Goal: Task Accomplishment & Management: Manage account settings

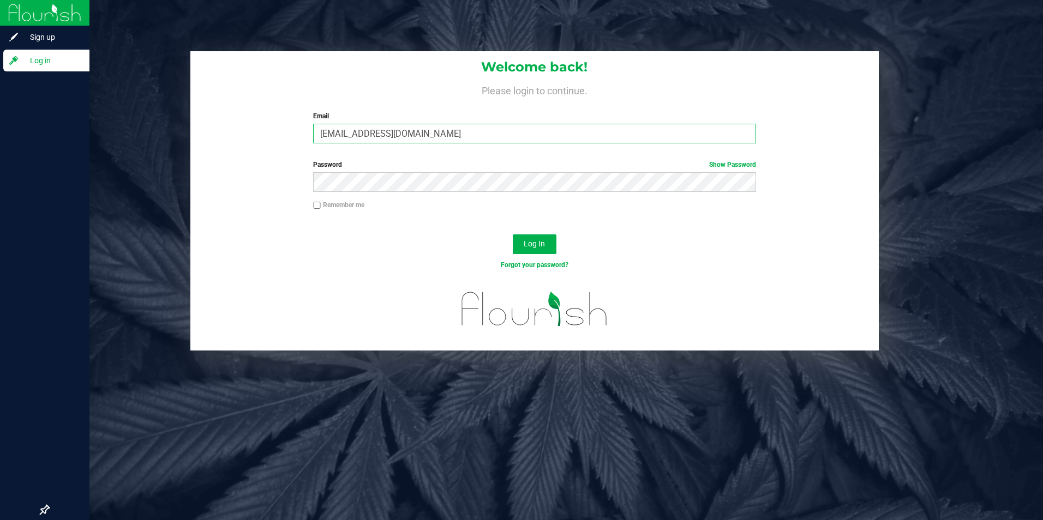
drag, startPoint x: 454, startPoint y: 140, endPoint x: 0, endPoint y: 140, distance: 453.8
click at [9, 140] on div "Sign up Log in Welcome back! Please login to continue. Email [EMAIL_ADDRESS][DO…" at bounding box center [521, 260] width 1043 height 520
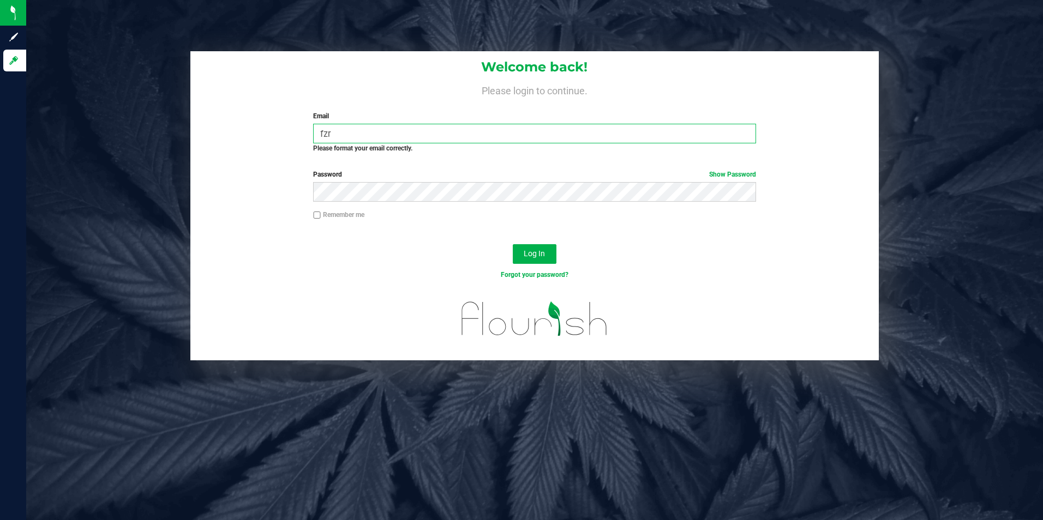
type input "[EMAIL_ADDRESS][DOMAIN_NAME]"
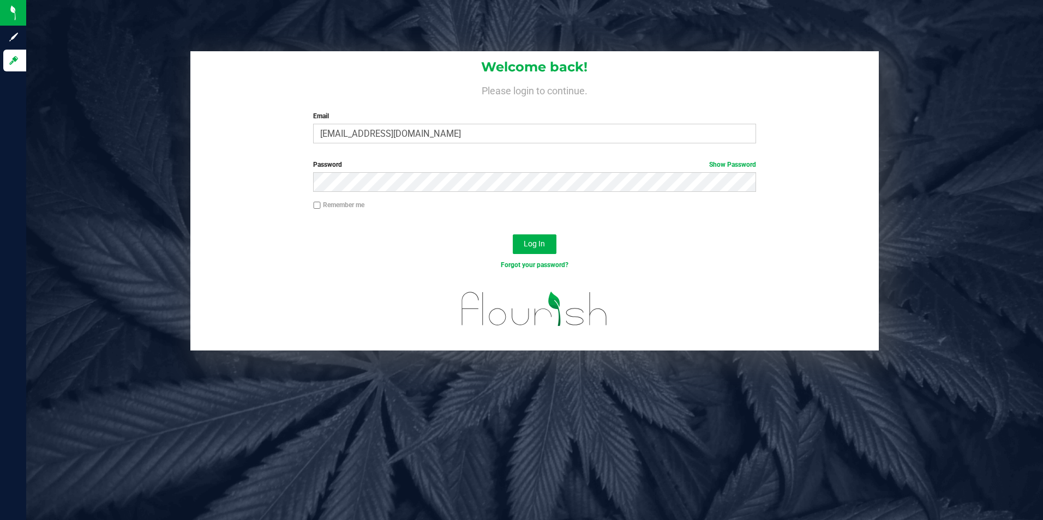
click at [462, 286] on img at bounding box center [534, 309] width 172 height 56
click at [527, 250] on button "Log In" at bounding box center [535, 245] width 44 height 20
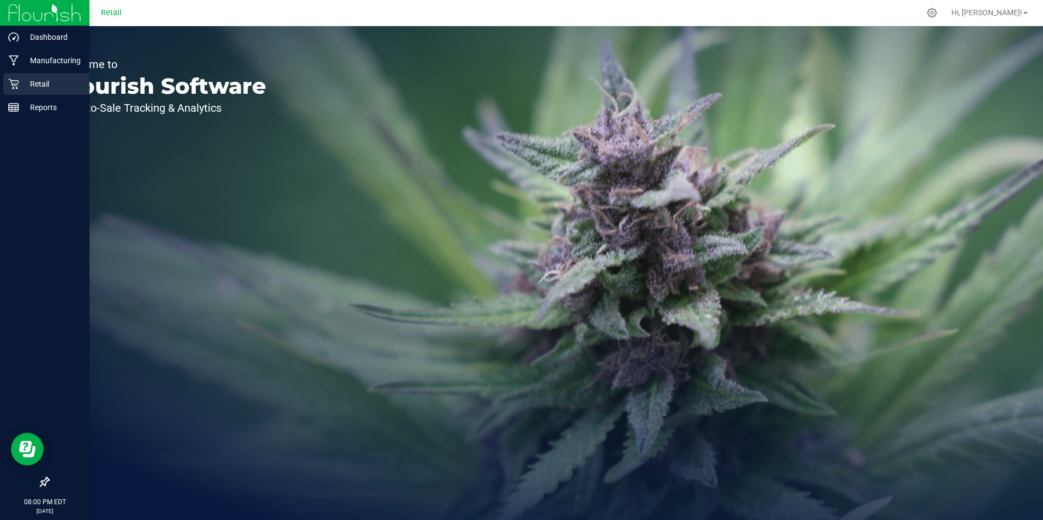
click at [16, 83] on icon at bounding box center [13, 84] width 11 height 11
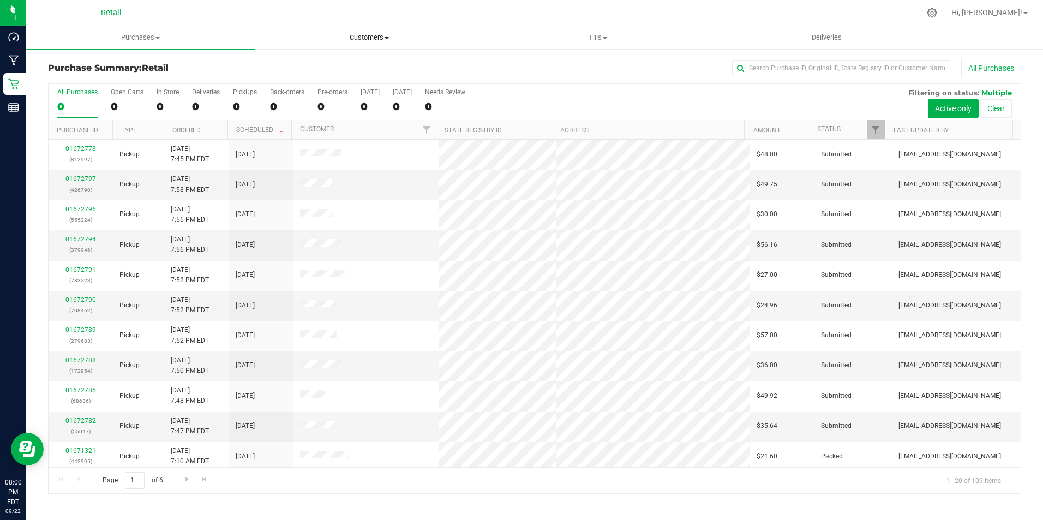
click at [365, 39] on span "Customers" at bounding box center [368, 38] width 227 height 10
click at [308, 64] on span "All customers" at bounding box center [294, 65] width 79 height 9
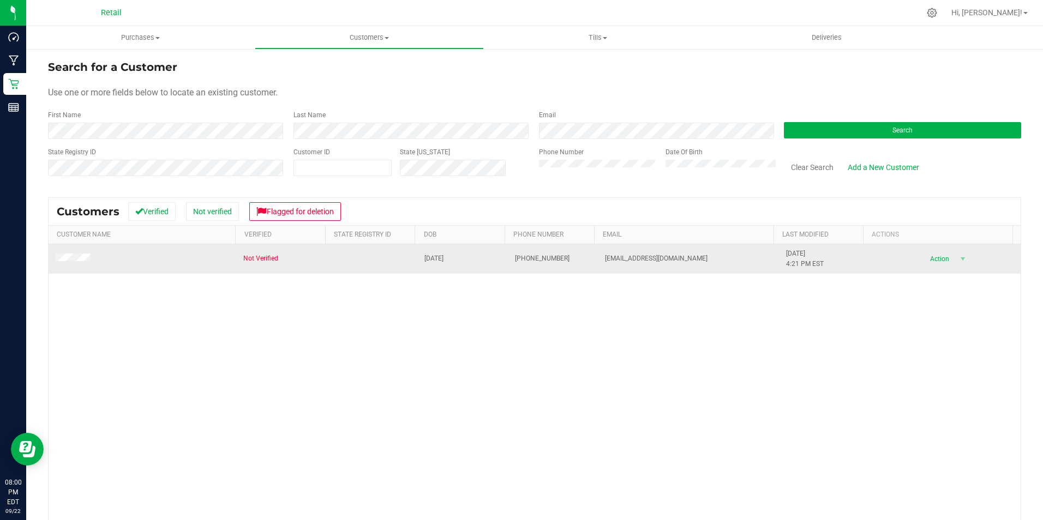
click at [81, 254] on span at bounding box center [74, 259] width 39 height 11
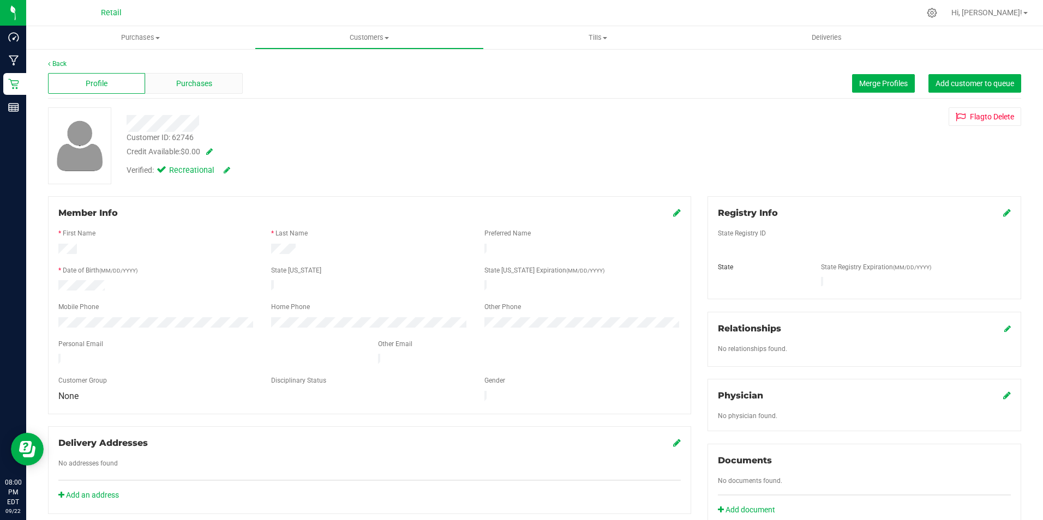
click at [188, 83] on span "Purchases" at bounding box center [194, 83] width 36 height 11
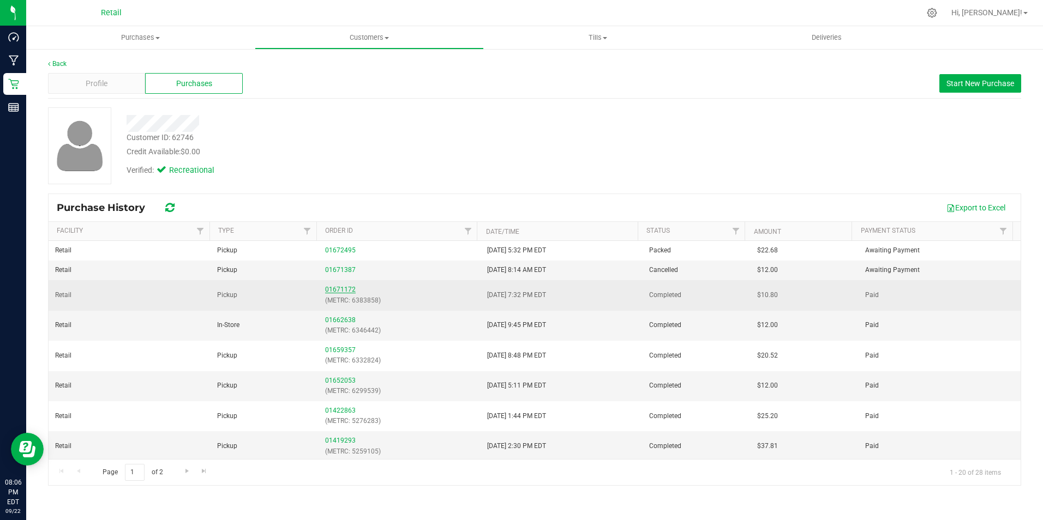
click at [343, 289] on link "01671172" at bounding box center [340, 290] width 31 height 8
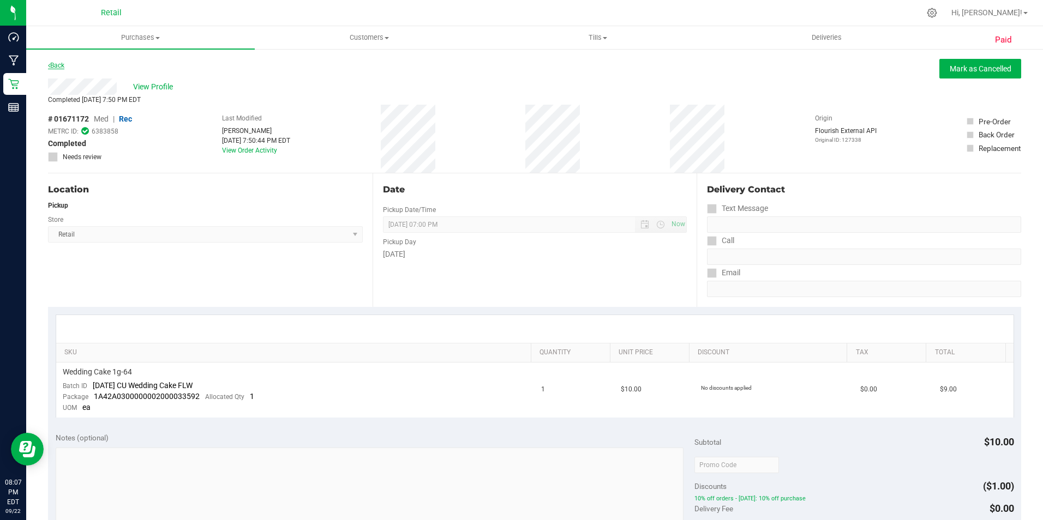
click at [61, 62] on link "Back" at bounding box center [56, 66] width 16 height 8
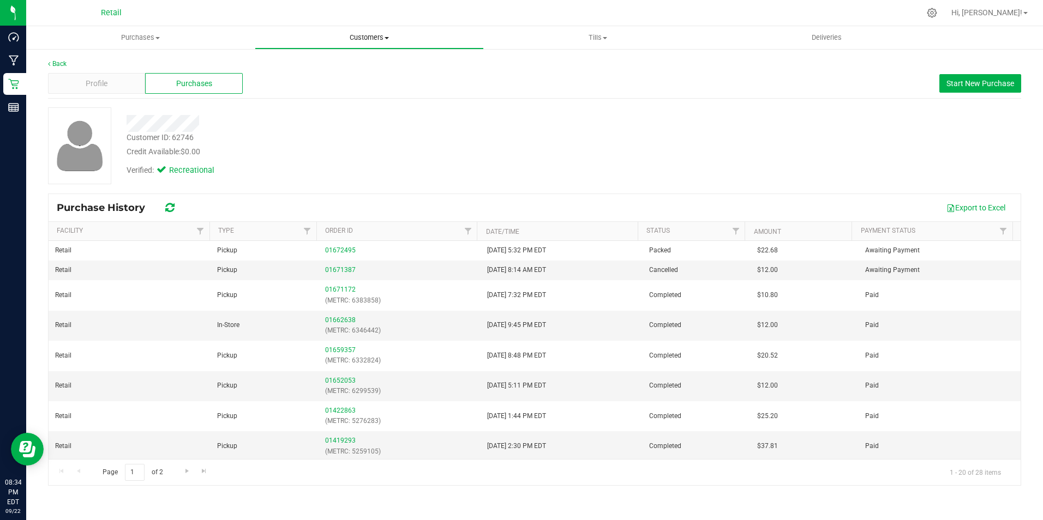
click at [364, 37] on span "Customers" at bounding box center [368, 38] width 227 height 10
click at [303, 65] on span "All customers" at bounding box center [294, 65] width 79 height 9
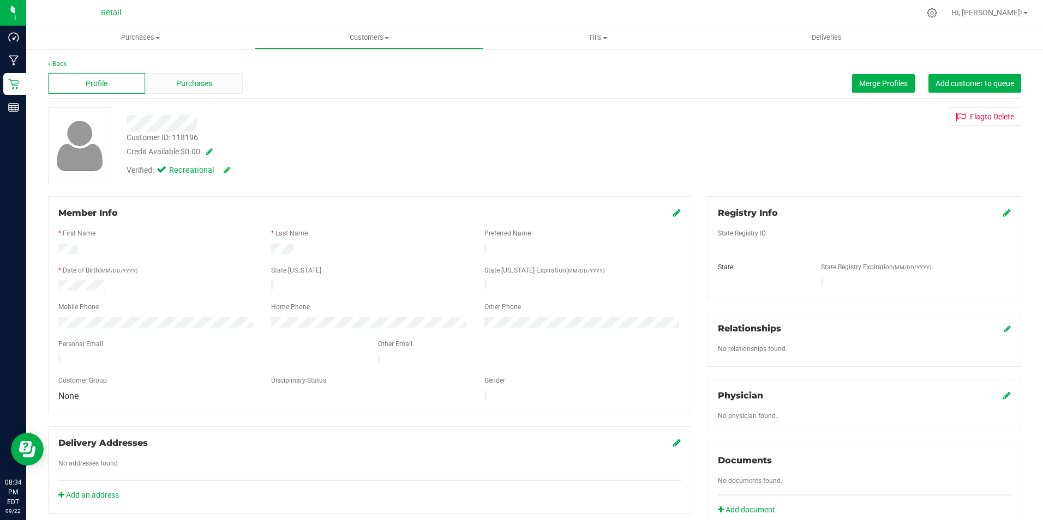
click at [190, 81] on span "Purchases" at bounding box center [194, 83] width 36 height 11
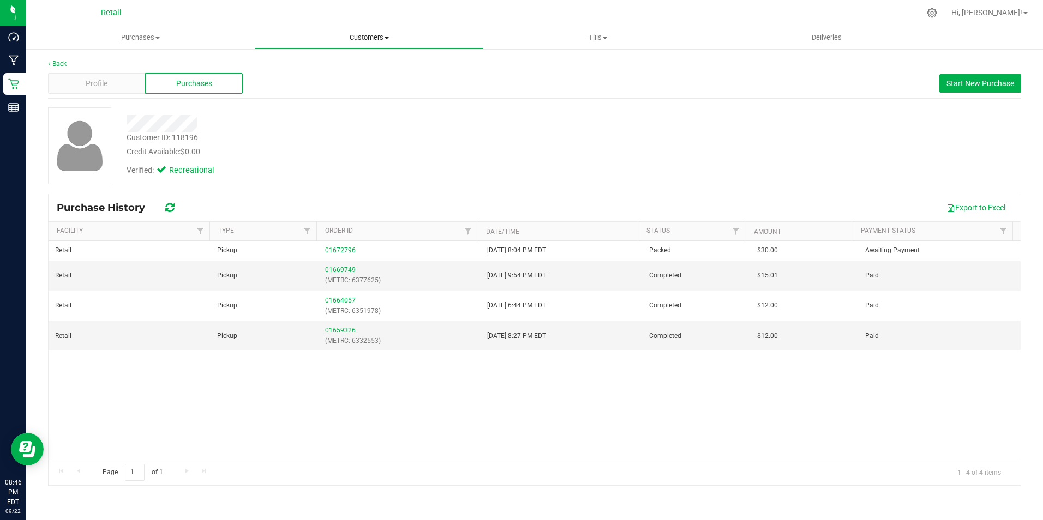
click at [389, 35] on span "Customers" at bounding box center [368, 38] width 227 height 10
click at [290, 68] on span "All customers" at bounding box center [294, 65] width 79 height 9
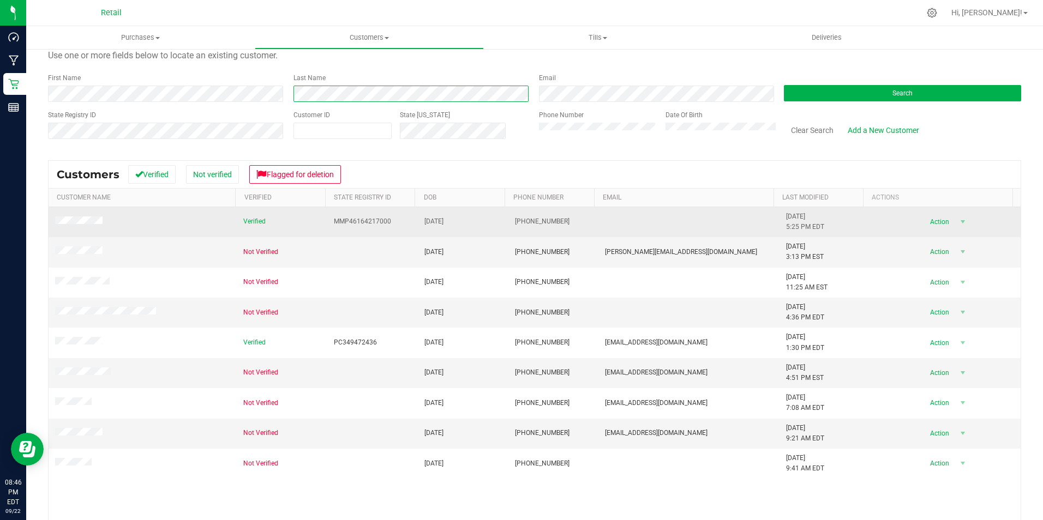
scroll to position [55, 0]
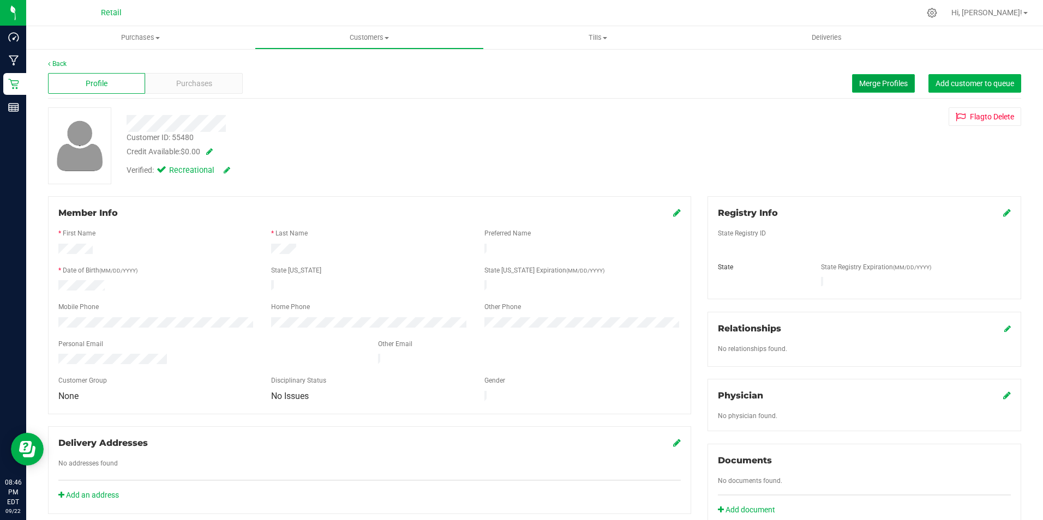
click at [892, 91] on button "Merge Profiles" at bounding box center [883, 83] width 63 height 19
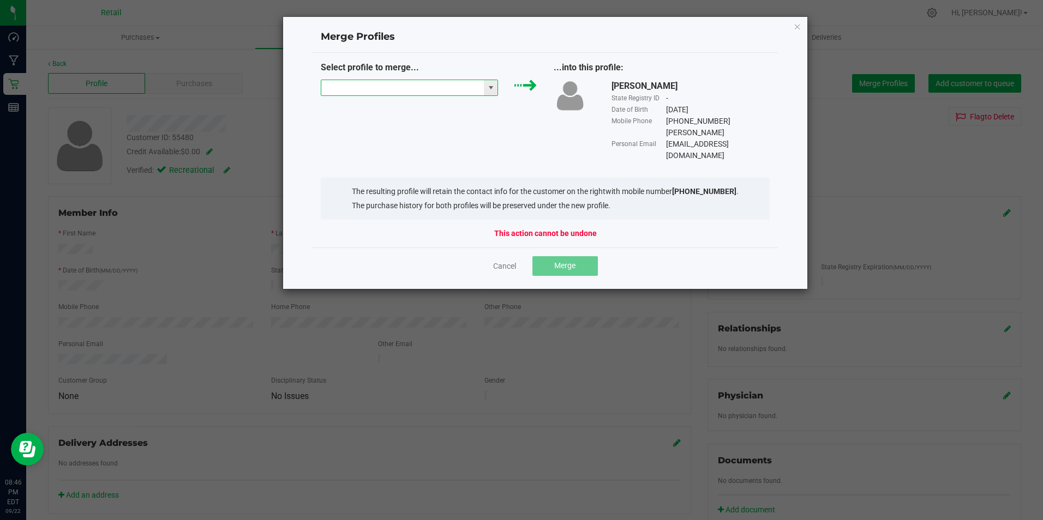
click at [426, 88] on input "NO DATA FOUND" at bounding box center [402, 87] width 163 height 15
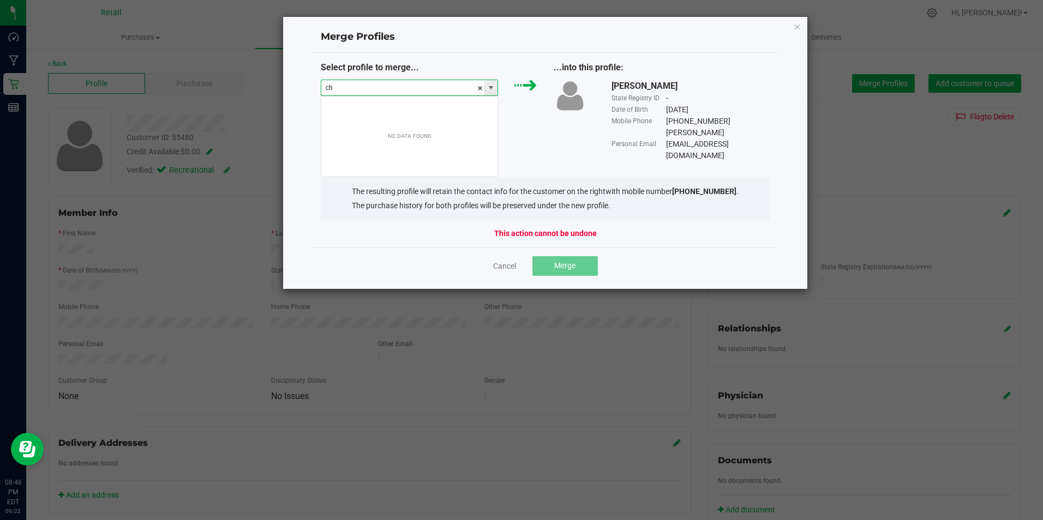
scroll to position [16, 177]
type input "[PERSON_NAME]"
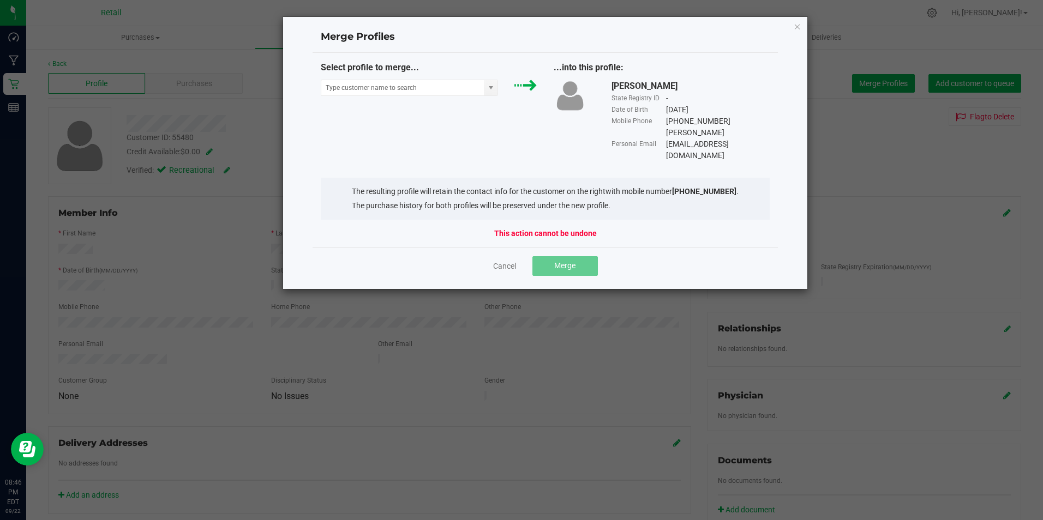
click at [426, 116] on div "Select profile to merge... ...into this profile: [PERSON_NAME] State Registry I…" at bounding box center [546, 111] width 466 height 100
click at [452, 91] on input at bounding box center [402, 87] width 163 height 15
click at [375, 104] on li "[PERSON_NAME]" at bounding box center [409, 107] width 177 height 19
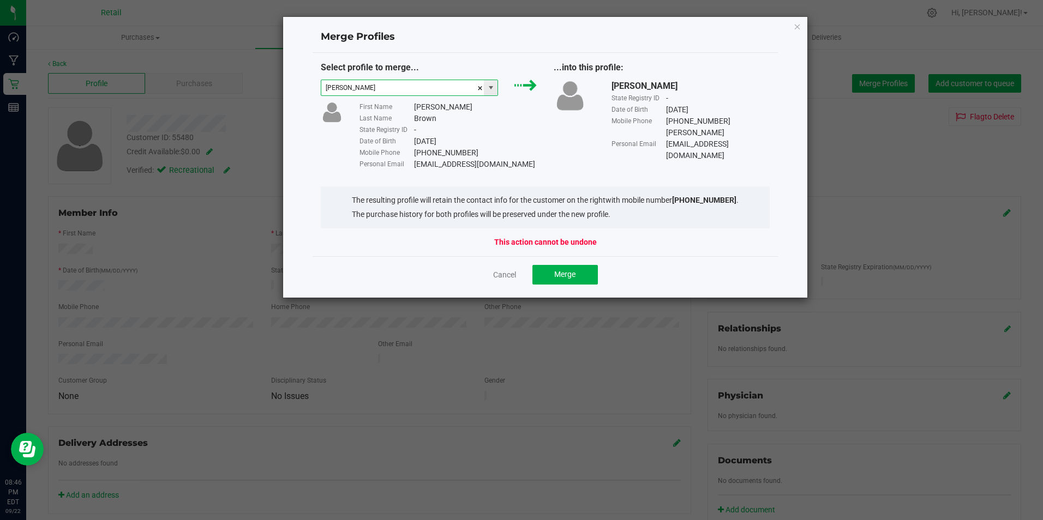
click at [493, 92] on span at bounding box center [490, 87] width 9 height 9
click at [370, 125] on li "[PERSON_NAME]" at bounding box center [409, 126] width 177 height 19
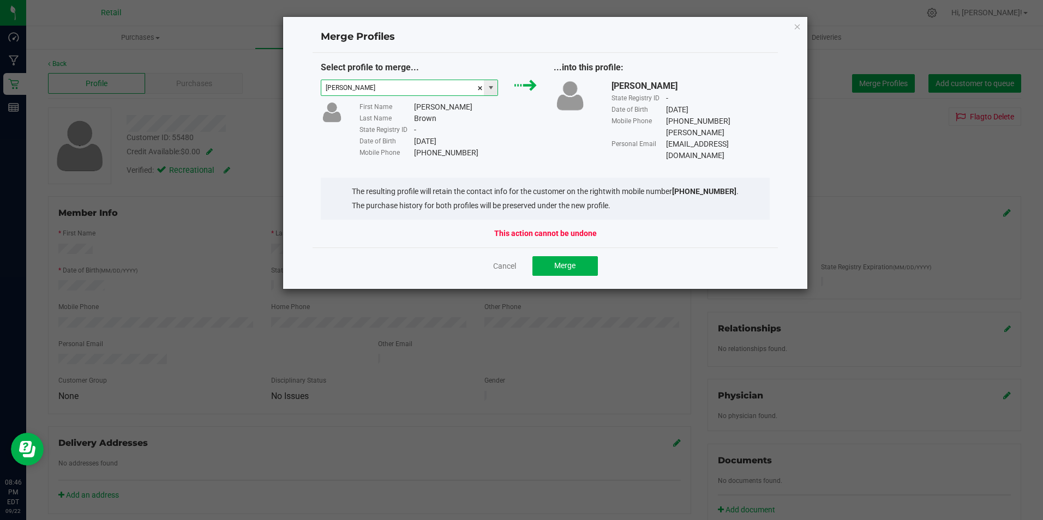
click at [494, 88] on span at bounding box center [490, 87] width 9 height 9
click at [378, 110] on li "[PERSON_NAME]" at bounding box center [409, 107] width 177 height 19
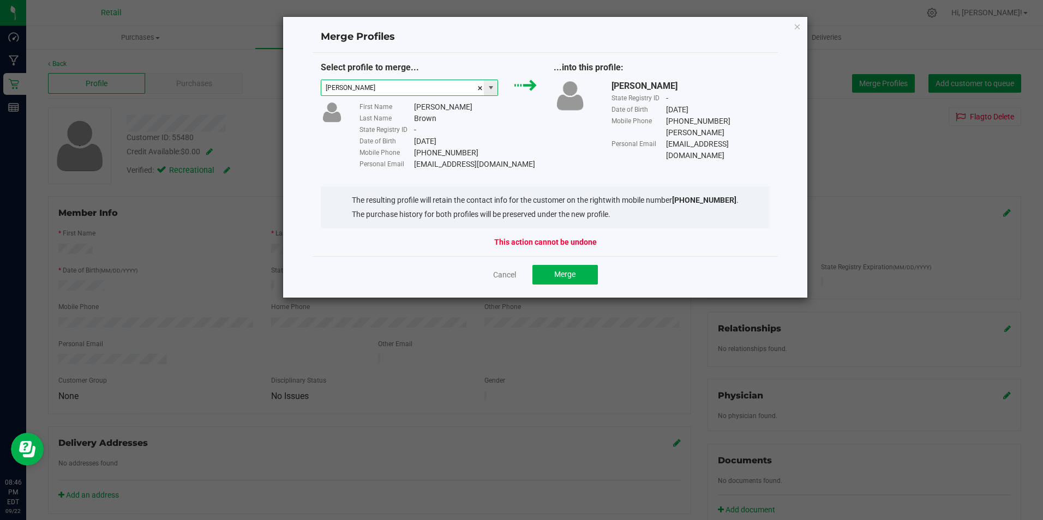
click at [492, 89] on span at bounding box center [490, 87] width 9 height 9
click at [390, 124] on li "[PERSON_NAME]" at bounding box center [409, 126] width 177 height 19
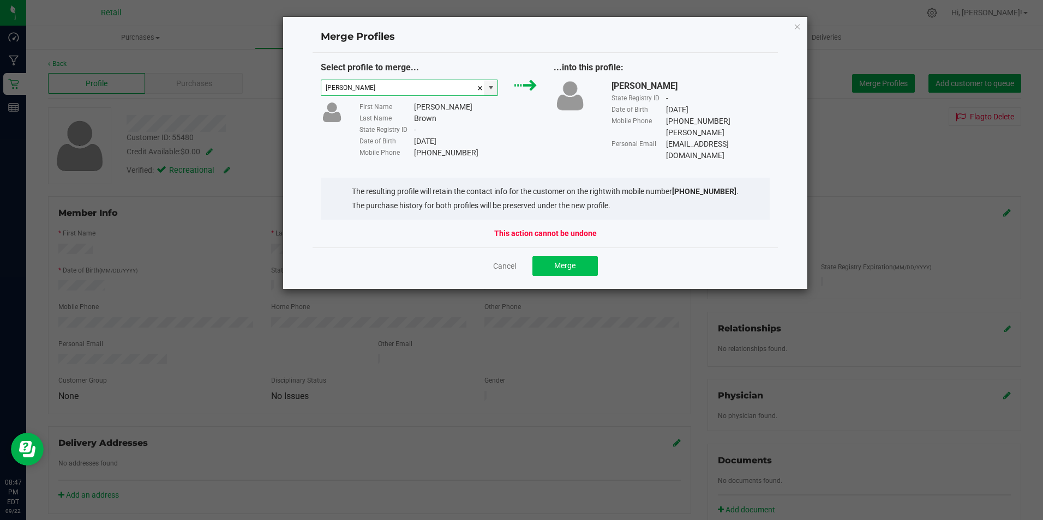
type input "[PERSON_NAME]"
click at [568, 261] on span "Merge" at bounding box center [564, 265] width 21 height 9
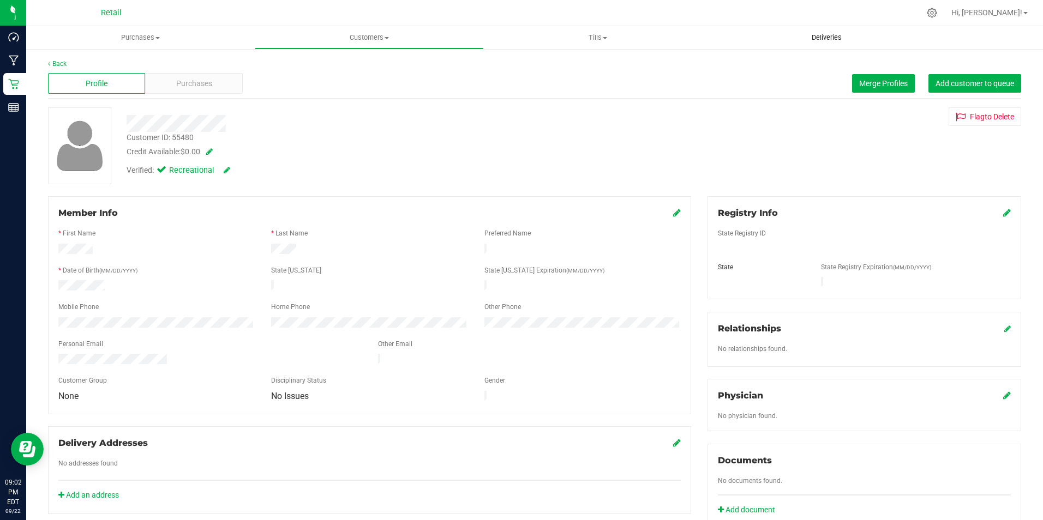
click at [828, 35] on span "Deliveries" at bounding box center [826, 38] width 59 height 10
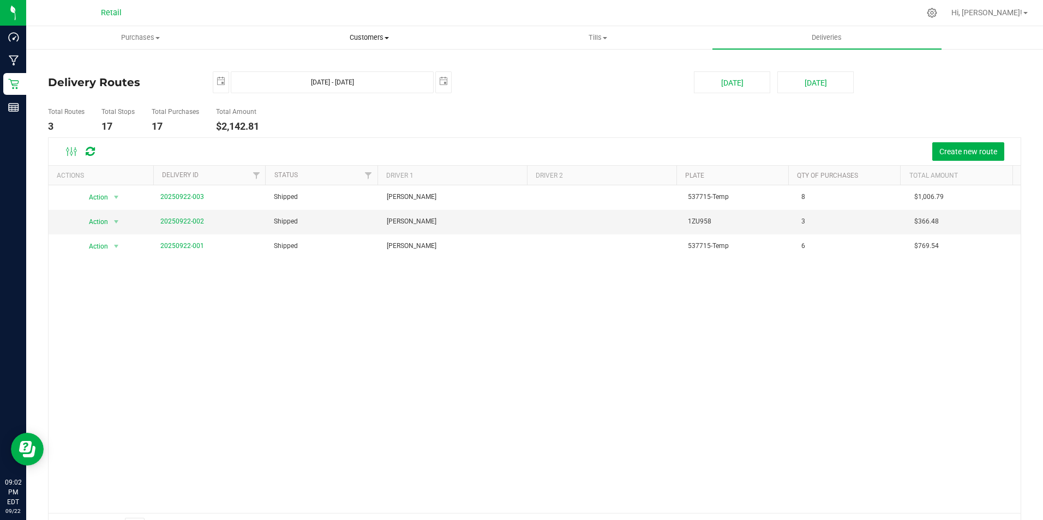
click at [383, 38] on span "Customers" at bounding box center [368, 38] width 227 height 10
click at [334, 64] on li "All customers" at bounding box center [369, 65] width 229 height 13
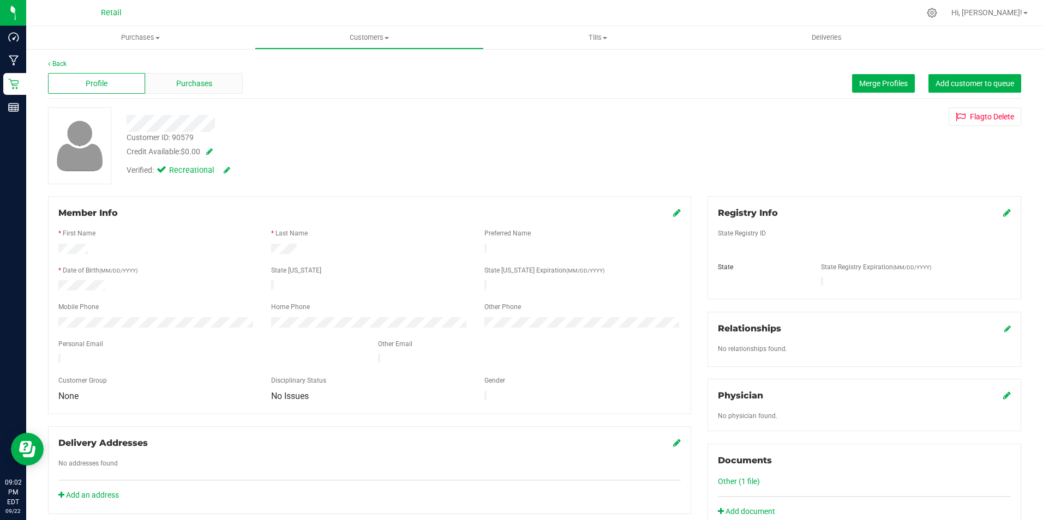
click at [182, 88] on span "Purchases" at bounding box center [194, 83] width 36 height 11
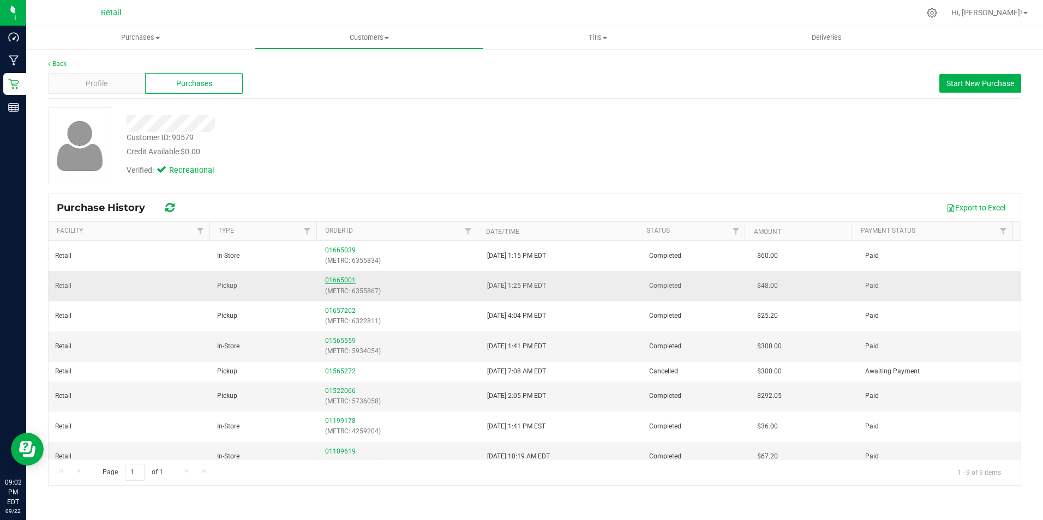
click at [342, 277] on link "01665001" at bounding box center [340, 281] width 31 height 8
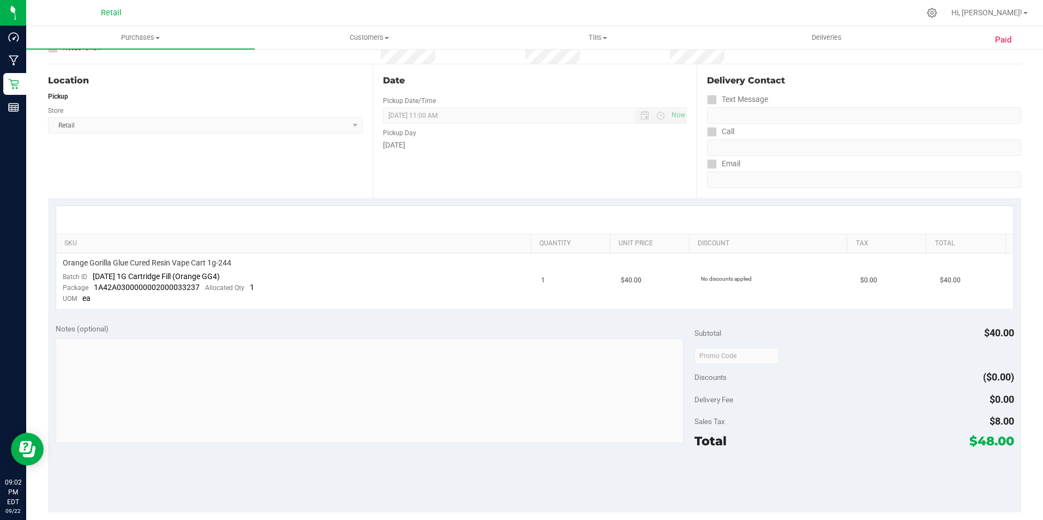
scroll to position [377, 0]
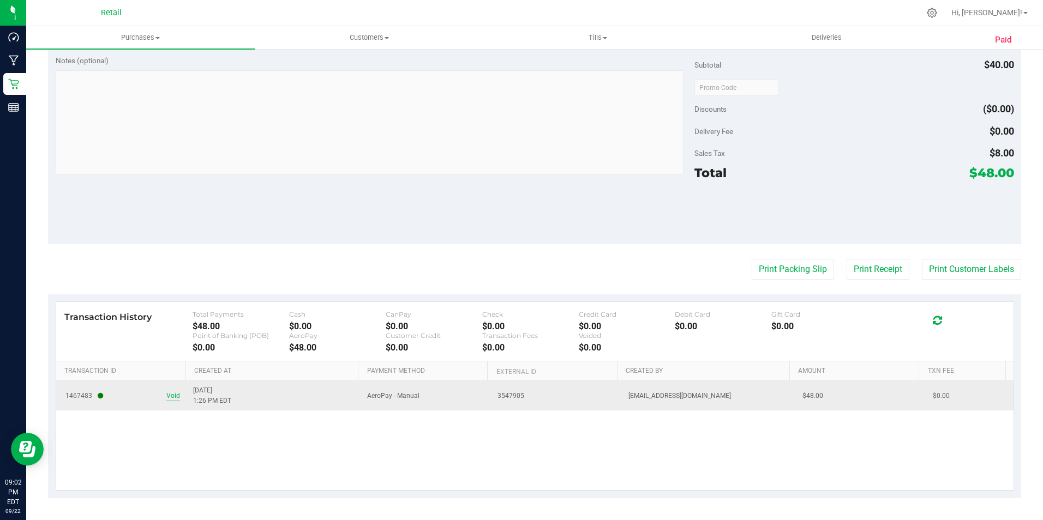
click at [172, 393] on span "Void" at bounding box center [173, 396] width 14 height 10
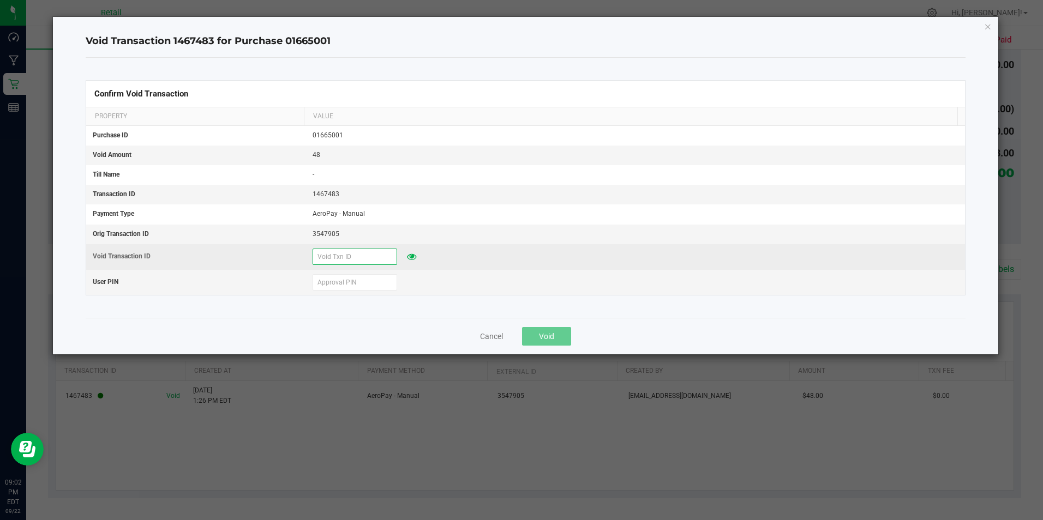
click at [348, 259] on input "text" at bounding box center [355, 257] width 85 height 16
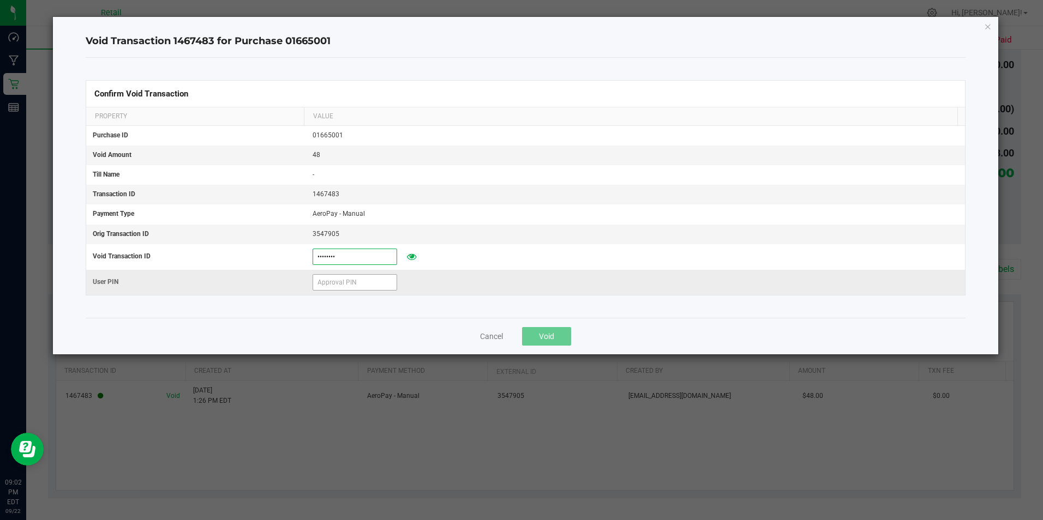
type input "09222025"
click at [334, 286] on input "text" at bounding box center [355, 282] width 85 height 16
type input "401086"
click at [544, 333] on span "Void" at bounding box center [546, 336] width 15 height 9
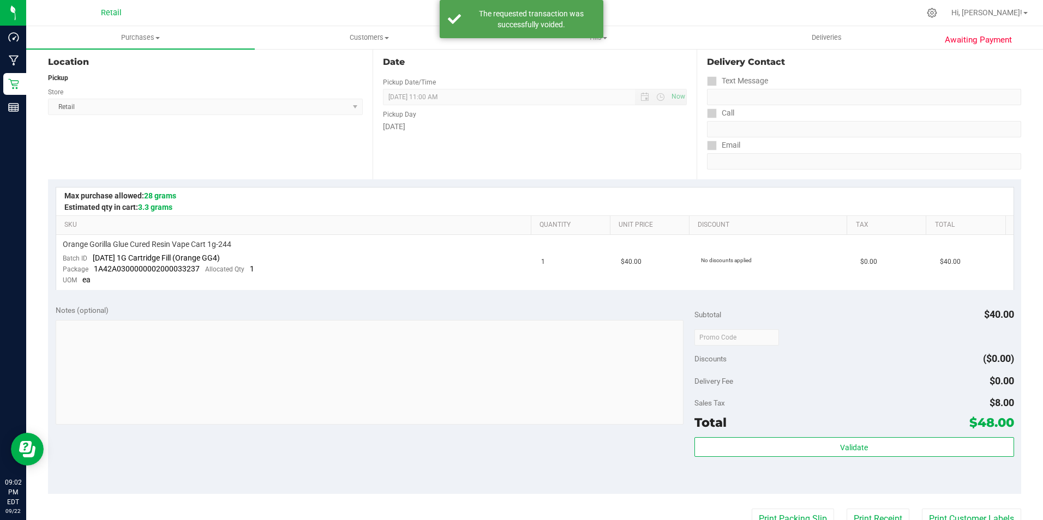
scroll to position [0, 0]
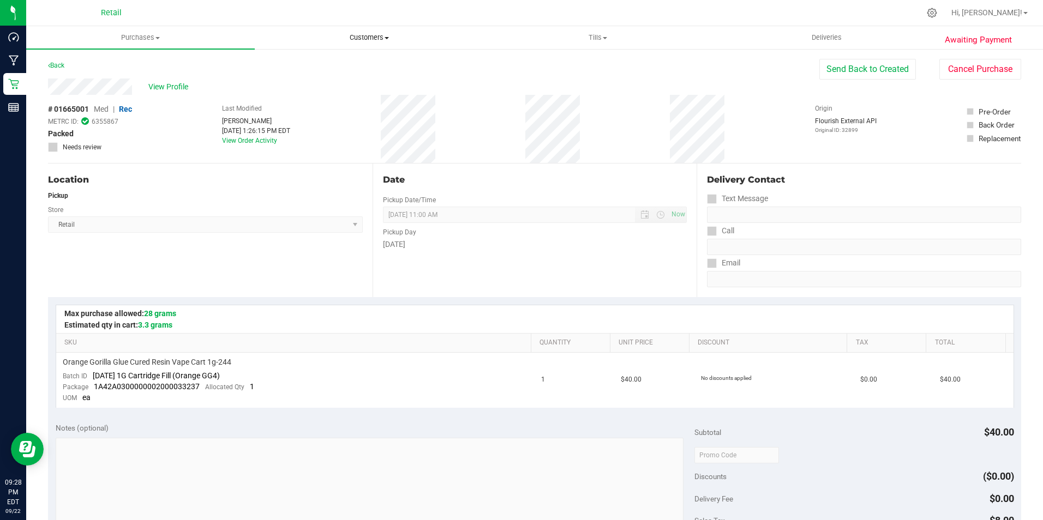
click at [364, 39] on span "Customers" at bounding box center [368, 38] width 227 height 10
click at [311, 67] on span "All customers" at bounding box center [294, 65] width 79 height 9
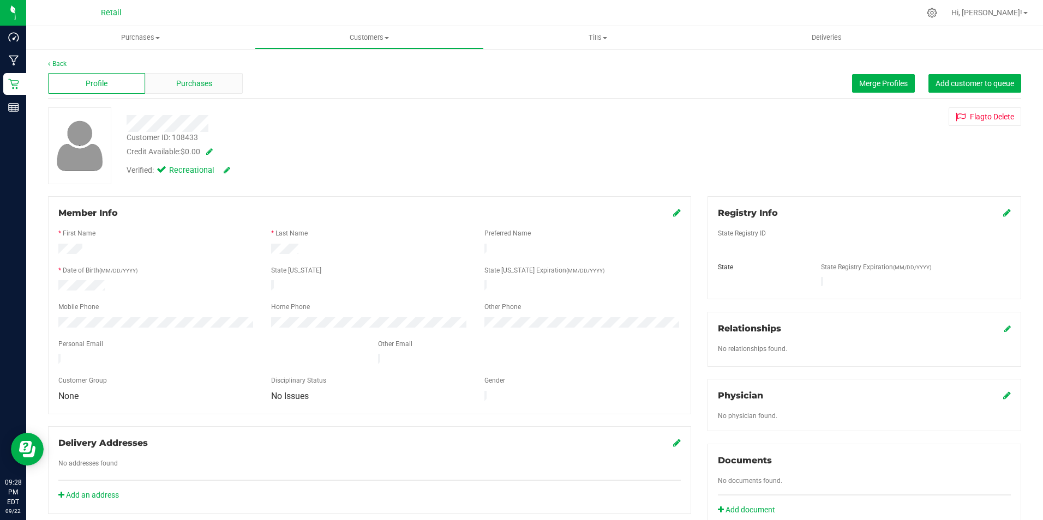
click at [213, 83] on div "Purchases" at bounding box center [193, 83] width 97 height 21
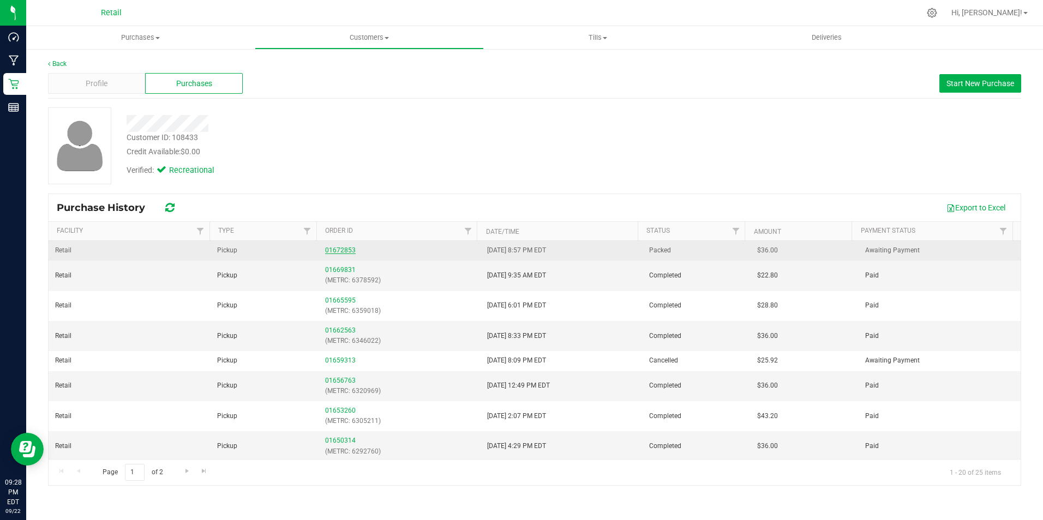
click at [342, 251] on link "01672853" at bounding box center [340, 251] width 31 height 8
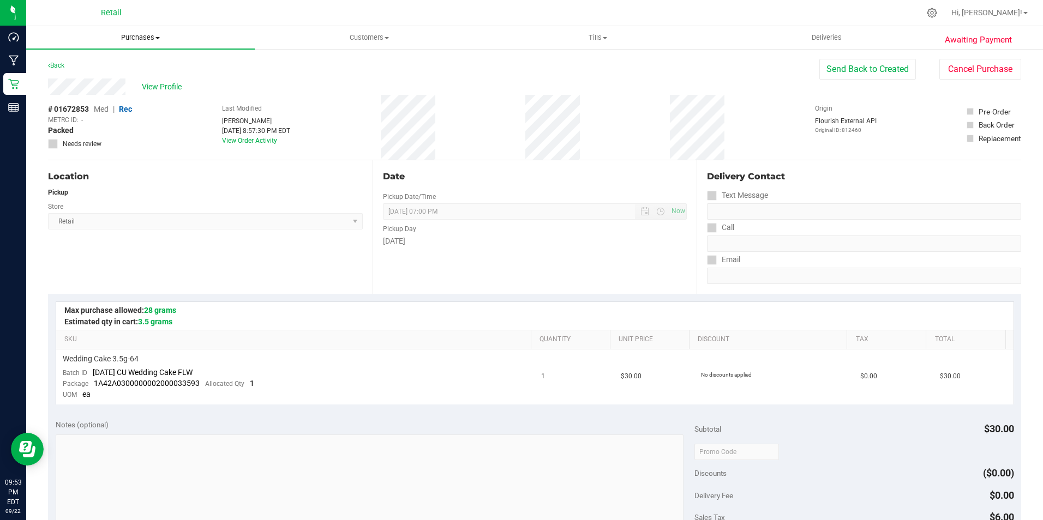
click at [151, 34] on span "Purchases" at bounding box center [140, 38] width 229 height 10
click at [85, 79] on span "Fulfillment" at bounding box center [60, 78] width 68 height 9
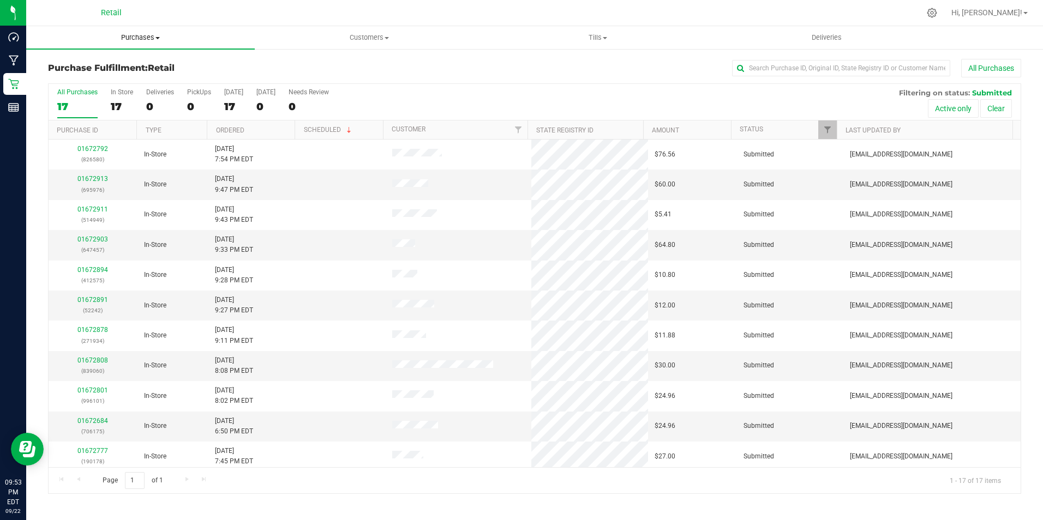
click at [143, 41] on span "Purchases" at bounding box center [140, 38] width 229 height 10
click at [131, 63] on span "Summary of purchases" at bounding box center [82, 65] width 112 height 9
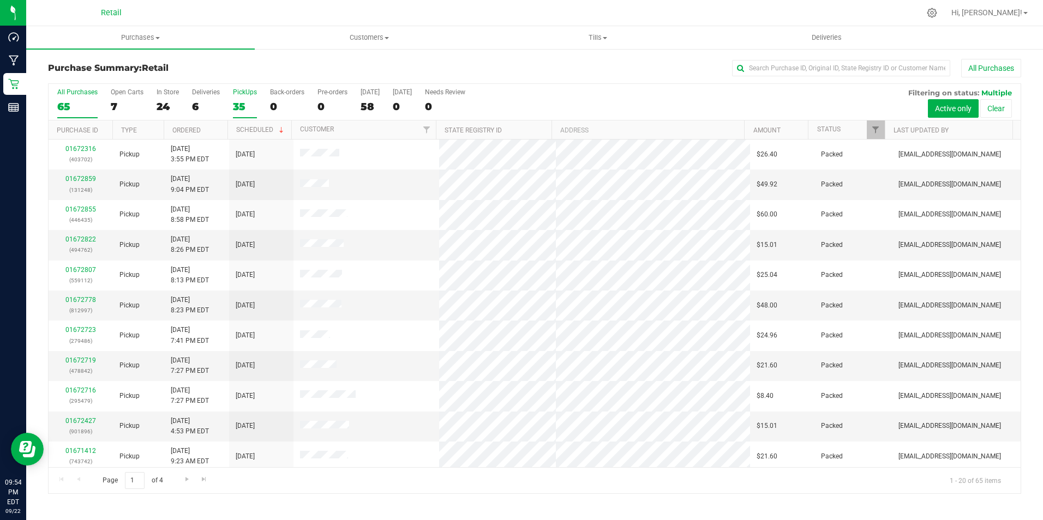
click at [247, 98] on label "PickUps 35" at bounding box center [245, 103] width 24 height 30
click at [0, 0] on input "PickUps 35" at bounding box center [0, 0] width 0 height 0
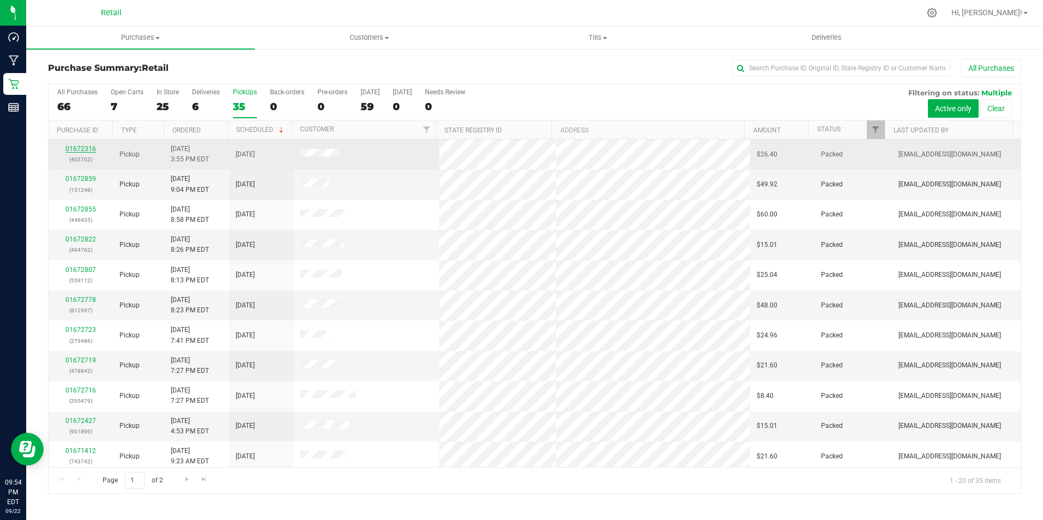
click at [85, 146] on link "01672316" at bounding box center [80, 149] width 31 height 8
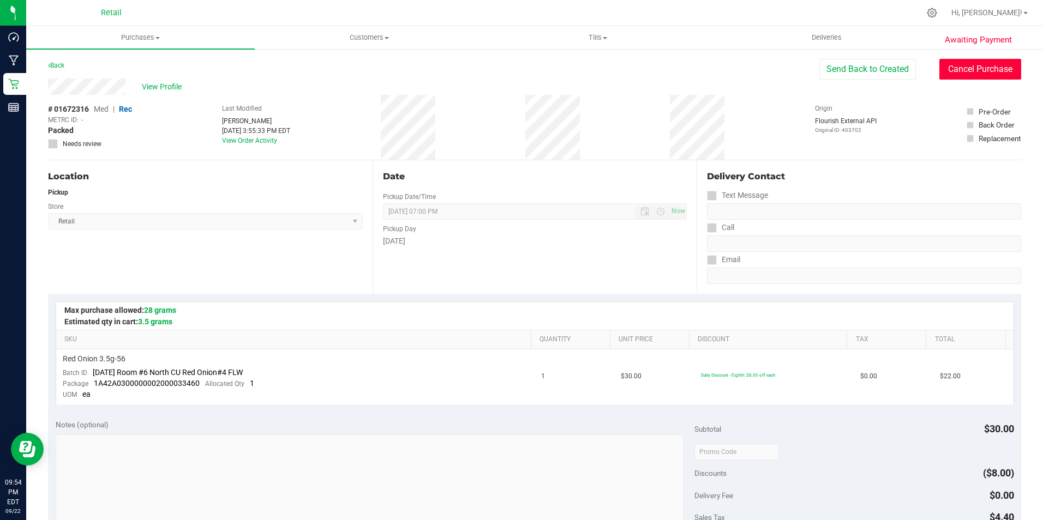
click at [972, 61] on button "Cancel Purchase" at bounding box center [980, 69] width 82 height 21
click at [59, 70] on div "Back" at bounding box center [56, 65] width 16 height 13
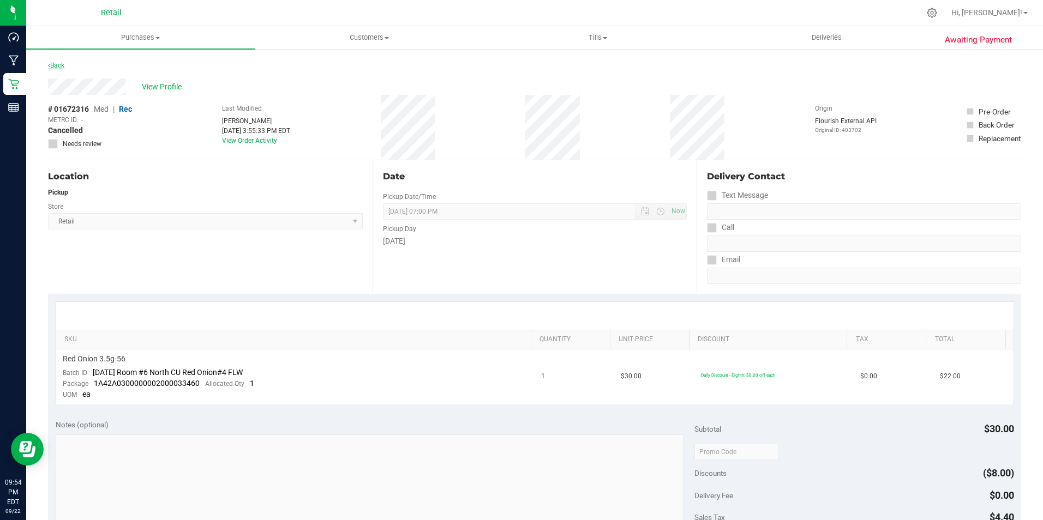
click at [61, 63] on link "Back" at bounding box center [56, 66] width 16 height 8
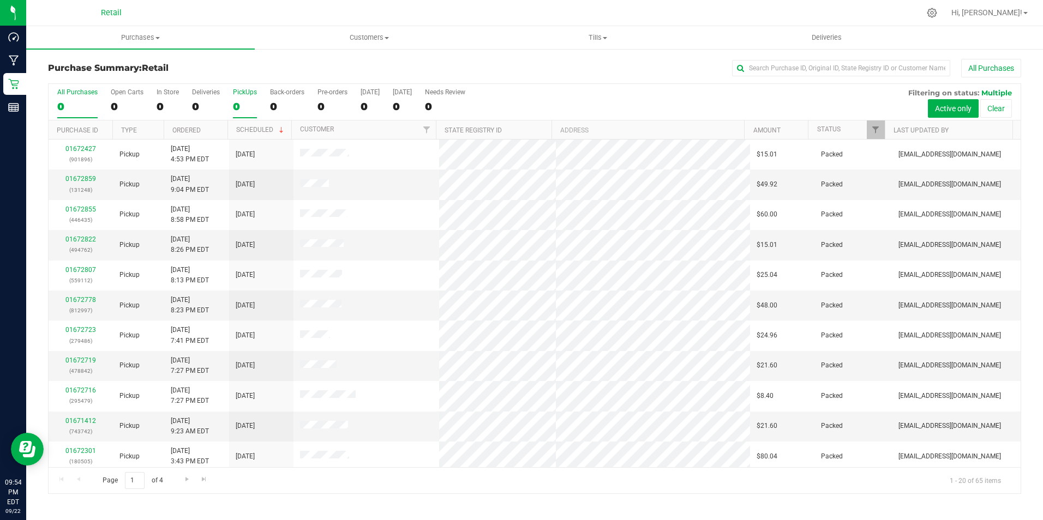
click at [249, 100] on div "0" at bounding box center [245, 106] width 24 height 13
click at [0, 0] on input "PickUps 0" at bounding box center [0, 0] width 0 height 0
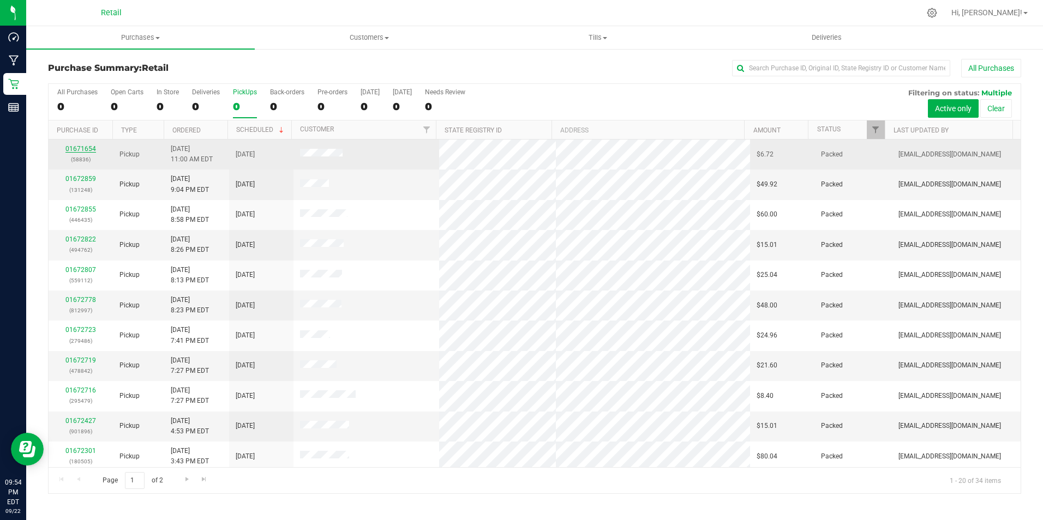
click at [89, 147] on link "01671654" at bounding box center [80, 149] width 31 height 8
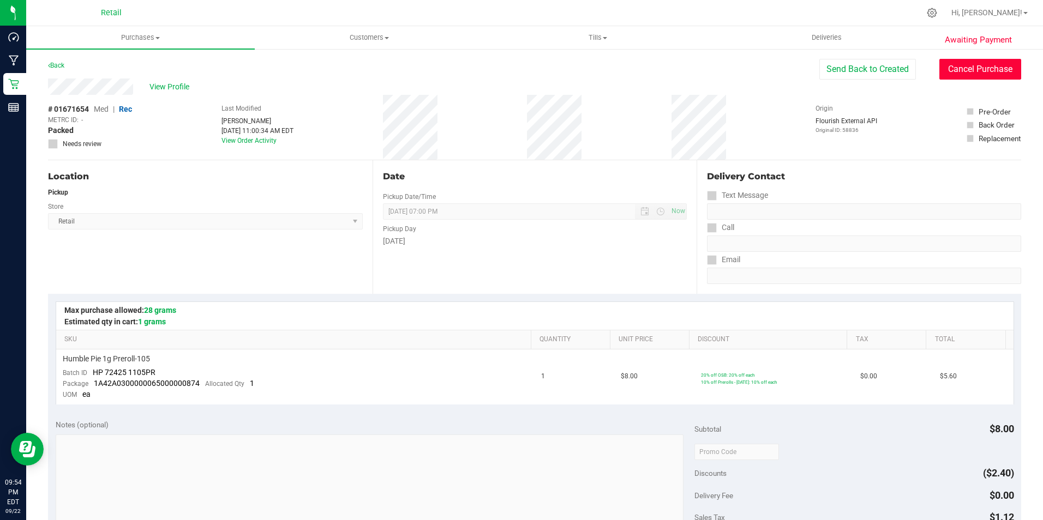
click at [974, 68] on button "Cancel Purchase" at bounding box center [980, 69] width 82 height 21
click at [64, 65] on link "Back" at bounding box center [56, 66] width 16 height 8
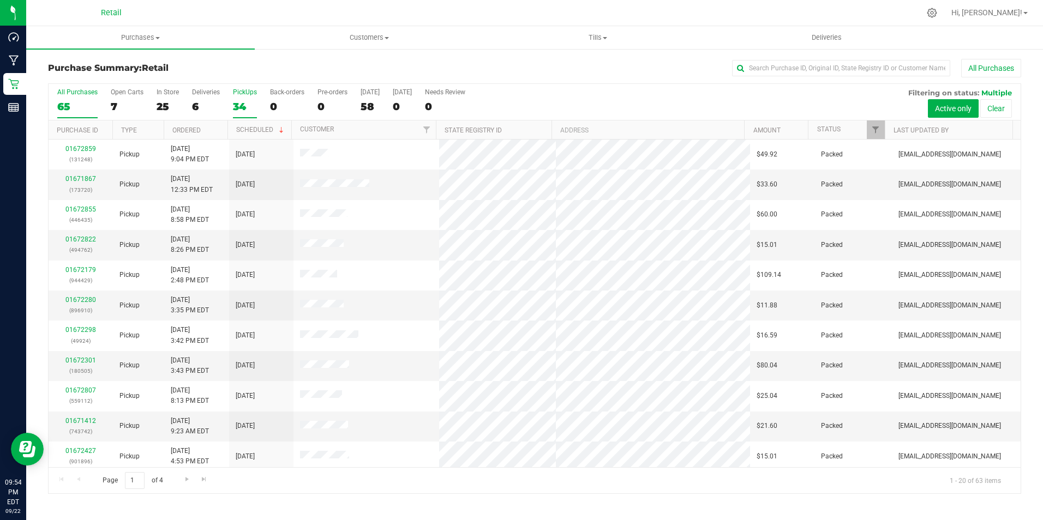
click at [254, 95] on div "PickUps" at bounding box center [245, 92] width 24 height 8
click at [0, 0] on input "PickUps 34" at bounding box center [0, 0] width 0 height 0
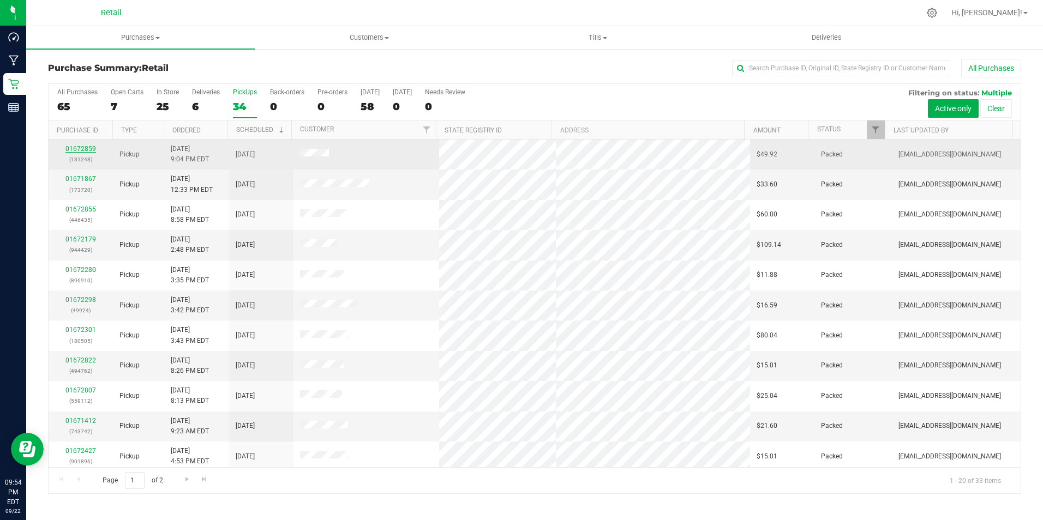
click at [86, 149] on link "01672859" at bounding box center [80, 149] width 31 height 8
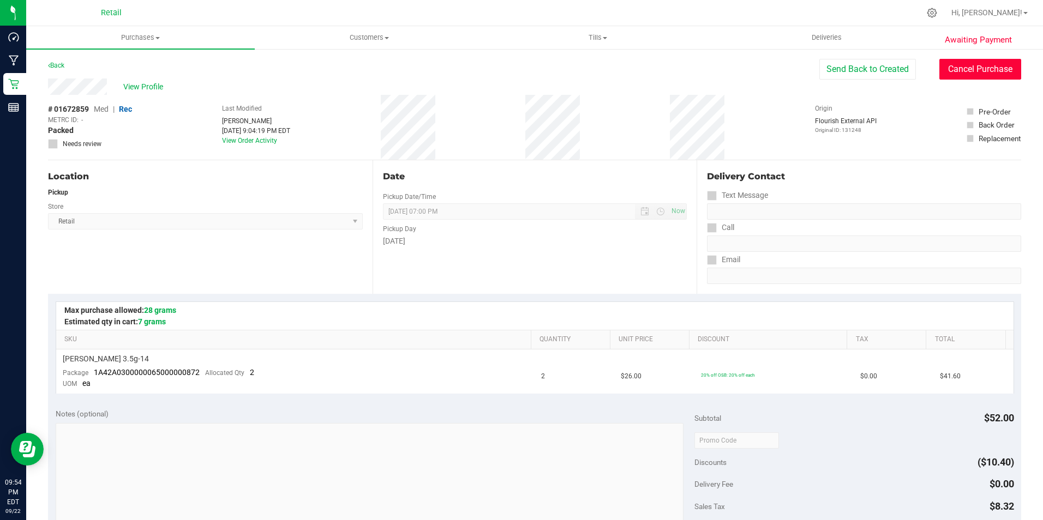
click at [968, 69] on button "Cancel Purchase" at bounding box center [980, 69] width 82 height 21
click at [61, 68] on link "Back" at bounding box center [56, 66] width 16 height 8
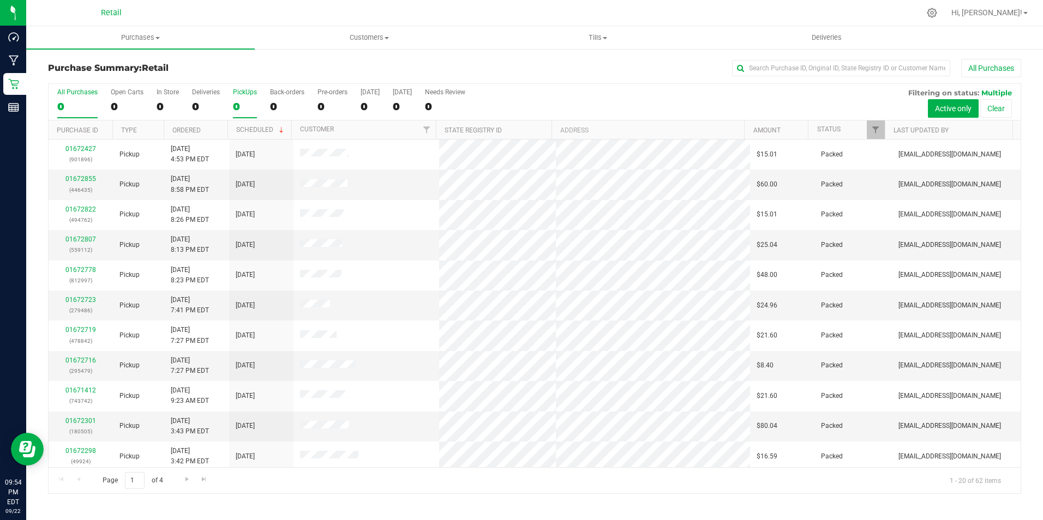
click at [234, 95] on div "PickUps" at bounding box center [245, 92] width 24 height 8
click at [0, 0] on input "PickUps 0" at bounding box center [0, 0] width 0 height 0
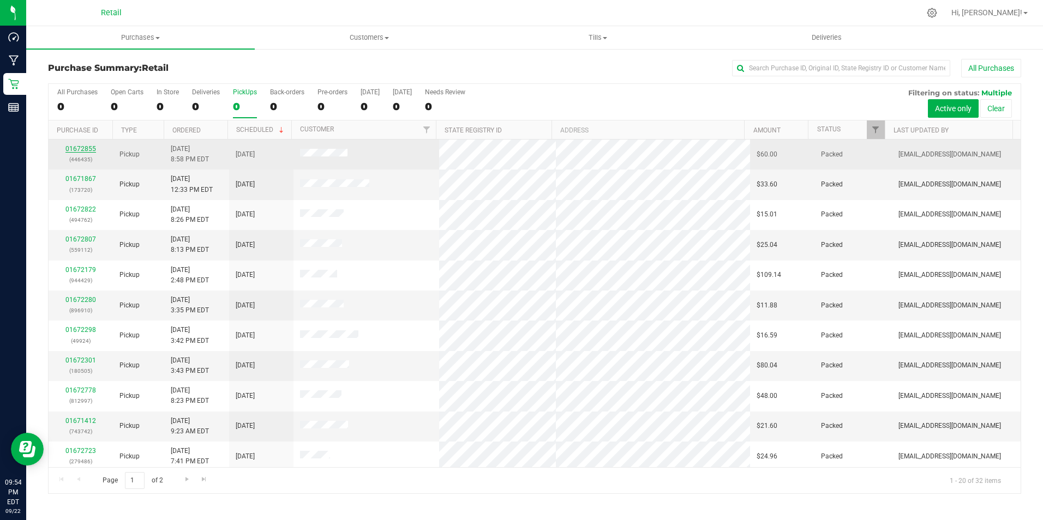
click at [79, 147] on link "01672855" at bounding box center [80, 149] width 31 height 8
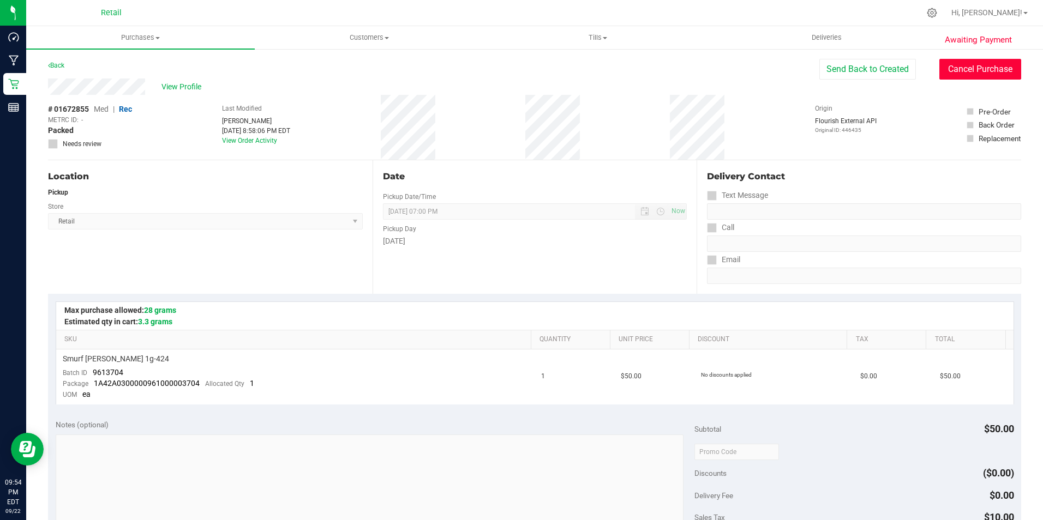
click at [993, 65] on button "Cancel Purchase" at bounding box center [980, 69] width 82 height 21
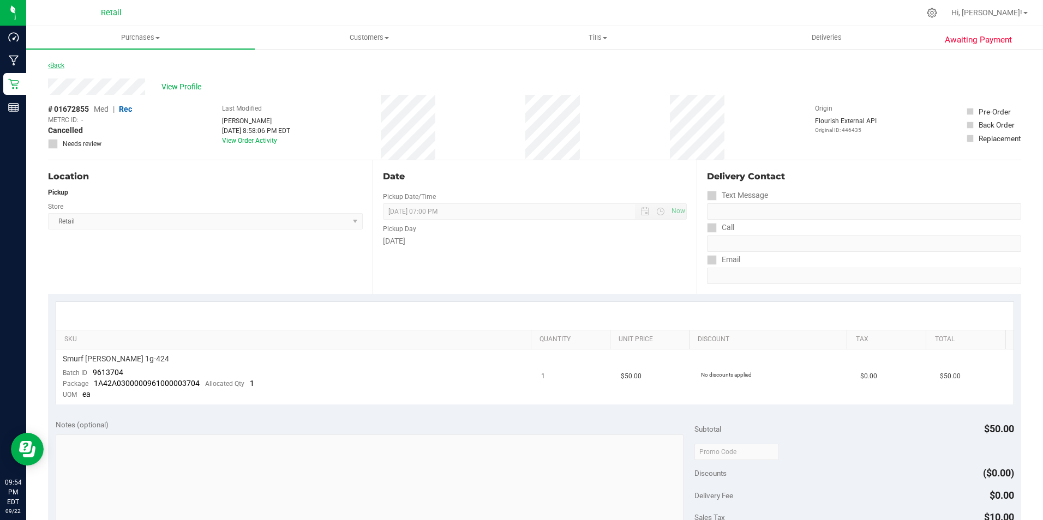
click at [63, 67] on link "Back" at bounding box center [56, 66] width 16 height 8
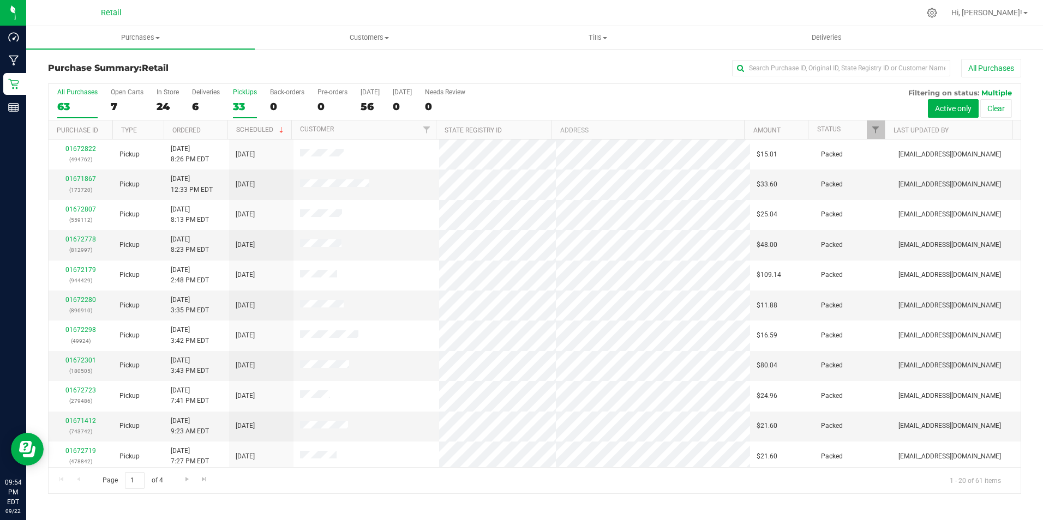
click at [245, 99] on label "PickUps 33" at bounding box center [245, 103] width 24 height 30
click at [0, 0] on input "PickUps 33" at bounding box center [0, 0] width 0 height 0
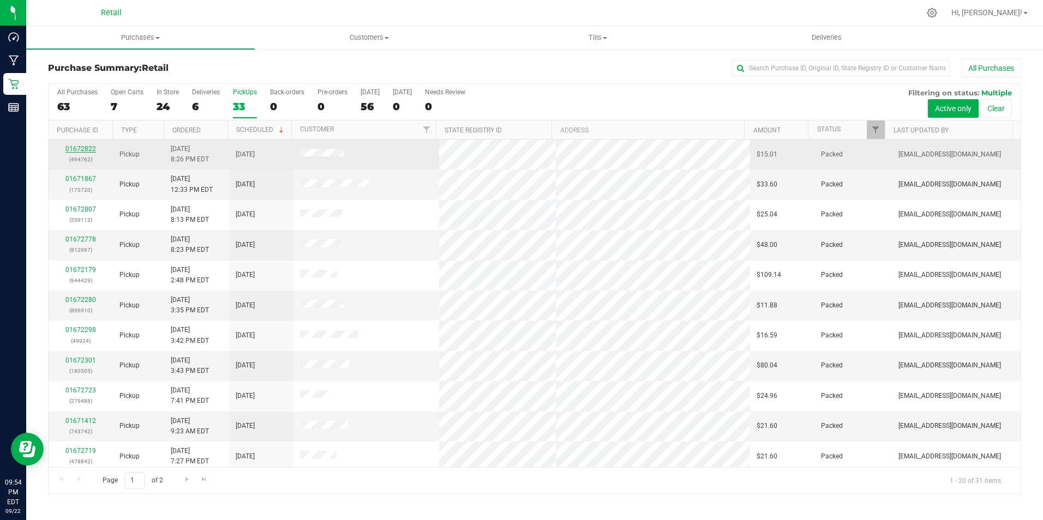
click at [77, 147] on link "01672822" at bounding box center [80, 149] width 31 height 8
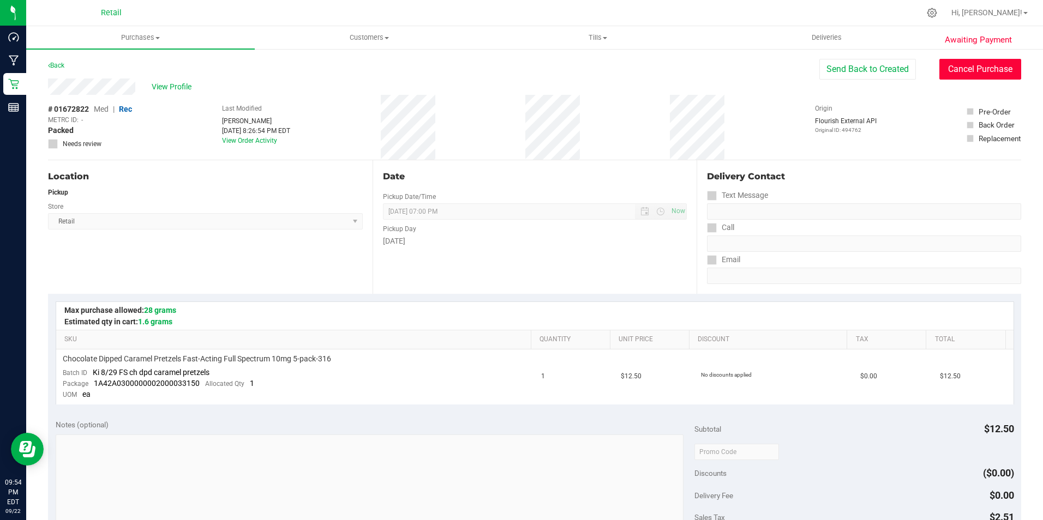
click at [966, 71] on button "Cancel Purchase" at bounding box center [980, 69] width 82 height 21
click at [59, 65] on link "Back" at bounding box center [56, 66] width 16 height 8
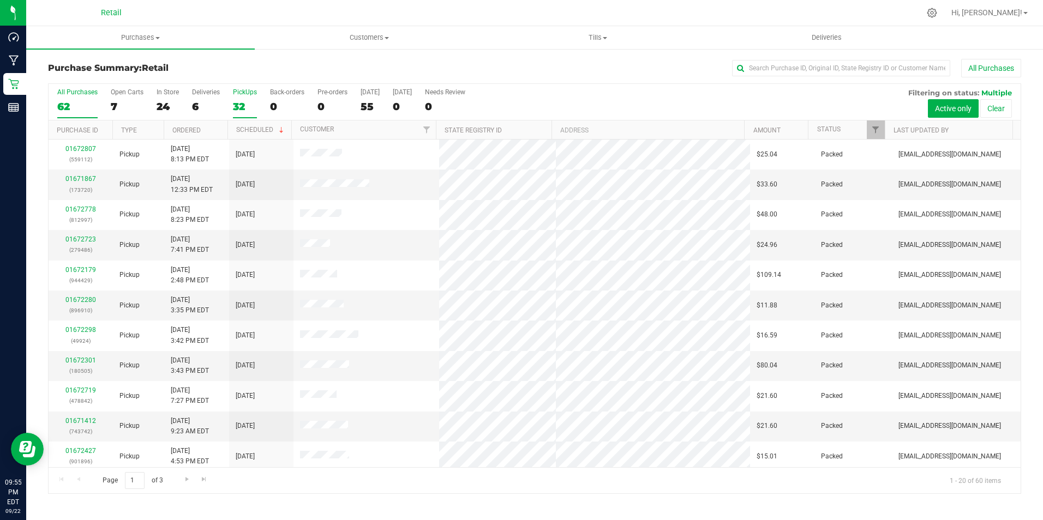
click at [251, 95] on div "PickUps" at bounding box center [245, 92] width 24 height 8
click at [0, 0] on input "PickUps 32" at bounding box center [0, 0] width 0 height 0
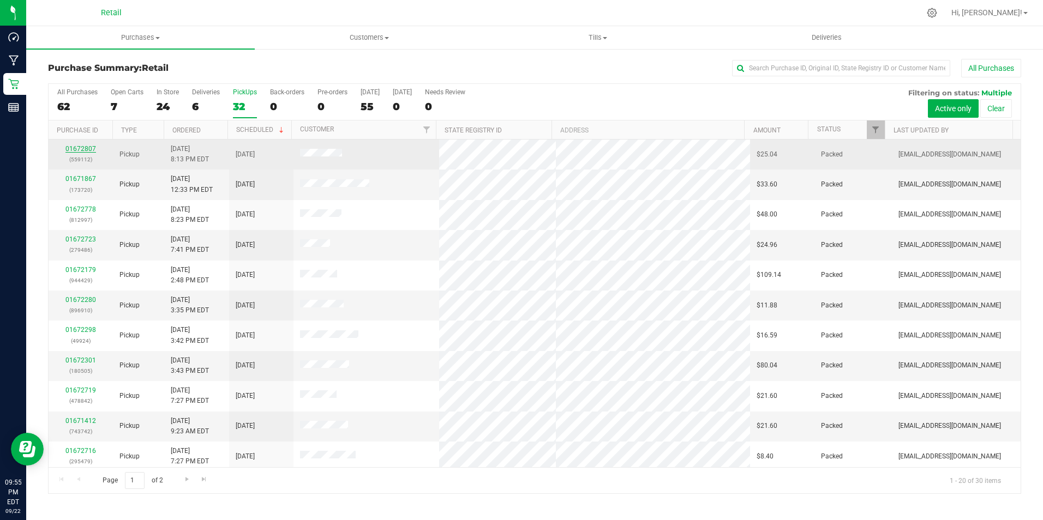
click at [82, 148] on link "01672807" at bounding box center [80, 149] width 31 height 8
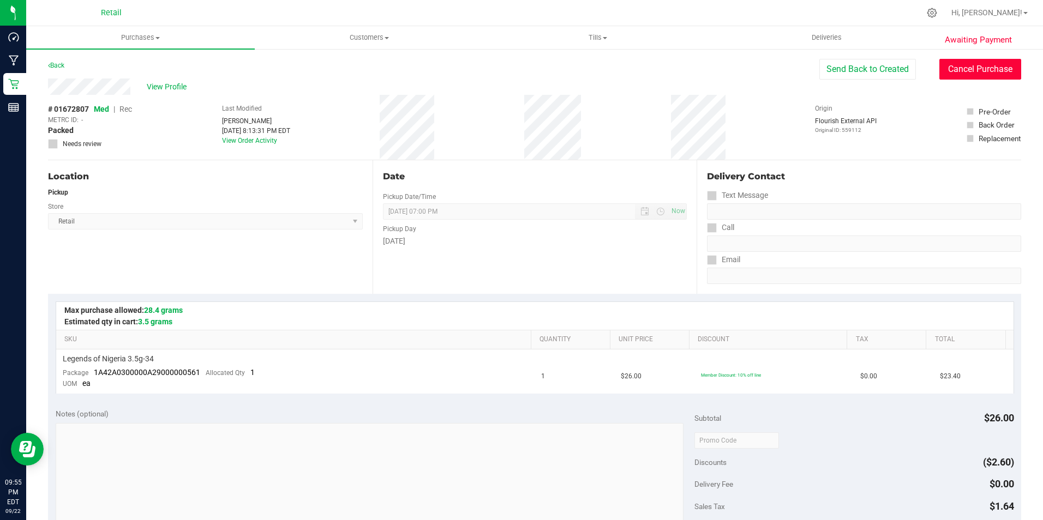
click at [982, 62] on button "Cancel Purchase" at bounding box center [980, 69] width 82 height 21
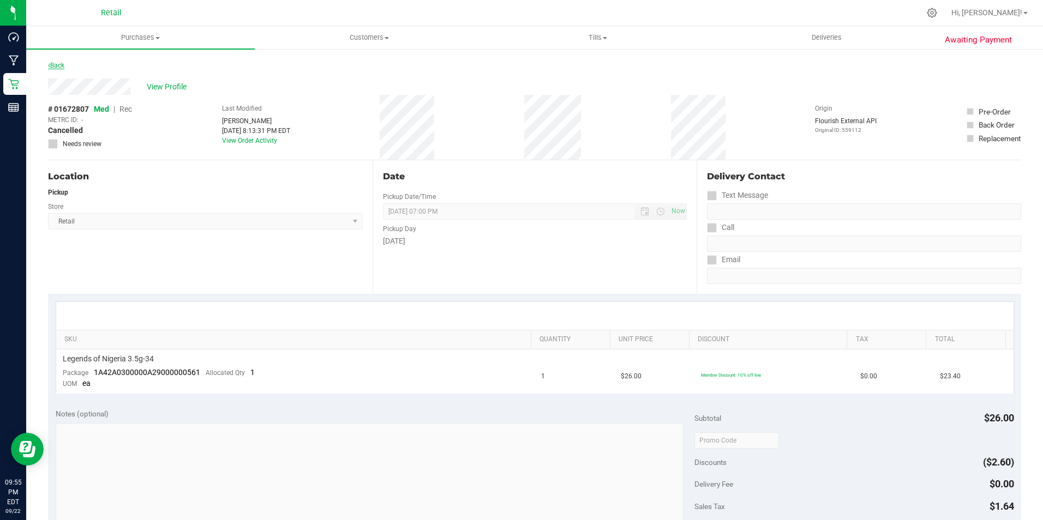
click at [55, 65] on link "Back" at bounding box center [56, 66] width 16 height 8
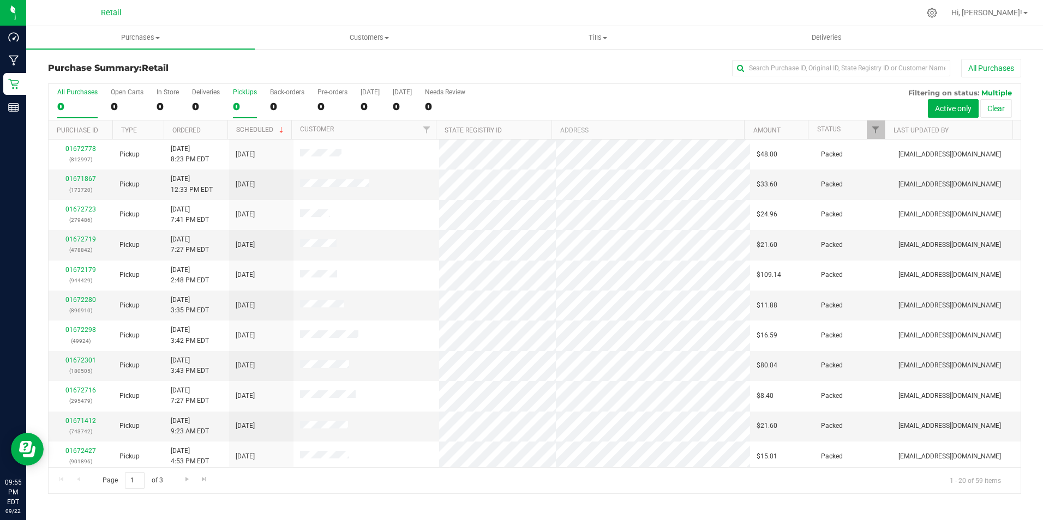
click at [238, 100] on div "0" at bounding box center [245, 106] width 24 height 13
click at [0, 0] on input "PickUps 0" at bounding box center [0, 0] width 0 height 0
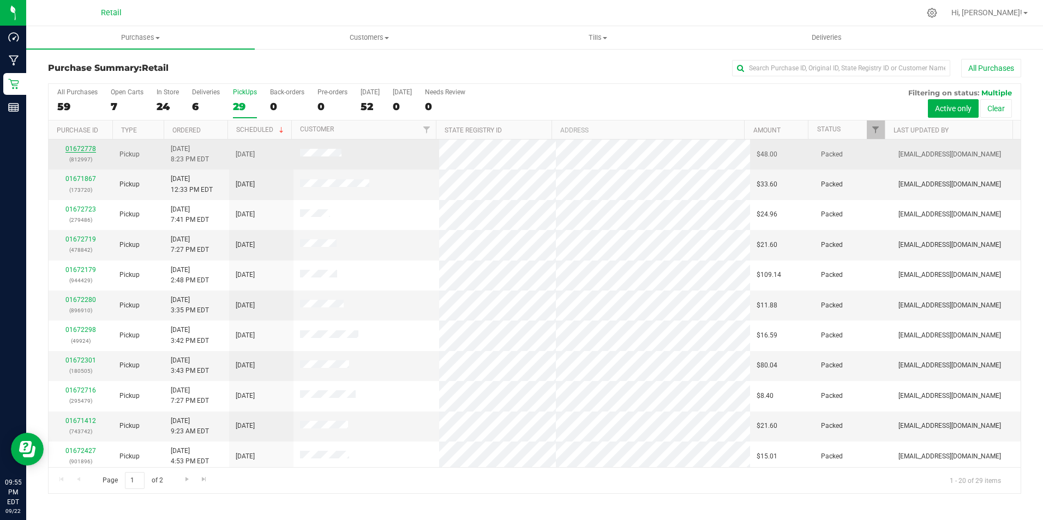
click at [85, 147] on link "01672778" at bounding box center [80, 149] width 31 height 8
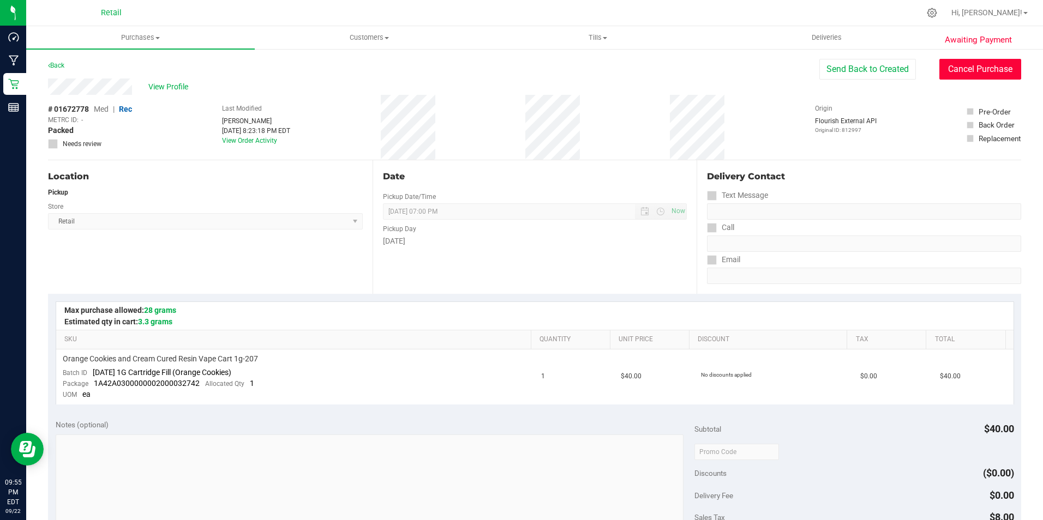
click at [973, 69] on button "Cancel Purchase" at bounding box center [980, 69] width 82 height 21
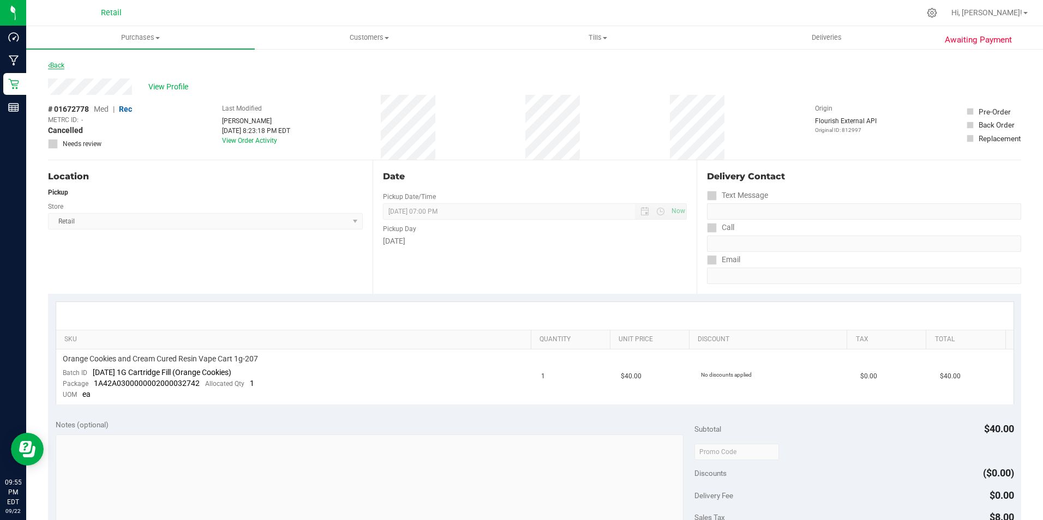
click at [51, 64] on link "Back" at bounding box center [56, 66] width 16 height 8
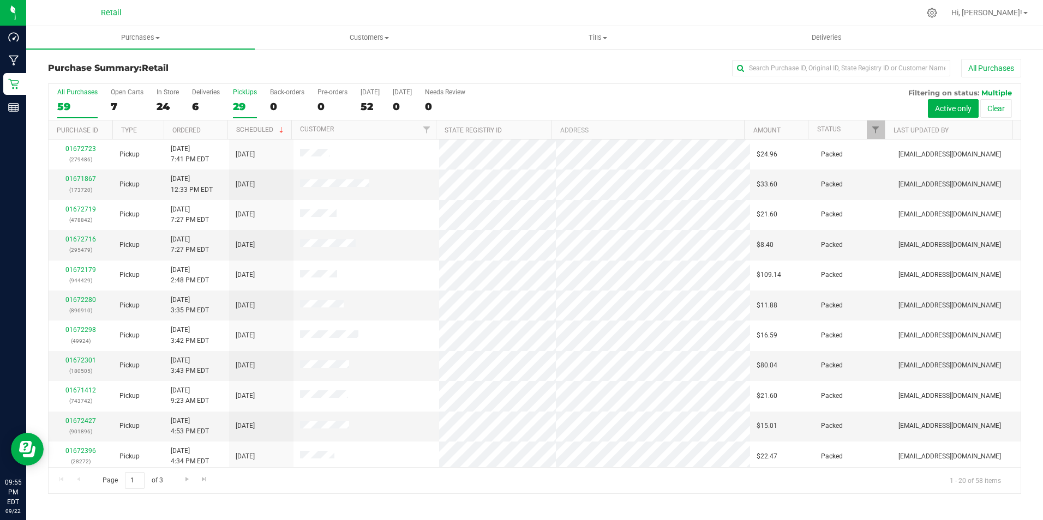
click at [253, 97] on label "PickUps 29" at bounding box center [245, 103] width 24 height 30
click at [0, 0] on input "PickUps 29" at bounding box center [0, 0] width 0 height 0
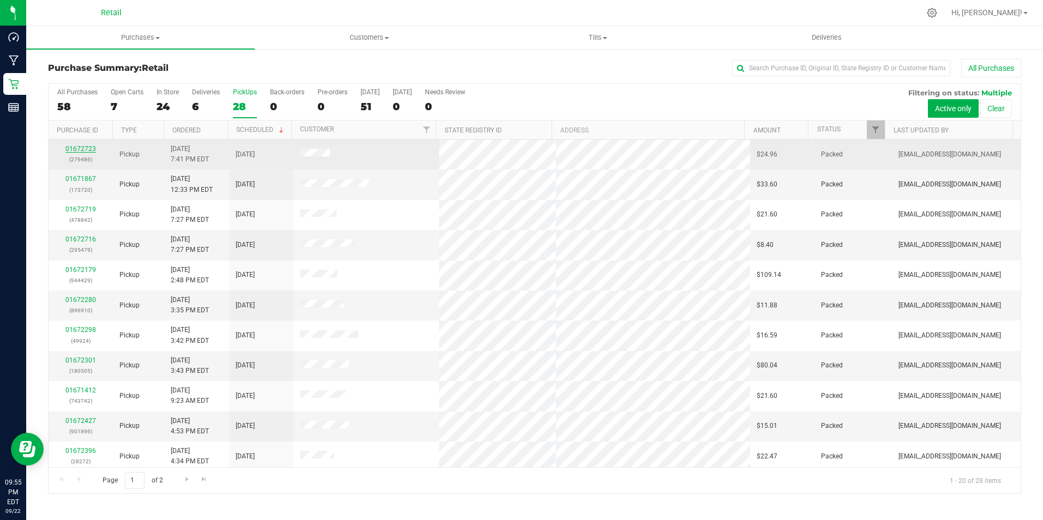
click at [81, 147] on link "01672723" at bounding box center [80, 149] width 31 height 8
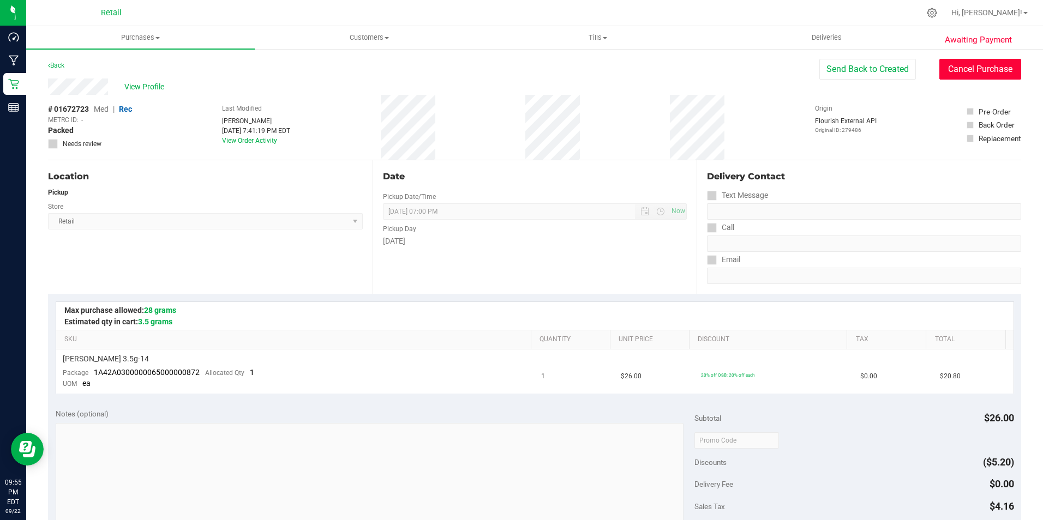
click at [997, 68] on button "Cancel Purchase" at bounding box center [980, 69] width 82 height 21
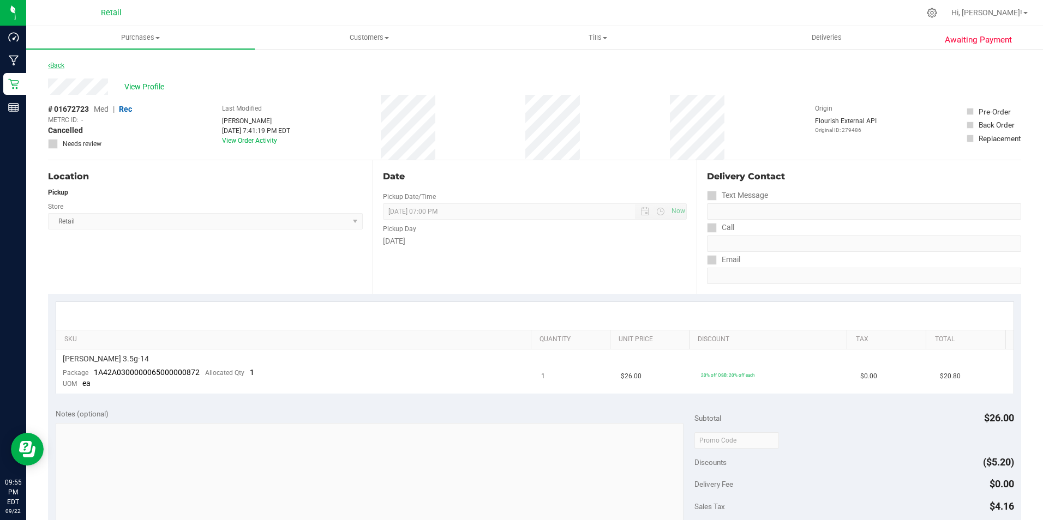
click at [55, 63] on link "Back" at bounding box center [56, 66] width 16 height 8
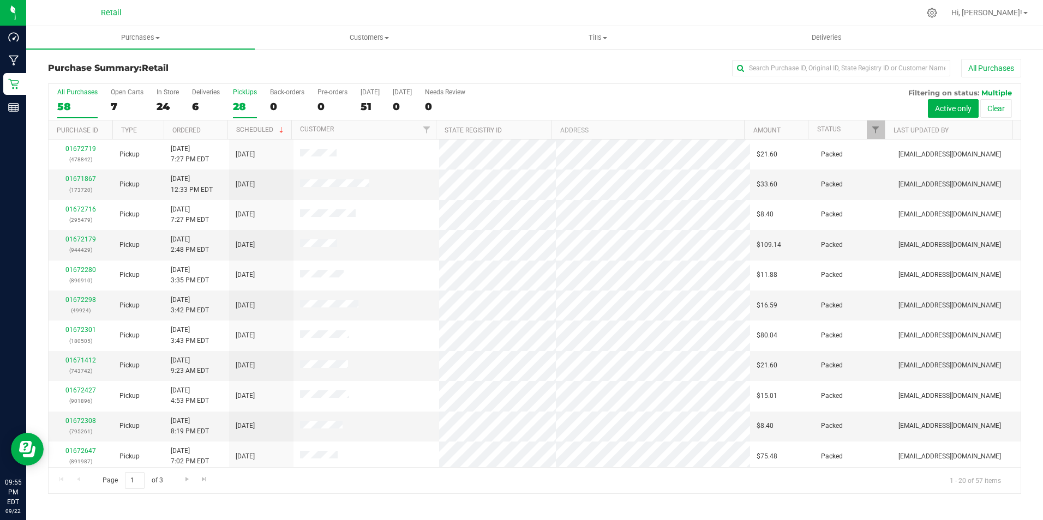
click at [242, 95] on div "PickUps" at bounding box center [245, 92] width 24 height 8
click at [0, 0] on input "PickUps 28" at bounding box center [0, 0] width 0 height 0
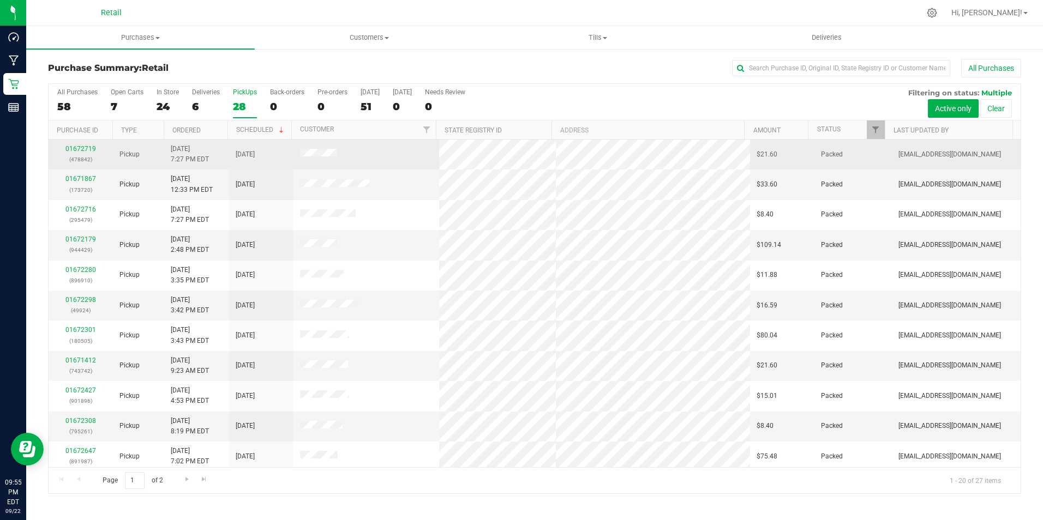
click at [86, 145] on div "01672719 (478842)" at bounding box center [80, 154] width 51 height 21
click at [88, 148] on link "01672719" at bounding box center [80, 149] width 31 height 8
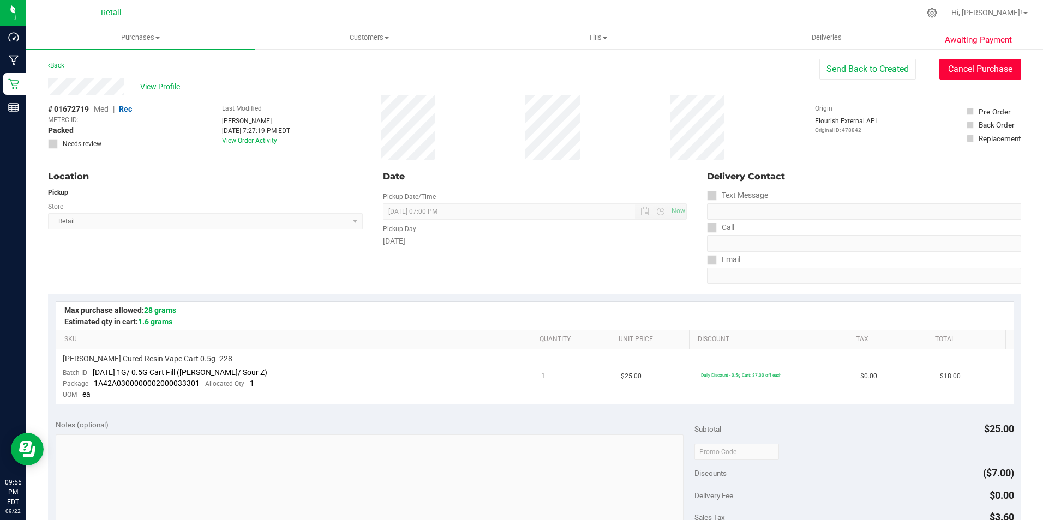
click at [947, 65] on button "Cancel Purchase" at bounding box center [980, 69] width 82 height 21
click at [59, 67] on link "Back" at bounding box center [56, 66] width 16 height 8
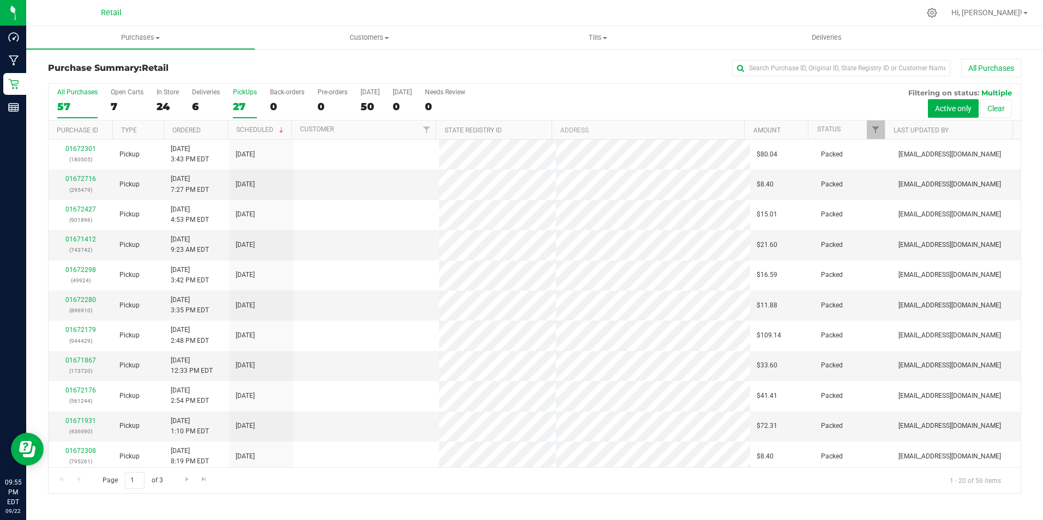
click at [251, 103] on div "27" at bounding box center [245, 106] width 24 height 13
click at [0, 0] on input "PickUps 27" at bounding box center [0, 0] width 0 height 0
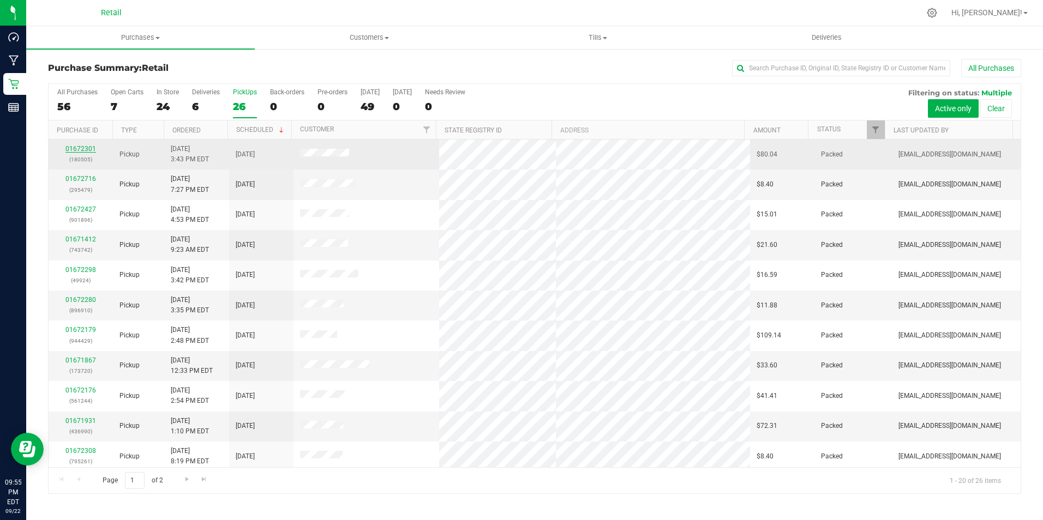
click at [86, 145] on link "01672301" at bounding box center [80, 149] width 31 height 8
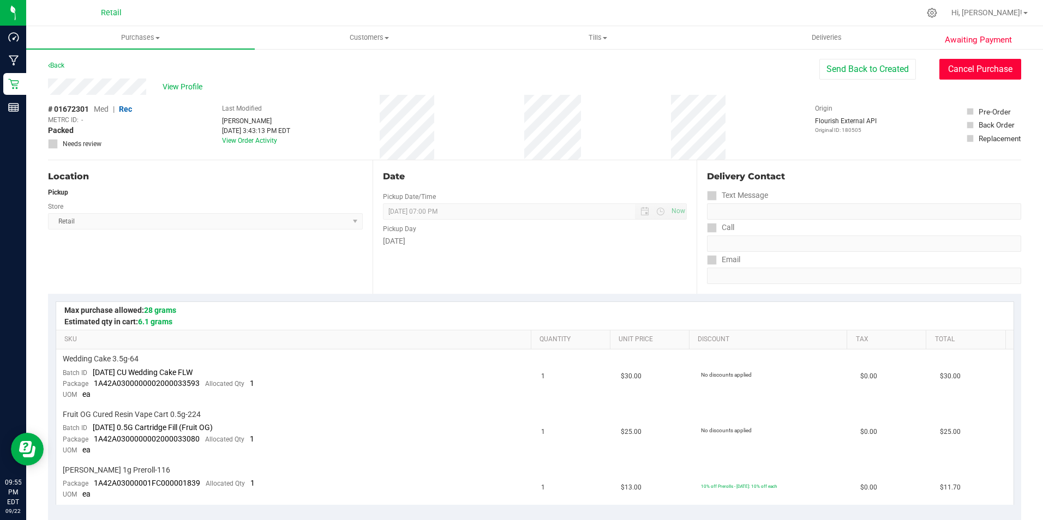
click at [975, 67] on button "Cancel Purchase" at bounding box center [980, 69] width 82 height 21
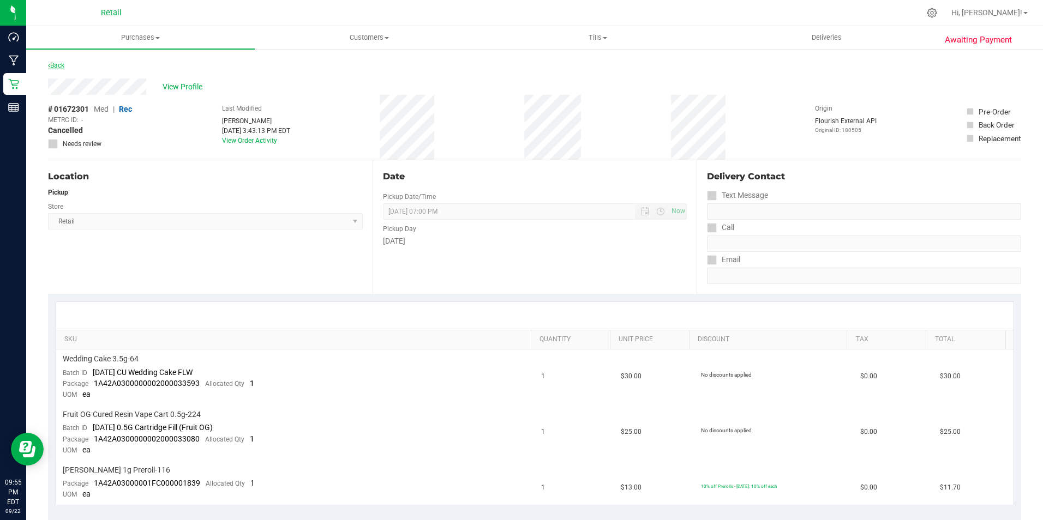
click at [64, 64] on link "Back" at bounding box center [56, 66] width 16 height 8
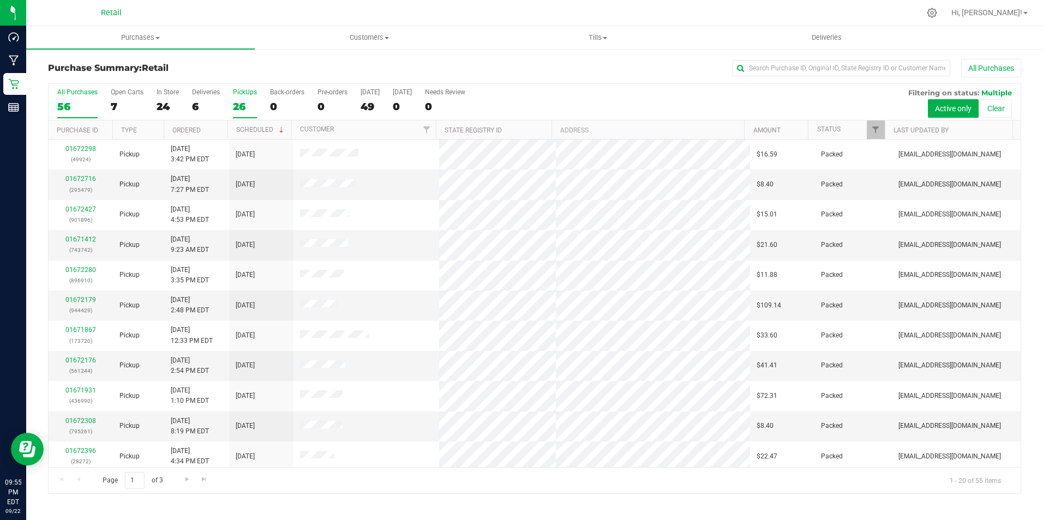
click at [242, 98] on label "PickUps 26" at bounding box center [245, 103] width 24 height 30
click at [0, 0] on input "PickUps 26" at bounding box center [0, 0] width 0 height 0
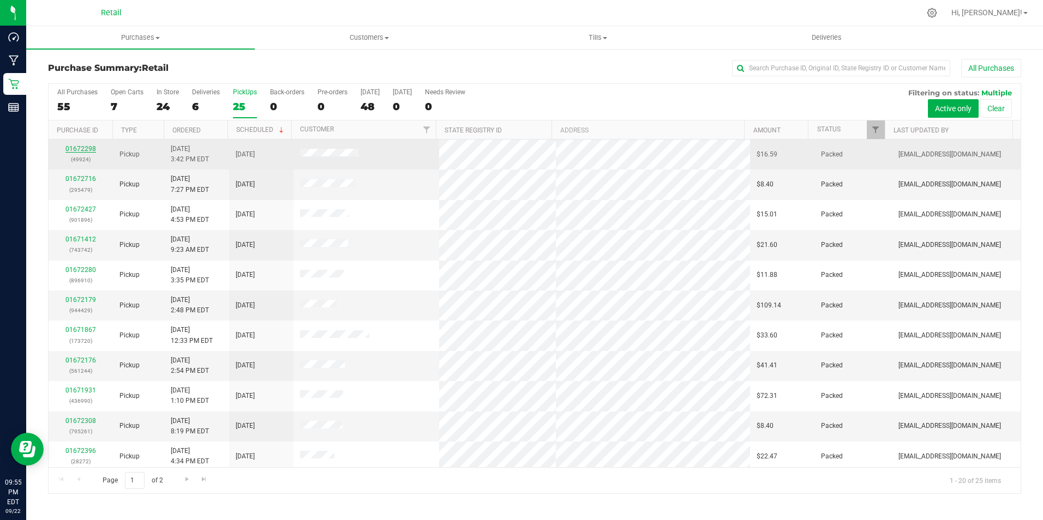
click at [83, 146] on link "01672298" at bounding box center [80, 149] width 31 height 8
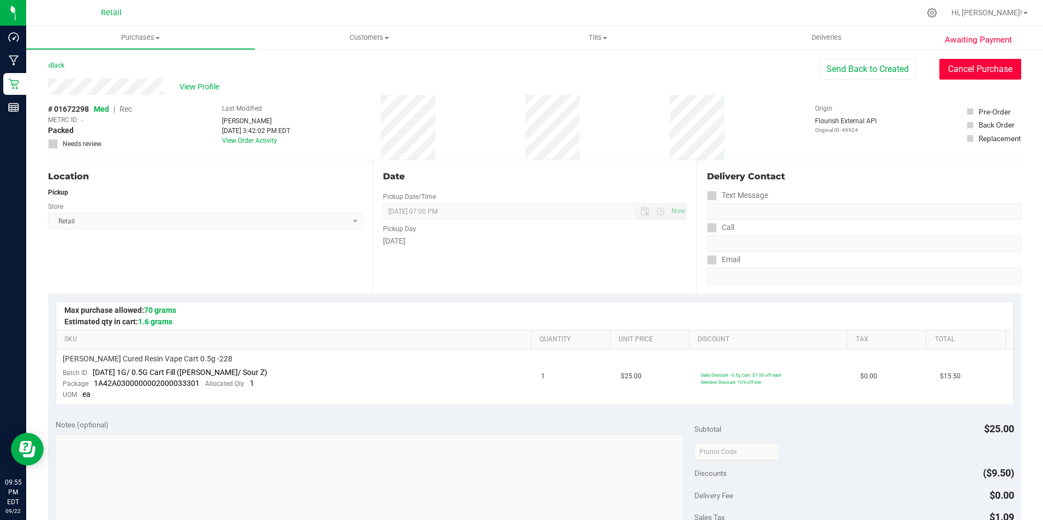
click at [975, 69] on button "Cancel Purchase" at bounding box center [980, 69] width 82 height 21
click at [60, 69] on link "Back" at bounding box center [56, 66] width 16 height 8
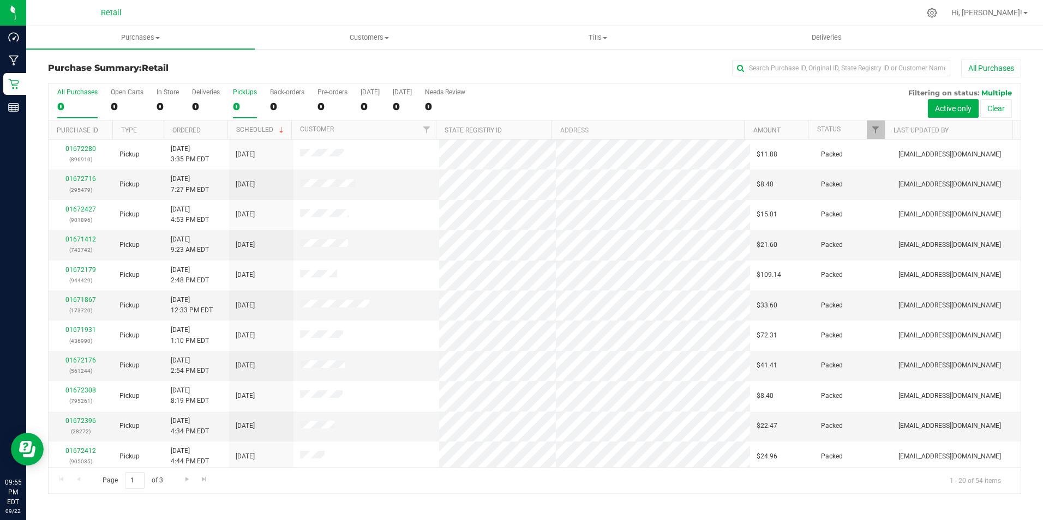
click at [251, 93] on div "PickUps" at bounding box center [245, 92] width 24 height 8
click at [0, 0] on input "PickUps 0" at bounding box center [0, 0] width 0 height 0
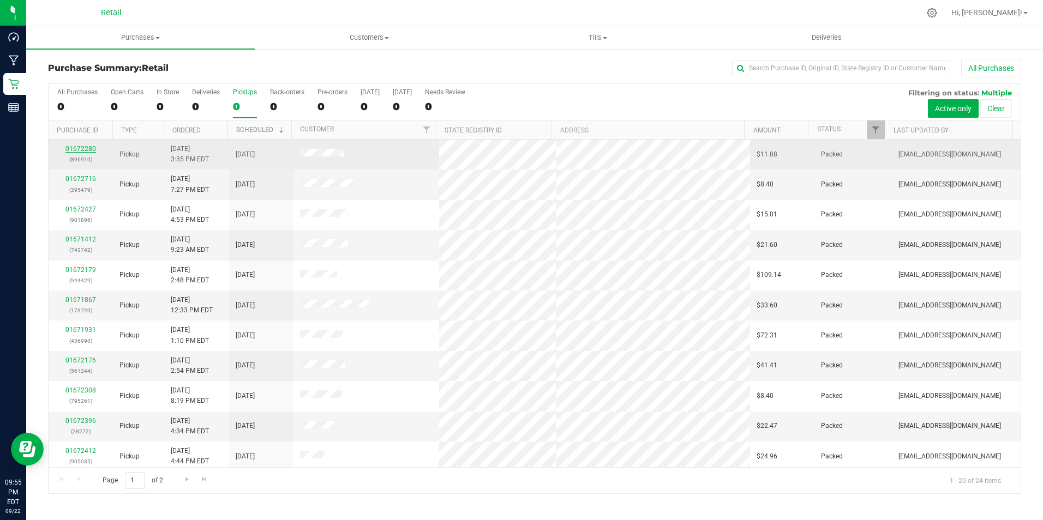
click at [80, 145] on link "01672280" at bounding box center [80, 149] width 31 height 8
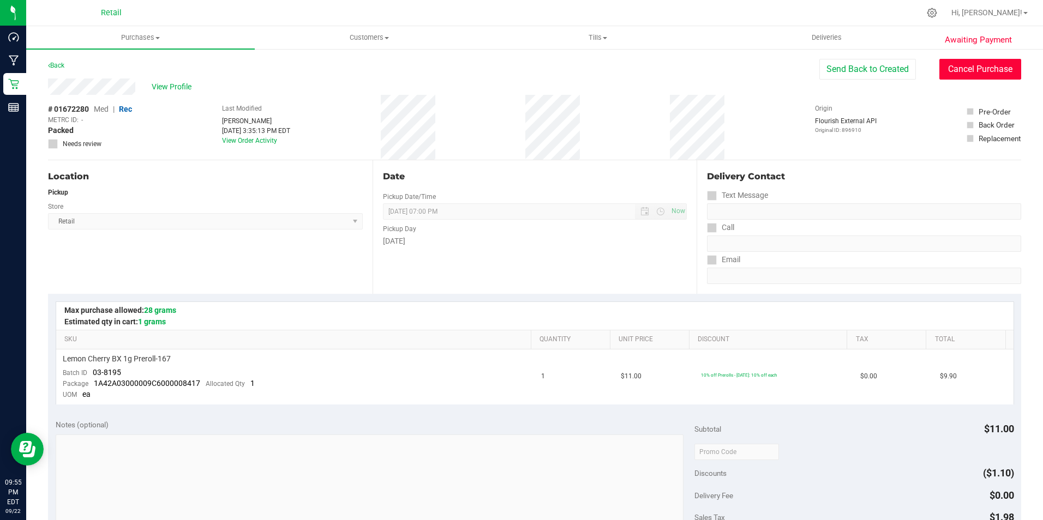
click at [979, 64] on button "Cancel Purchase" at bounding box center [980, 69] width 82 height 21
click at [64, 62] on link "Back" at bounding box center [56, 66] width 16 height 8
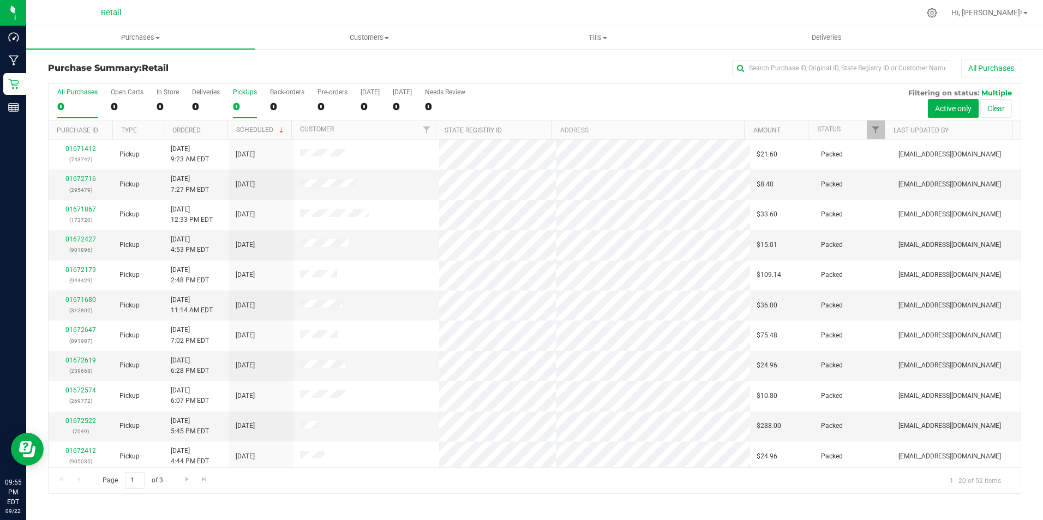
click at [249, 95] on div "PickUps" at bounding box center [245, 92] width 24 height 8
click at [0, 0] on input "PickUps 0" at bounding box center [0, 0] width 0 height 0
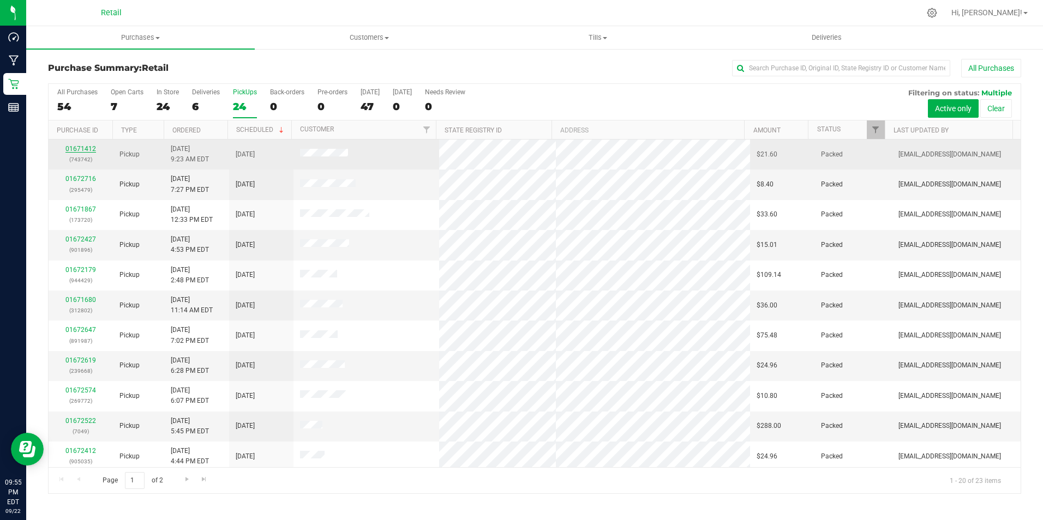
click at [88, 147] on link "01671412" at bounding box center [80, 149] width 31 height 8
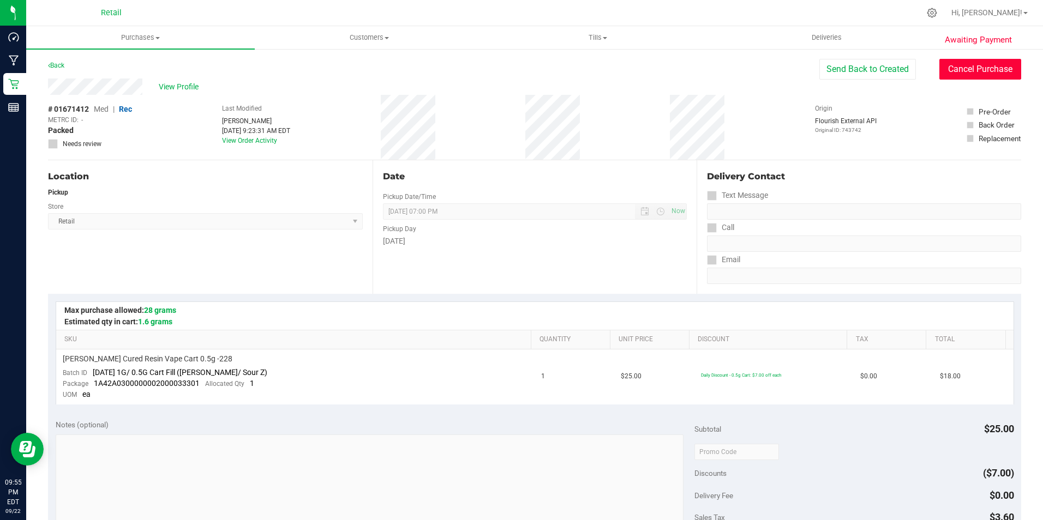
click at [976, 64] on button "Cancel Purchase" at bounding box center [980, 69] width 82 height 21
click at [60, 65] on link "Back" at bounding box center [56, 66] width 16 height 8
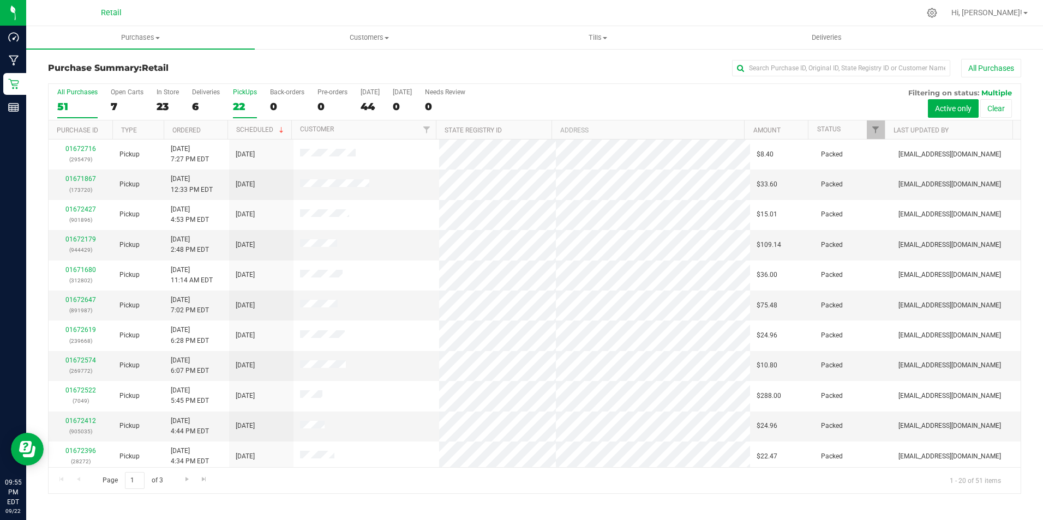
click at [243, 98] on label "PickUps 22" at bounding box center [245, 103] width 24 height 30
click at [0, 0] on input "PickUps 22" at bounding box center [0, 0] width 0 height 0
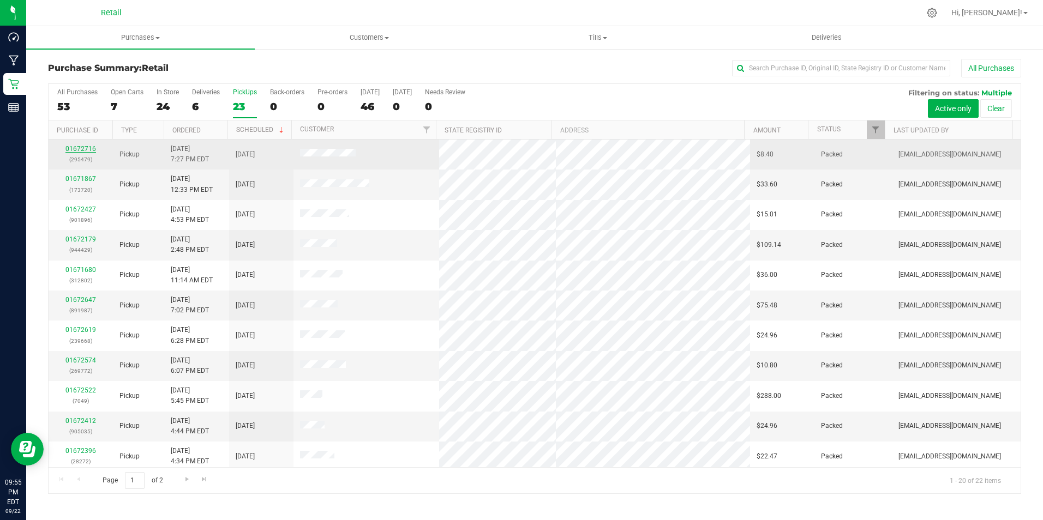
click at [86, 147] on link "01672716" at bounding box center [80, 149] width 31 height 8
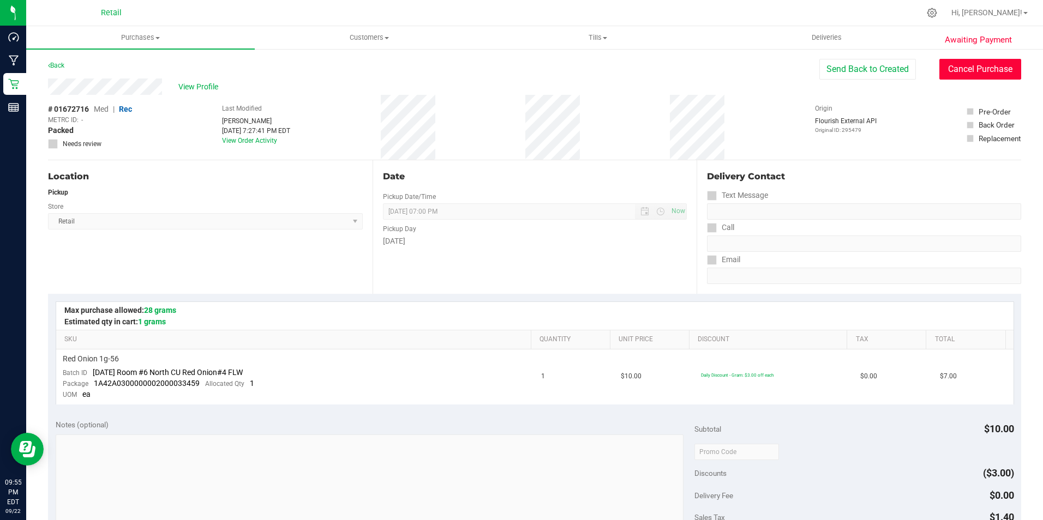
drag, startPoint x: 963, startPoint y: 65, endPoint x: 574, endPoint y: 69, distance: 389.4
click at [963, 65] on button "Cancel Purchase" at bounding box center [980, 69] width 82 height 21
click at [64, 64] on link "Back" at bounding box center [56, 66] width 16 height 8
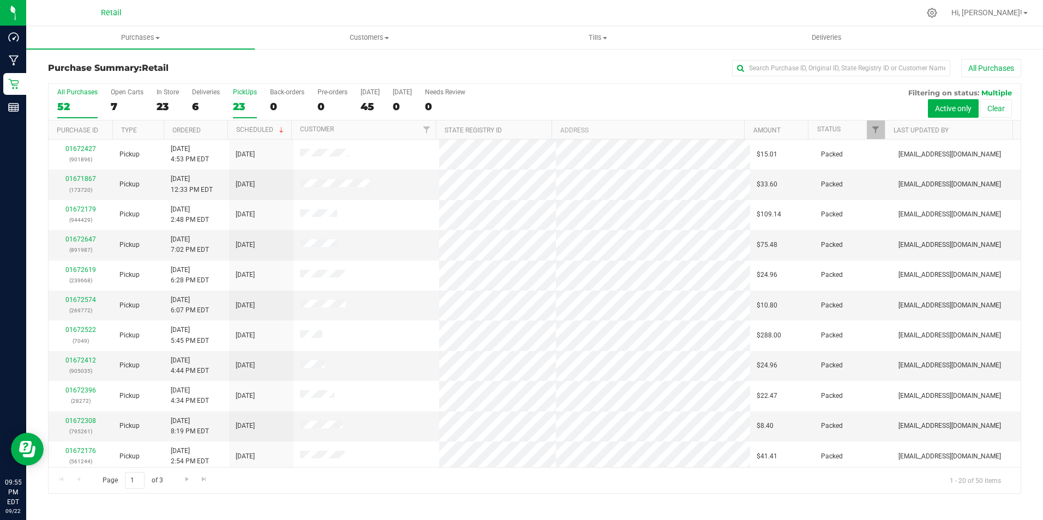
click at [251, 97] on label "PickUps 23" at bounding box center [245, 103] width 24 height 30
click at [0, 0] on input "PickUps 23" at bounding box center [0, 0] width 0 height 0
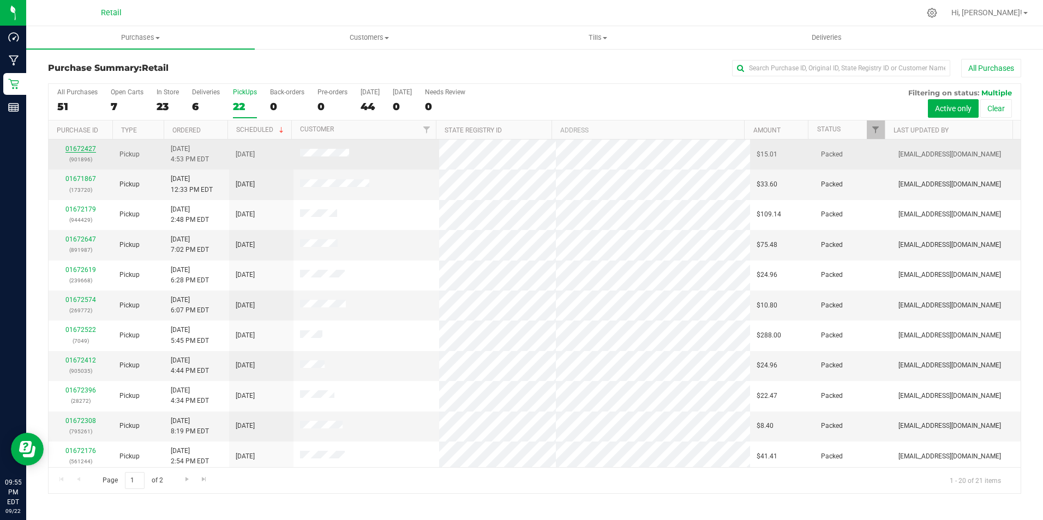
click at [88, 146] on link "01672427" at bounding box center [80, 149] width 31 height 8
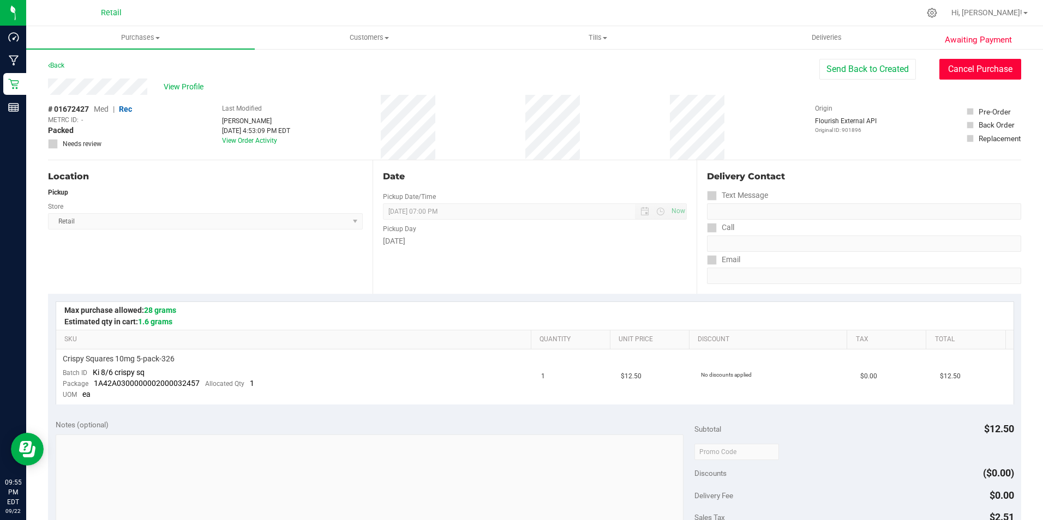
click at [958, 70] on button "Cancel Purchase" at bounding box center [980, 69] width 82 height 21
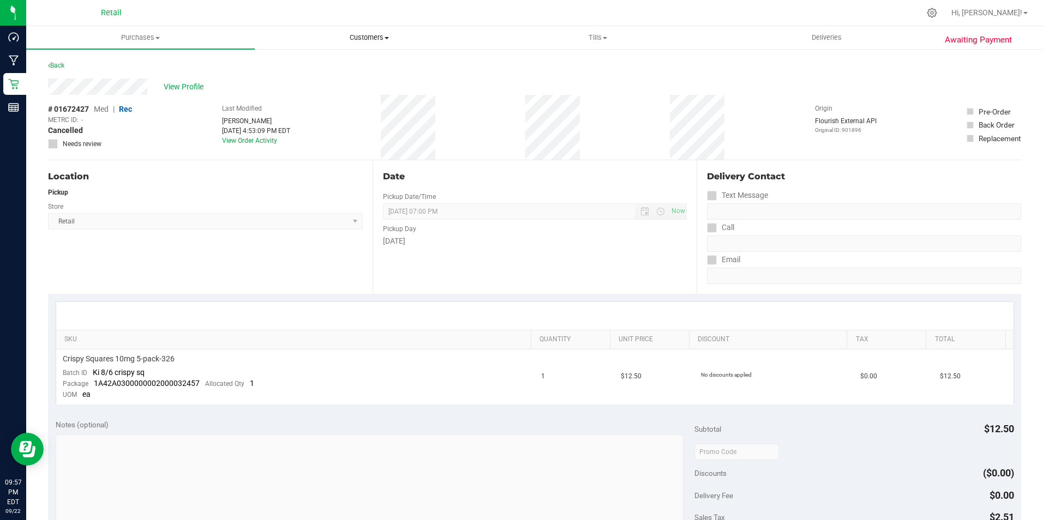
click at [387, 35] on span "Customers" at bounding box center [368, 38] width 227 height 10
click at [281, 69] on span "All customers" at bounding box center [294, 65] width 79 height 9
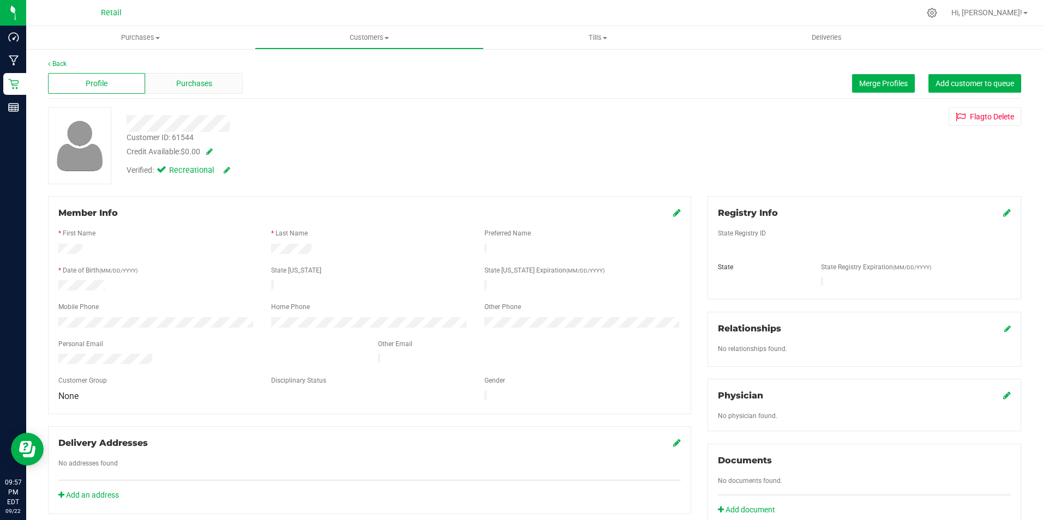
click at [200, 78] on span "Purchases" at bounding box center [194, 83] width 36 height 11
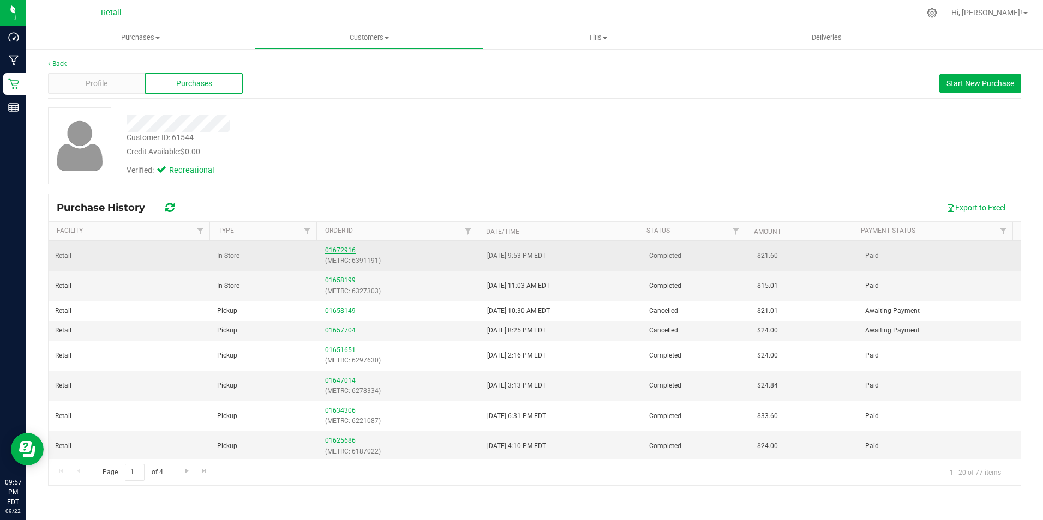
click at [326, 249] on link "01672916" at bounding box center [340, 251] width 31 height 8
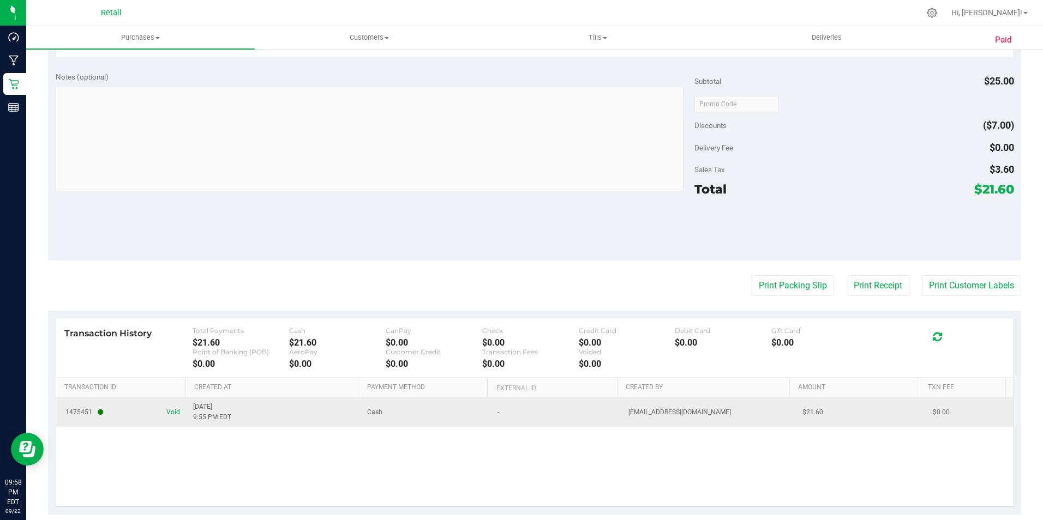
scroll to position [377, 0]
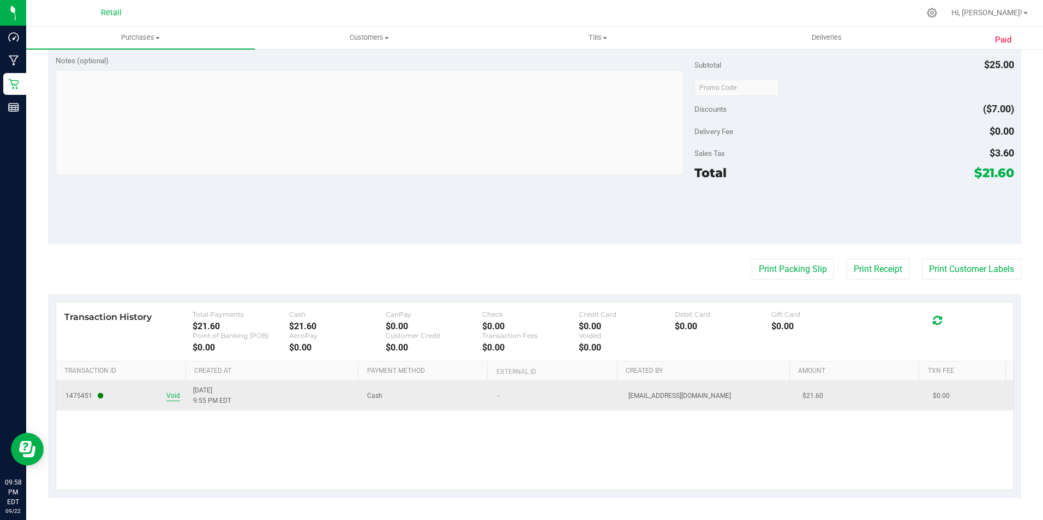
click at [175, 394] on span "Void" at bounding box center [173, 396] width 14 height 10
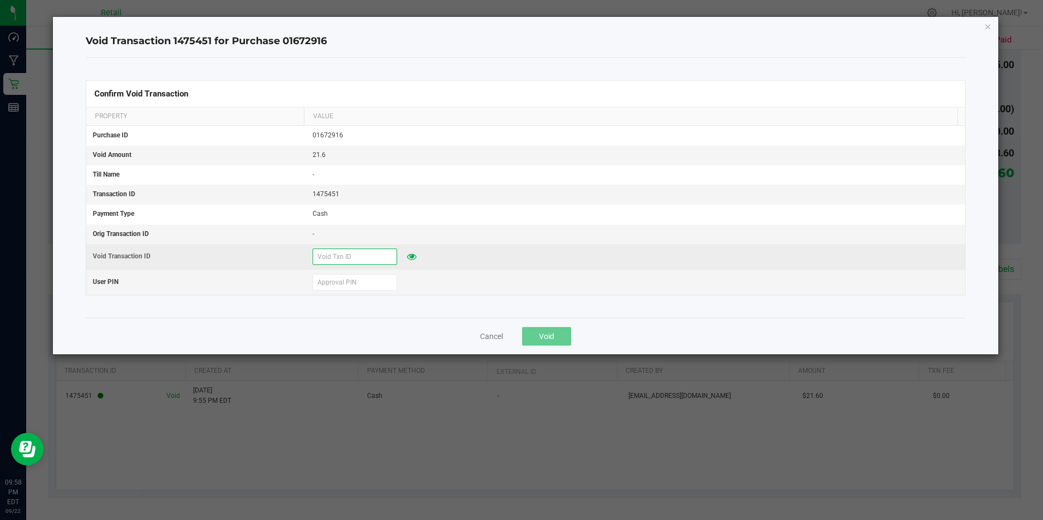
click at [357, 259] on input "text" at bounding box center [355, 257] width 85 height 16
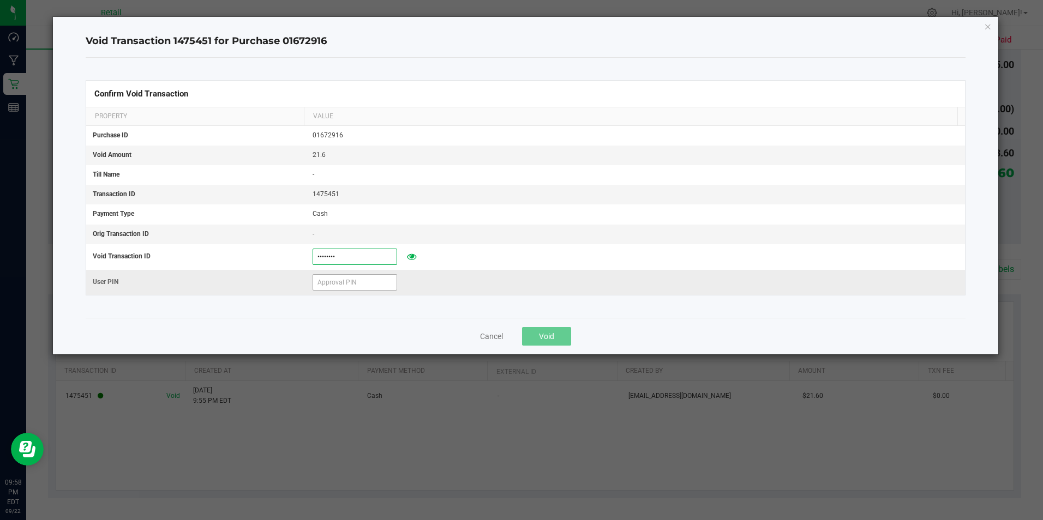
type input "09222025"
click at [330, 287] on input "text" at bounding box center [355, 282] width 85 height 16
type input "401086"
click at [540, 335] on span "Void" at bounding box center [546, 336] width 15 height 9
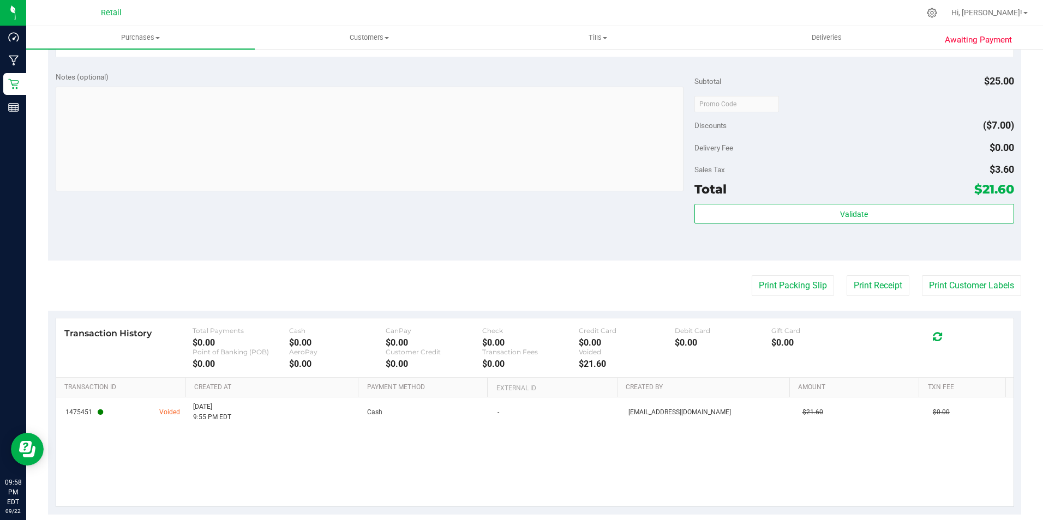
scroll to position [0, 0]
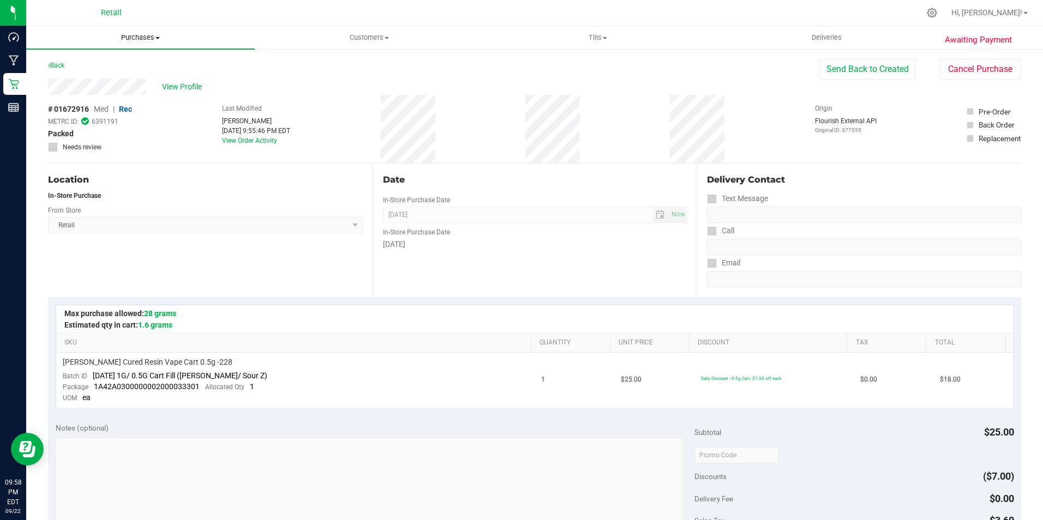
click at [147, 34] on span "Purchases" at bounding box center [140, 38] width 229 height 10
click at [119, 60] on li "Summary of purchases" at bounding box center [140, 65] width 229 height 13
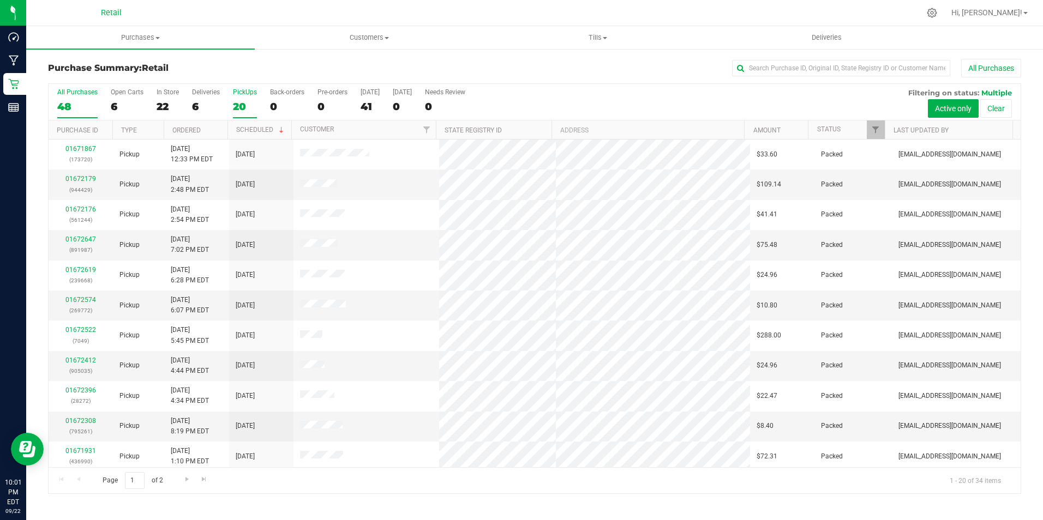
click at [250, 100] on div "20" at bounding box center [245, 106] width 24 height 13
click at [0, 0] on input "PickUps 20" at bounding box center [0, 0] width 0 height 0
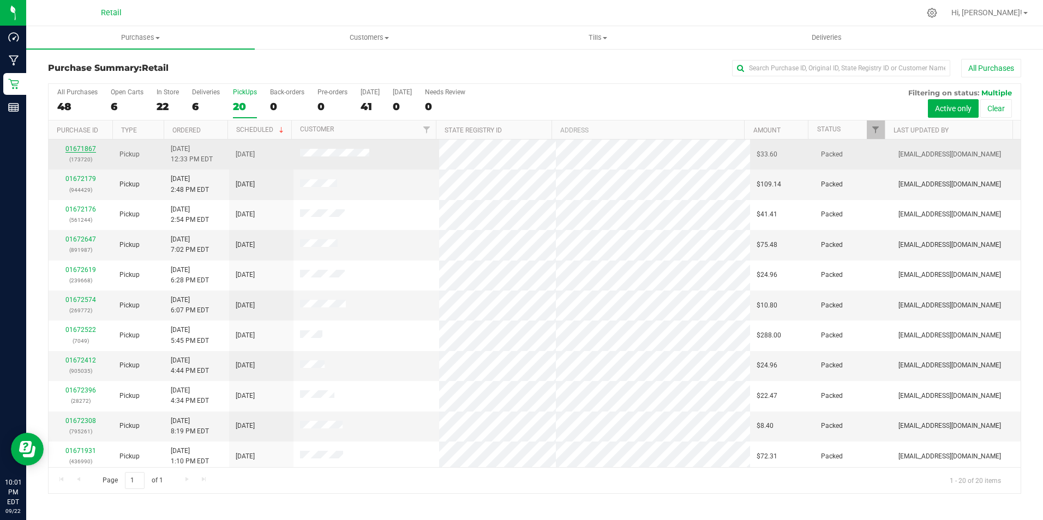
click at [86, 147] on link "01671867" at bounding box center [80, 149] width 31 height 8
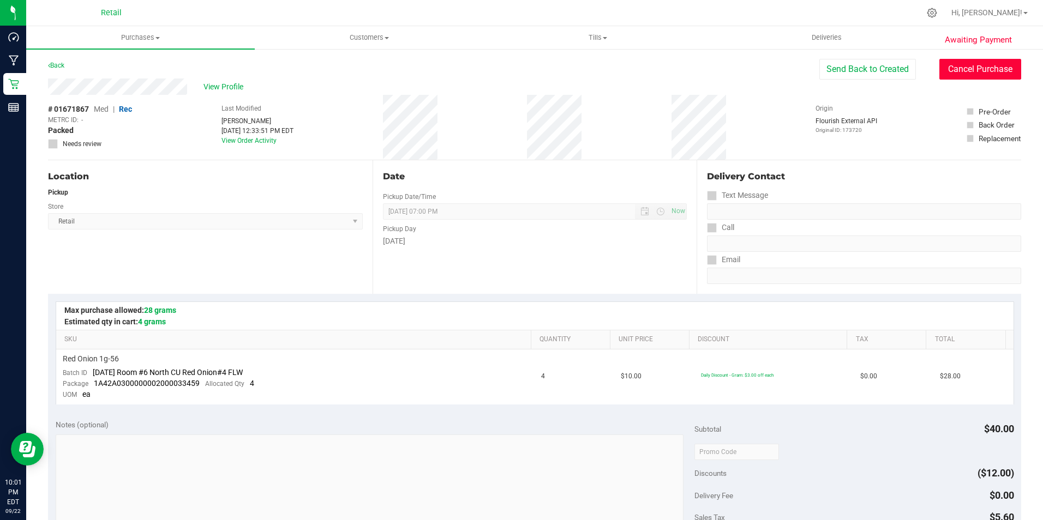
click at [967, 70] on button "Cancel Purchase" at bounding box center [980, 69] width 82 height 21
click at [53, 68] on link "Back" at bounding box center [56, 66] width 16 height 8
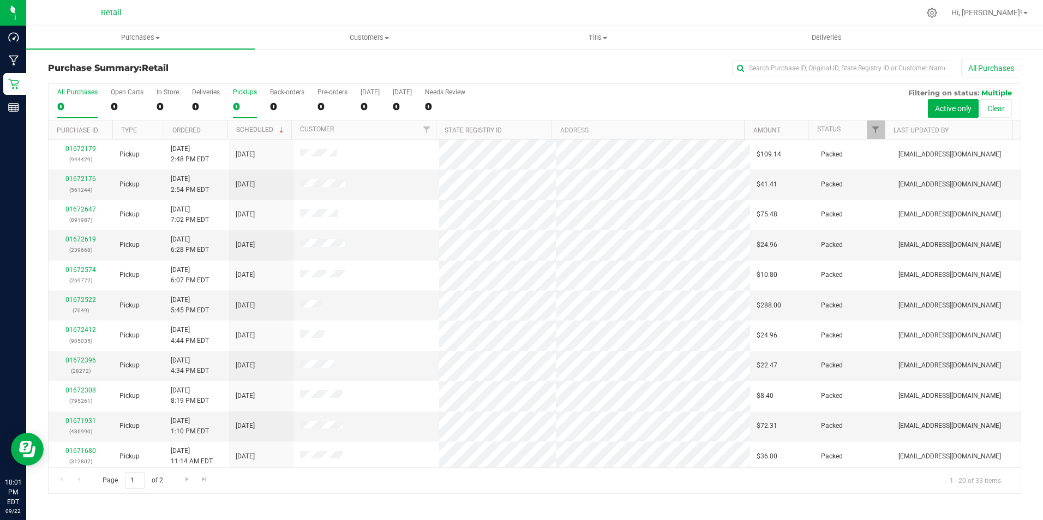
click at [245, 99] on label "PickUps 0" at bounding box center [245, 103] width 24 height 30
click at [0, 0] on input "PickUps 0" at bounding box center [0, 0] width 0 height 0
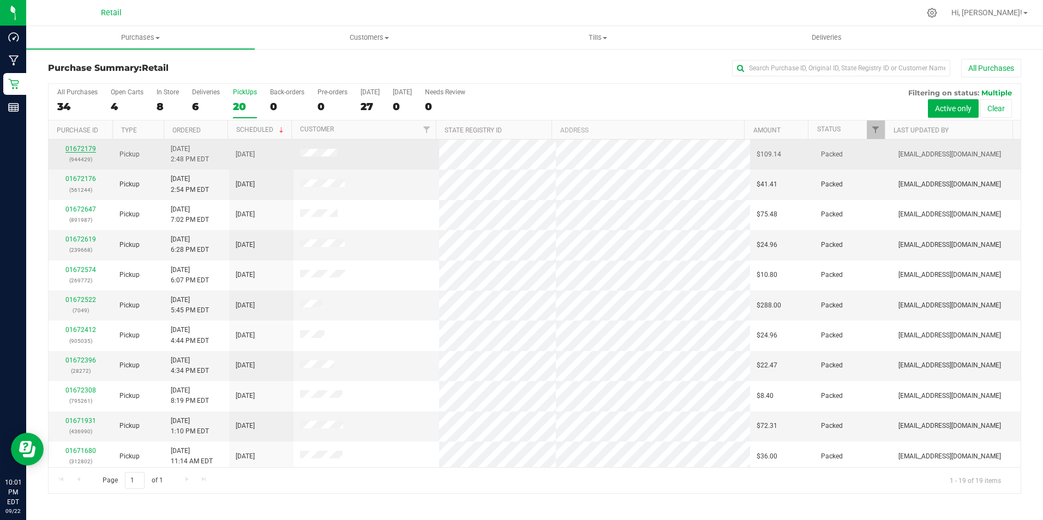
click at [77, 149] on link "01672179" at bounding box center [80, 149] width 31 height 8
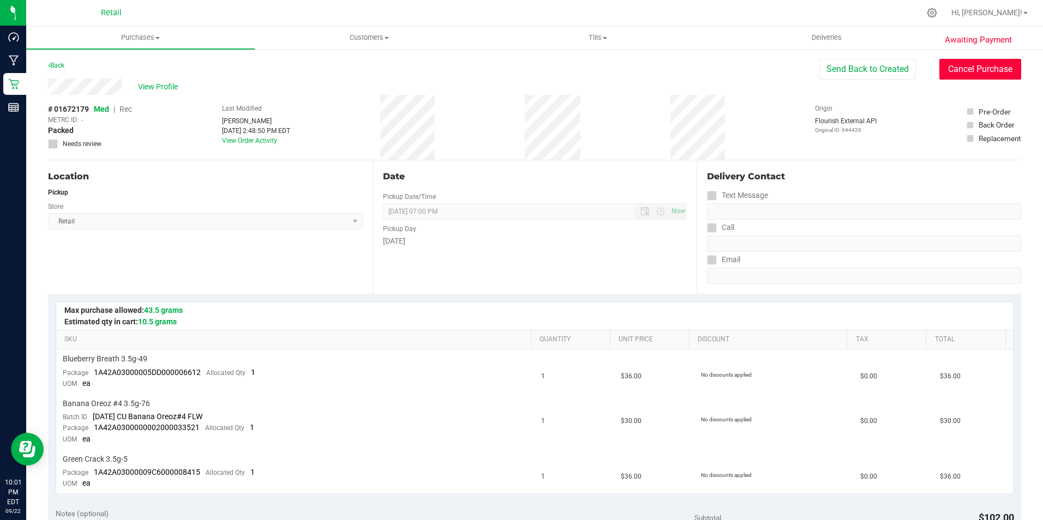
click at [958, 74] on button "Cancel Purchase" at bounding box center [980, 69] width 82 height 21
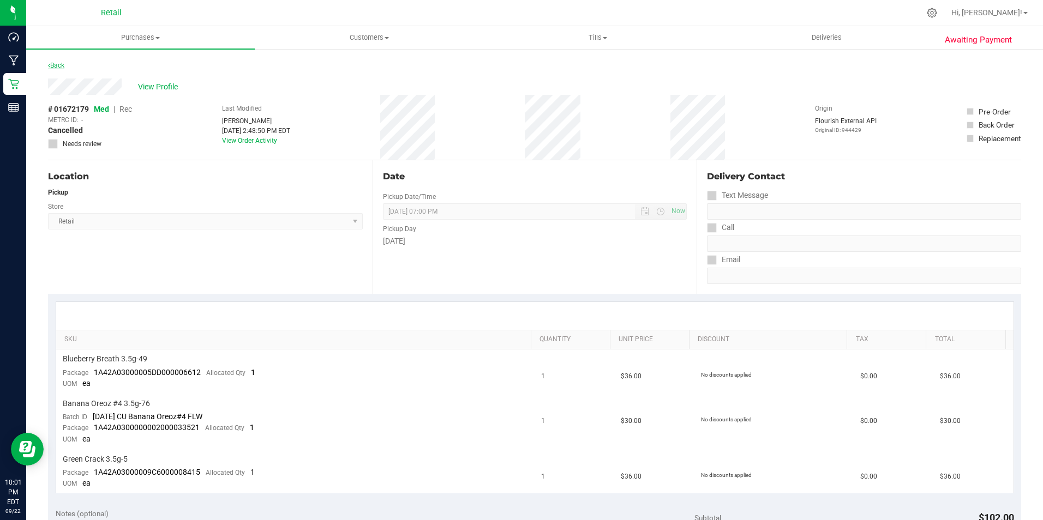
click at [53, 65] on link "Back" at bounding box center [56, 66] width 16 height 8
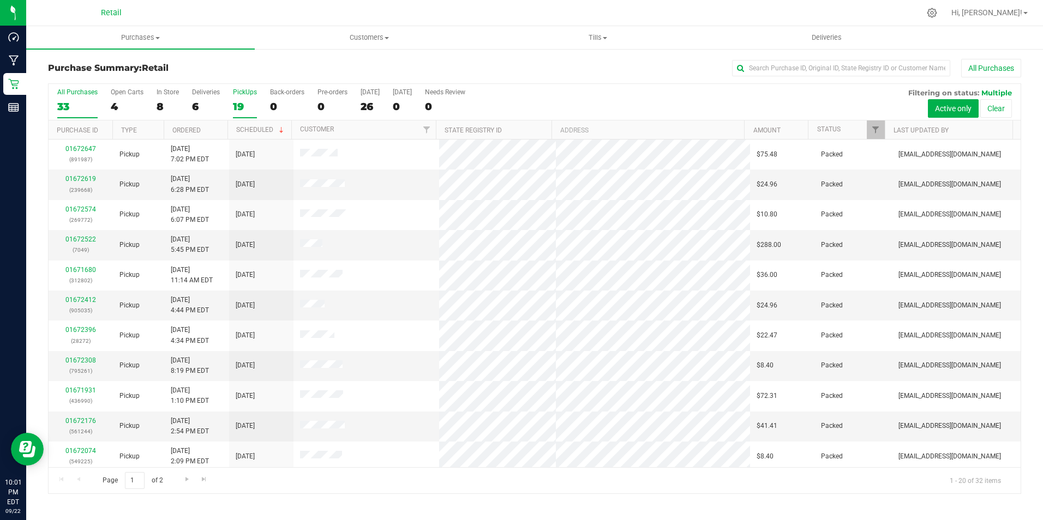
click at [250, 99] on label "PickUps 19" at bounding box center [245, 103] width 24 height 30
click at [0, 0] on input "PickUps 19" at bounding box center [0, 0] width 0 height 0
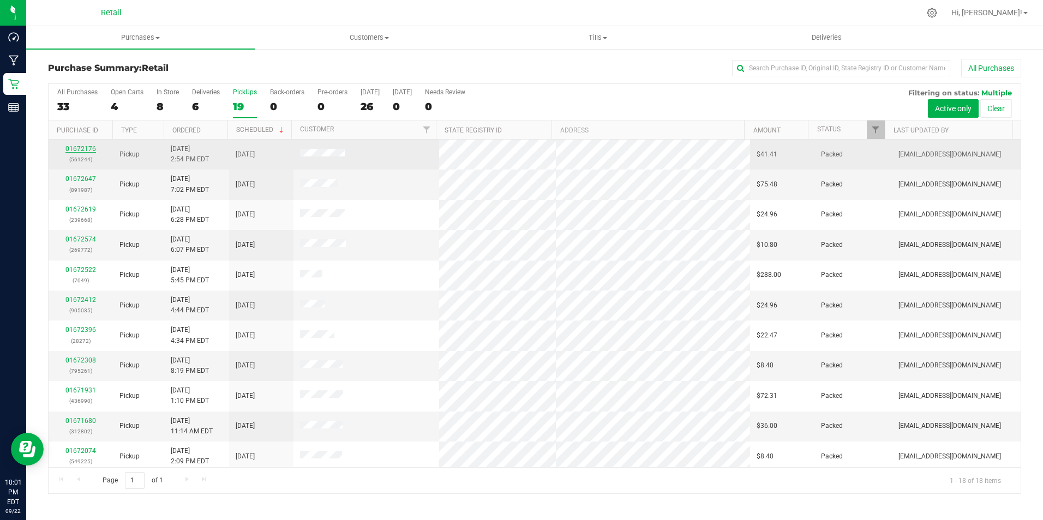
click at [84, 146] on link "01672176" at bounding box center [80, 149] width 31 height 8
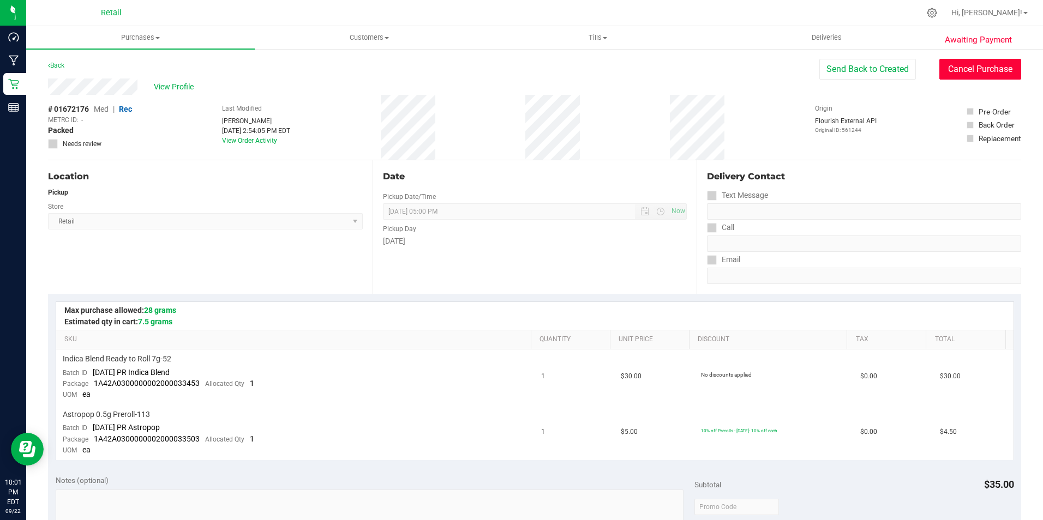
click at [967, 70] on button "Cancel Purchase" at bounding box center [980, 69] width 82 height 21
click at [61, 63] on link "Back" at bounding box center [56, 66] width 16 height 8
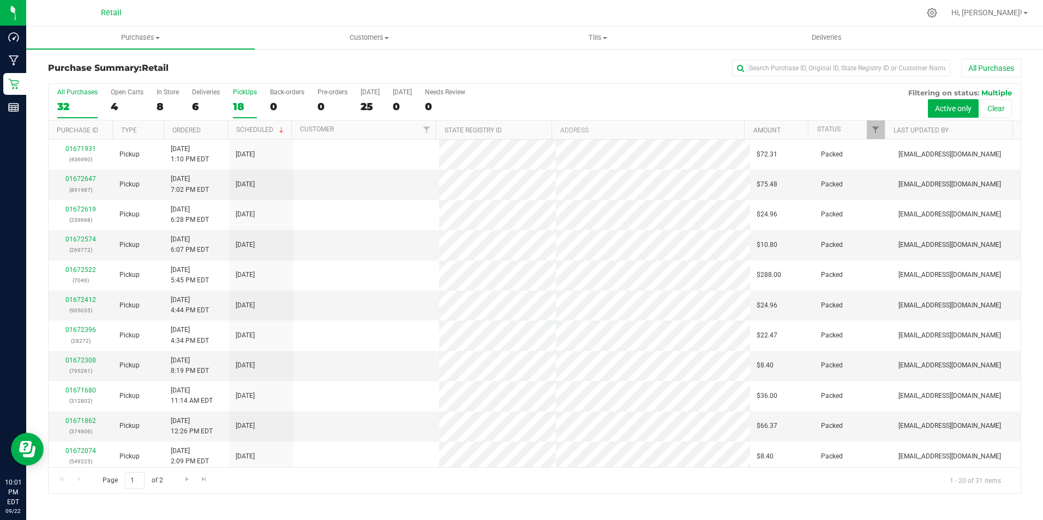
click at [245, 98] on label "PickUps 18" at bounding box center [245, 103] width 24 height 30
click at [0, 0] on input "PickUps 18" at bounding box center [0, 0] width 0 height 0
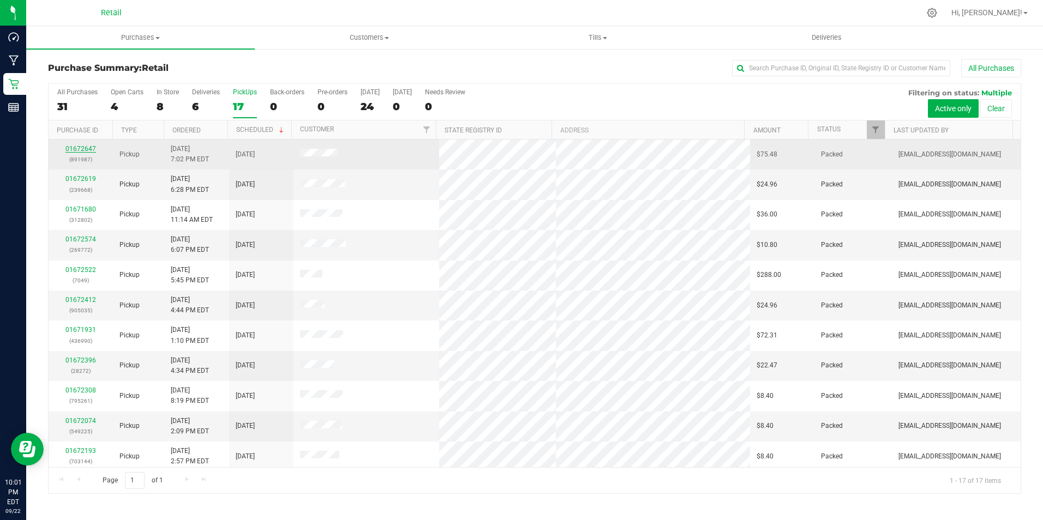
click at [87, 148] on link "01672647" at bounding box center [80, 149] width 31 height 8
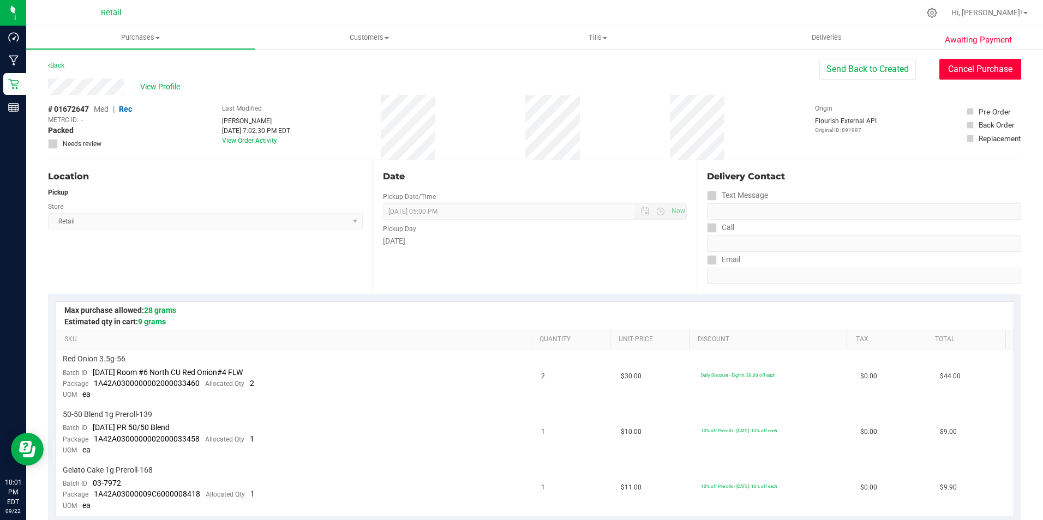
click at [988, 68] on button "Cancel Purchase" at bounding box center [980, 69] width 82 height 21
click at [61, 67] on link "Back" at bounding box center [56, 66] width 16 height 8
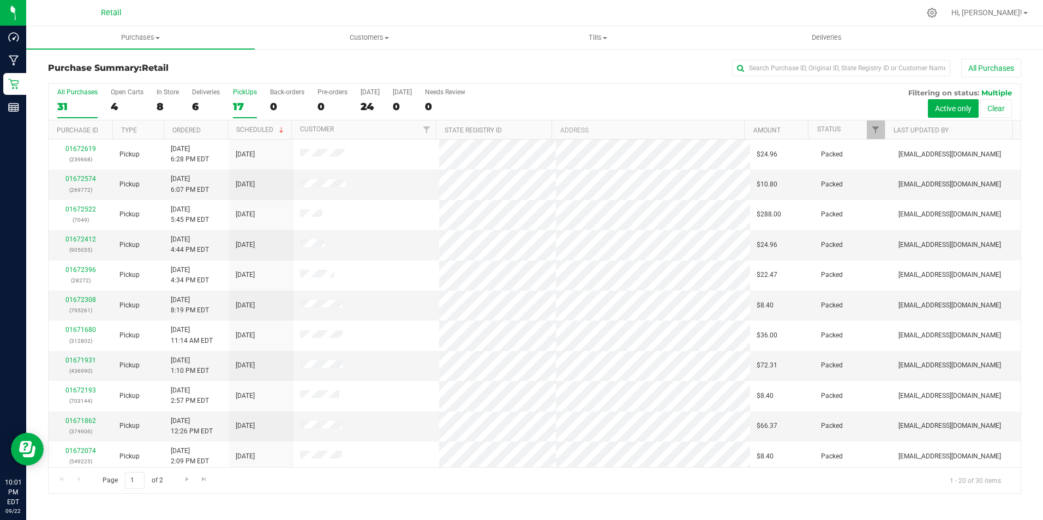
click at [233, 98] on label "PickUps 17" at bounding box center [245, 103] width 24 height 30
click at [0, 0] on input "PickUps 17" at bounding box center [0, 0] width 0 height 0
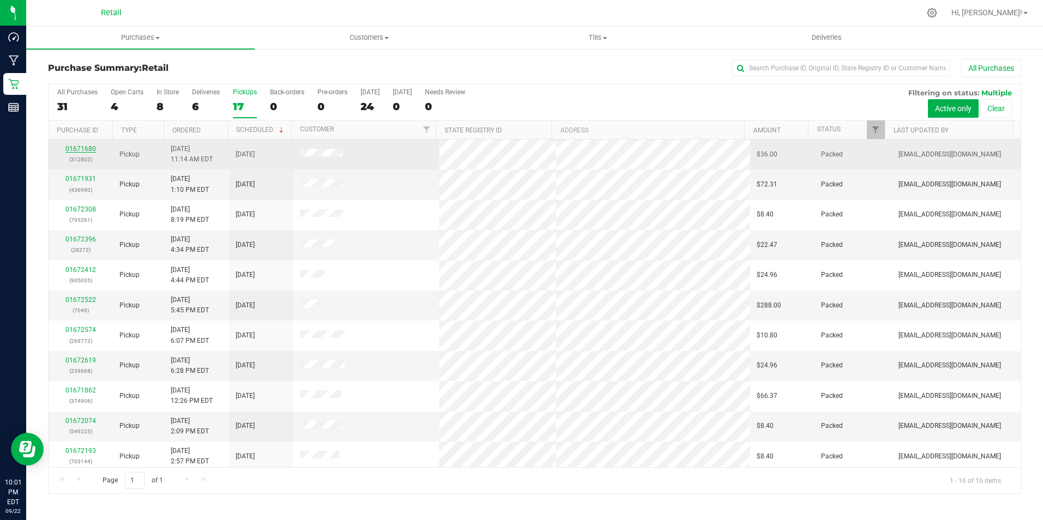
click at [84, 145] on link "01671680" at bounding box center [80, 149] width 31 height 8
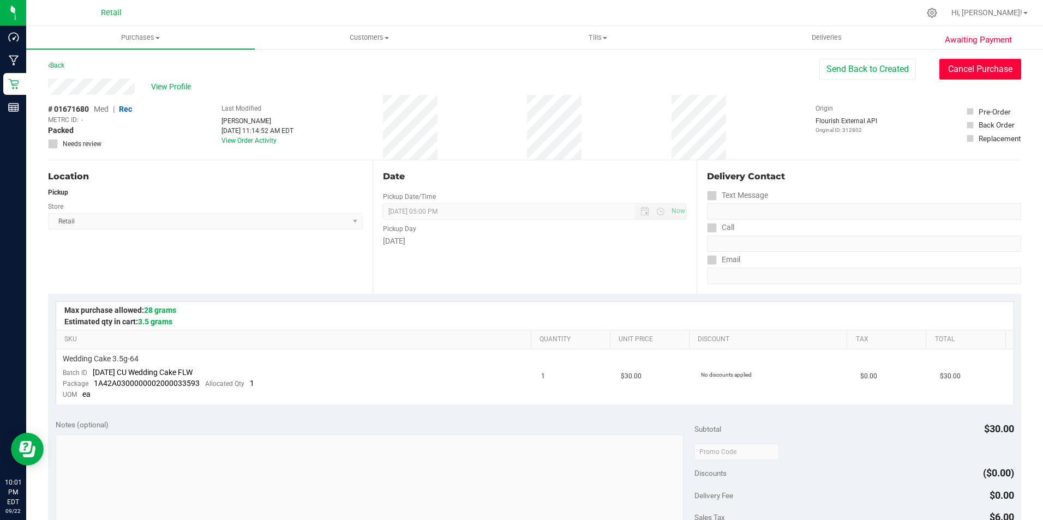
click at [980, 67] on button "Cancel Purchase" at bounding box center [980, 69] width 82 height 21
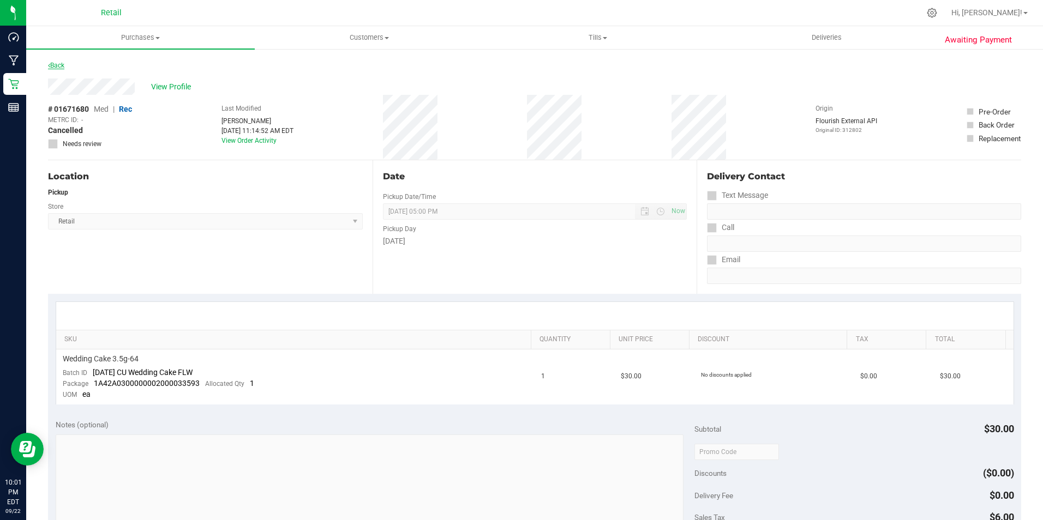
click at [63, 65] on link "Back" at bounding box center [56, 66] width 16 height 8
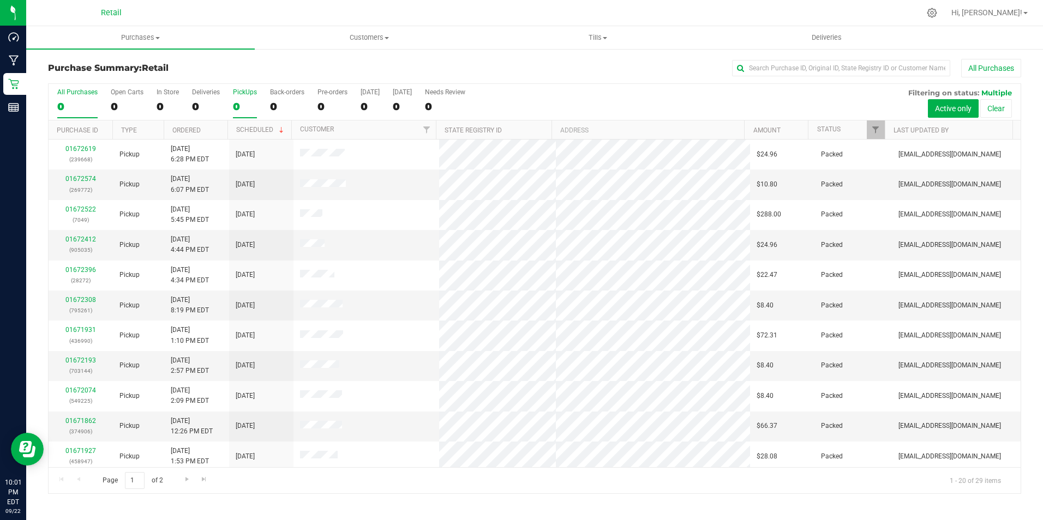
click at [249, 103] on div "0" at bounding box center [245, 106] width 24 height 13
click at [0, 0] on input "PickUps 0" at bounding box center [0, 0] width 0 height 0
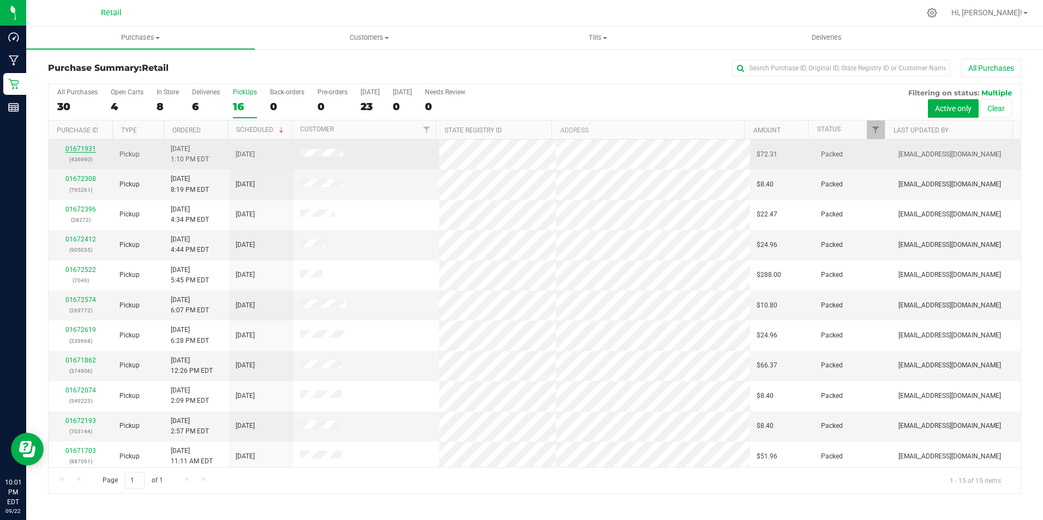
click at [87, 150] on link "01671931" at bounding box center [80, 149] width 31 height 8
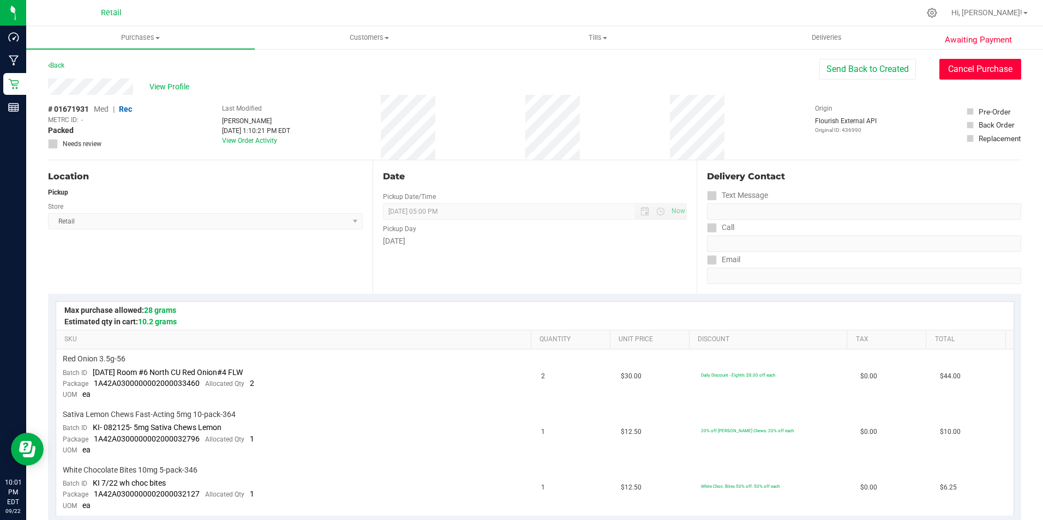
click at [1006, 67] on button "Cancel Purchase" at bounding box center [980, 69] width 82 height 21
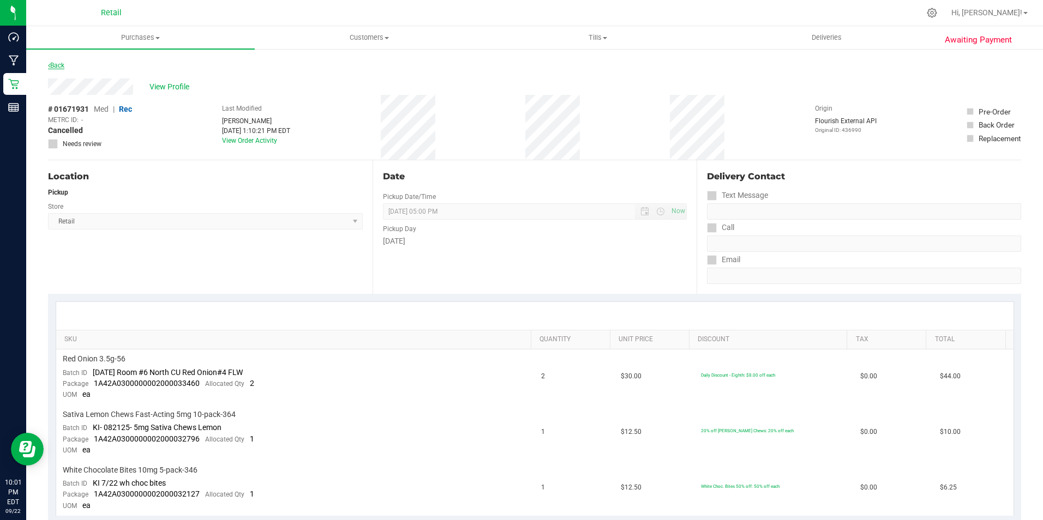
click at [55, 65] on link "Back" at bounding box center [56, 66] width 16 height 8
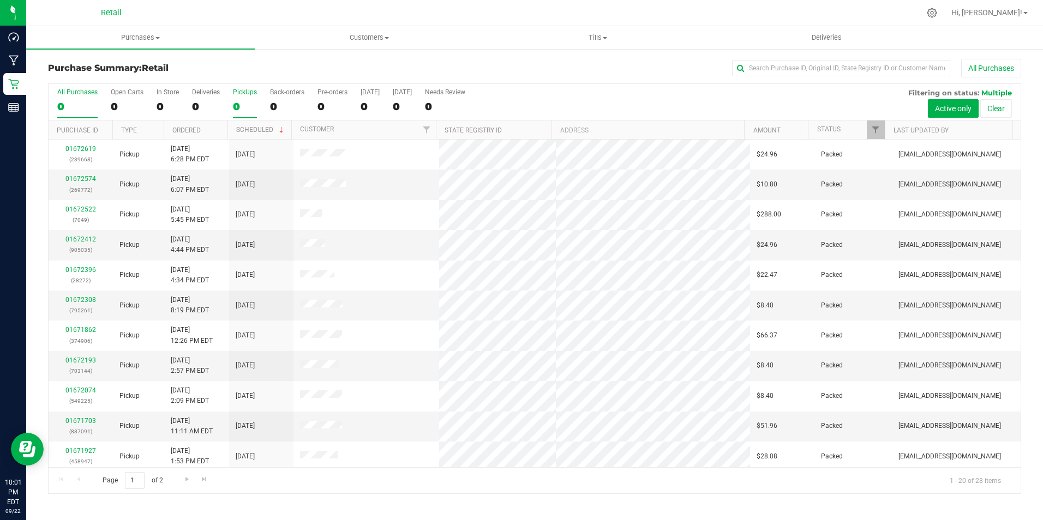
click at [247, 96] on label "PickUps 0" at bounding box center [245, 103] width 24 height 30
click at [0, 0] on input "PickUps 0" at bounding box center [0, 0] width 0 height 0
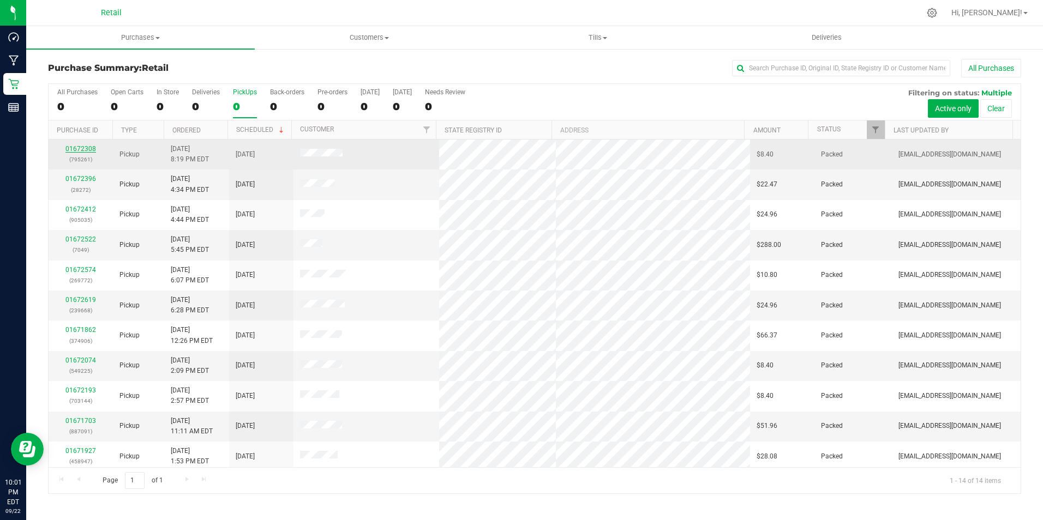
click at [90, 147] on link "01672308" at bounding box center [80, 149] width 31 height 8
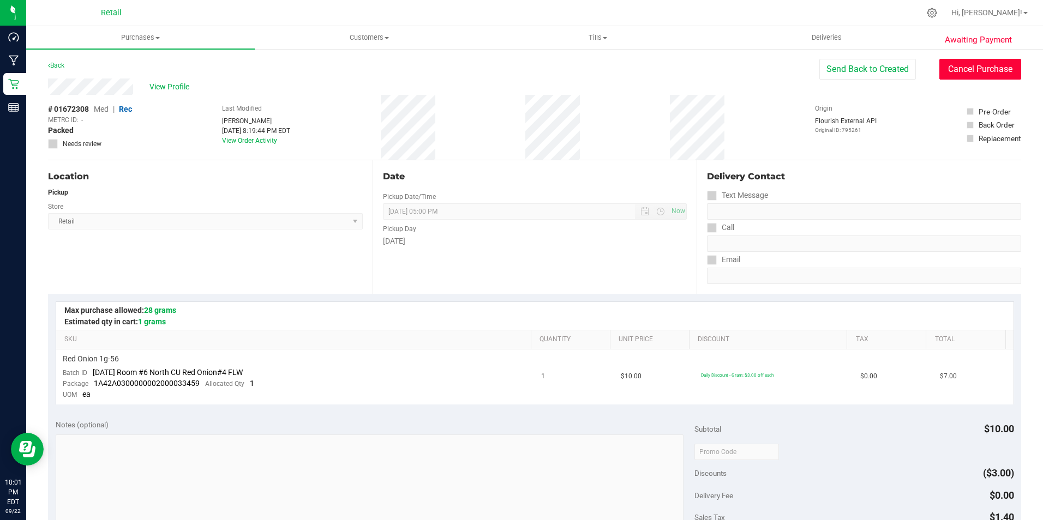
click at [978, 65] on button "Cancel Purchase" at bounding box center [980, 69] width 82 height 21
click at [48, 61] on div "Back" at bounding box center [56, 65] width 16 height 13
click at [56, 63] on link "Back" at bounding box center [56, 66] width 16 height 8
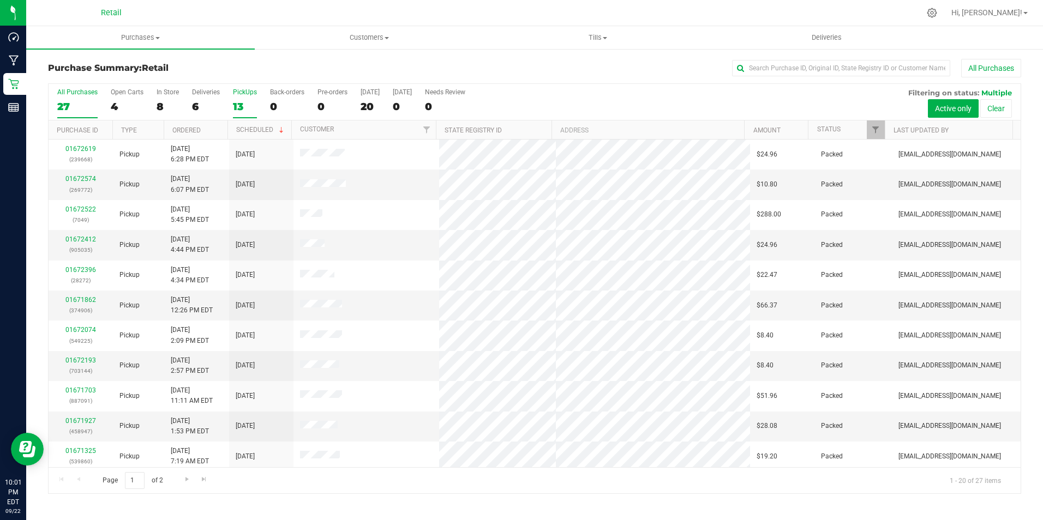
click at [246, 102] on div "13" at bounding box center [245, 106] width 24 height 13
click at [0, 0] on input "PickUps 13" at bounding box center [0, 0] width 0 height 0
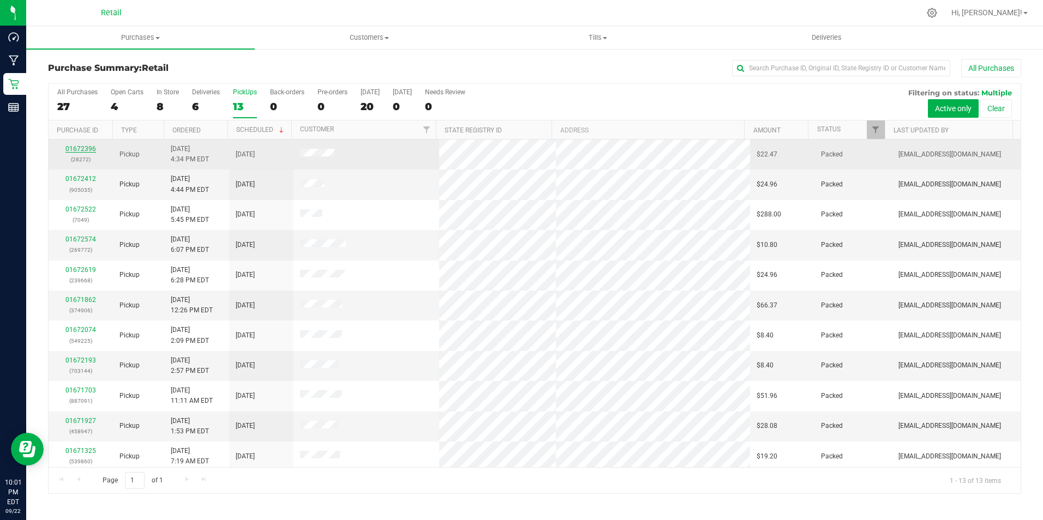
click at [87, 148] on link "01672396" at bounding box center [80, 149] width 31 height 8
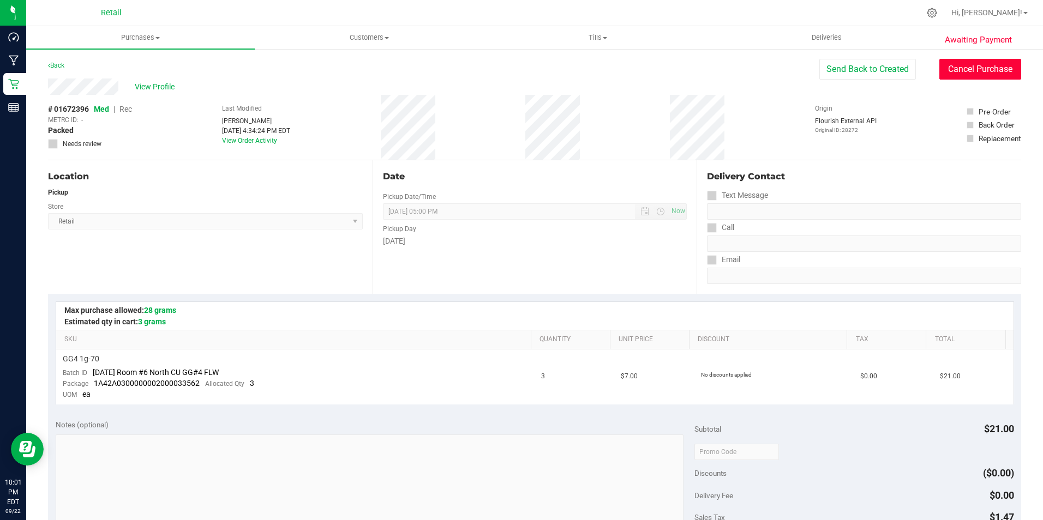
click at [977, 69] on button "Cancel Purchase" at bounding box center [980, 69] width 82 height 21
click at [62, 62] on link "Back" at bounding box center [56, 66] width 16 height 8
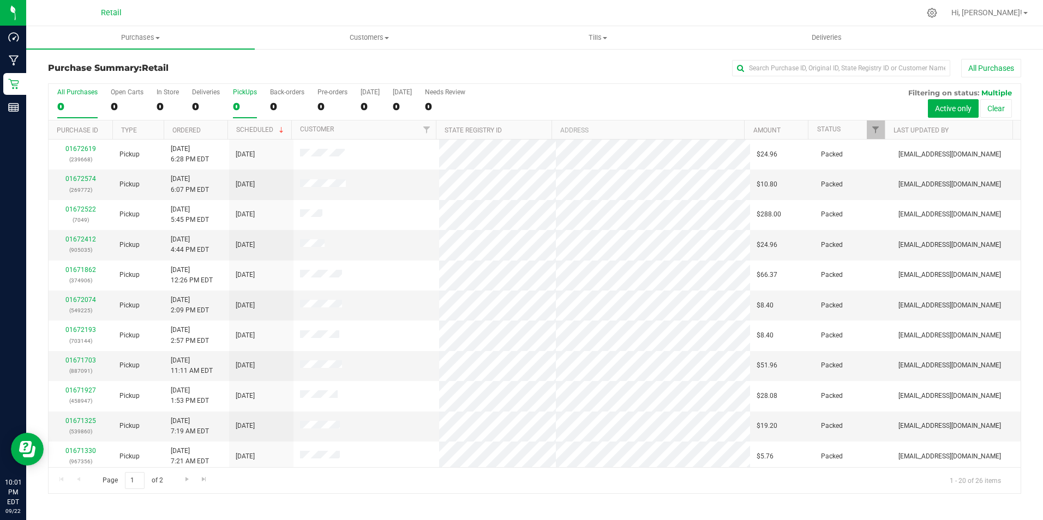
click at [247, 100] on div "0" at bounding box center [245, 106] width 24 height 13
click at [0, 0] on input "PickUps 0" at bounding box center [0, 0] width 0 height 0
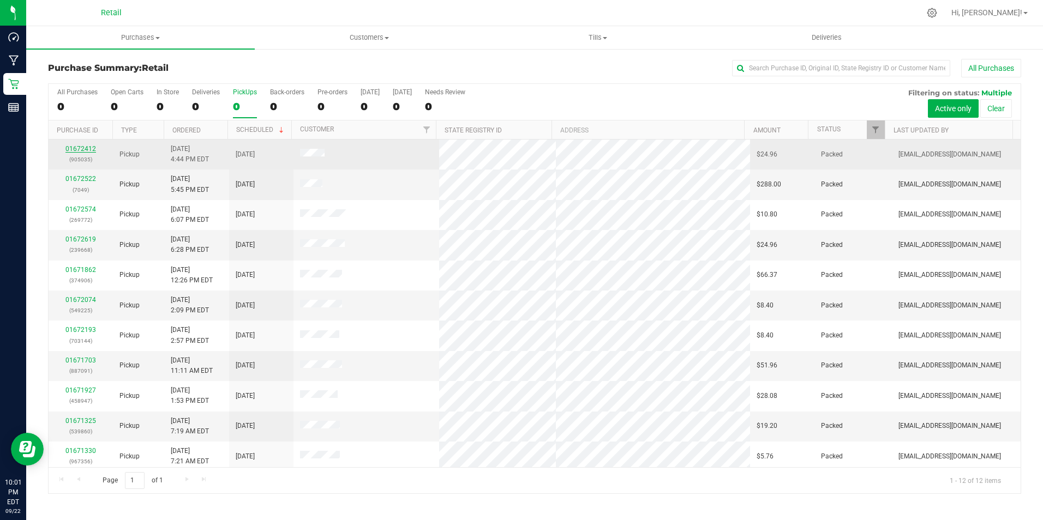
click at [93, 147] on link "01672412" at bounding box center [80, 149] width 31 height 8
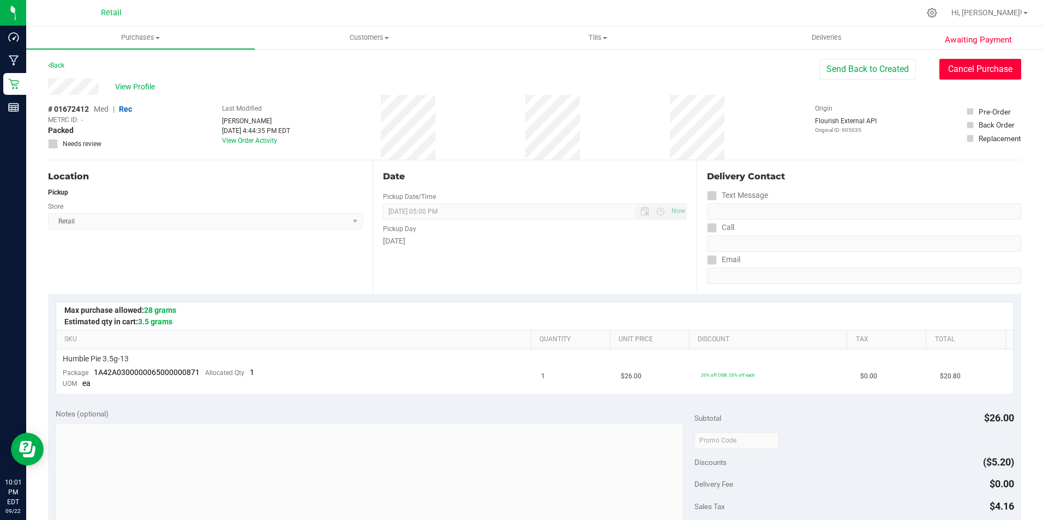
click at [959, 61] on button "Cancel Purchase" at bounding box center [980, 69] width 82 height 21
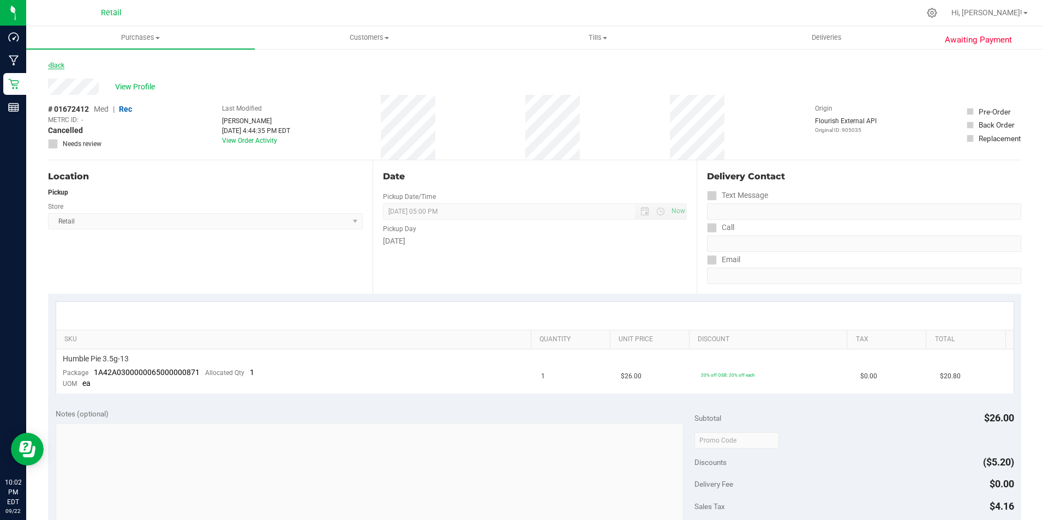
click at [60, 66] on link "Back" at bounding box center [56, 66] width 16 height 8
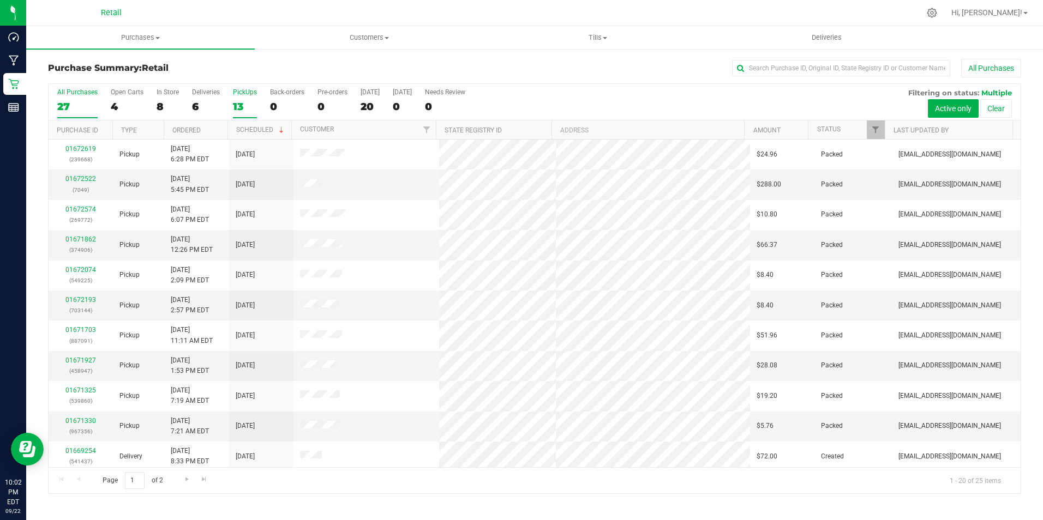
click at [250, 103] on div "13" at bounding box center [245, 106] width 24 height 13
click at [0, 0] on input "PickUps 13" at bounding box center [0, 0] width 0 height 0
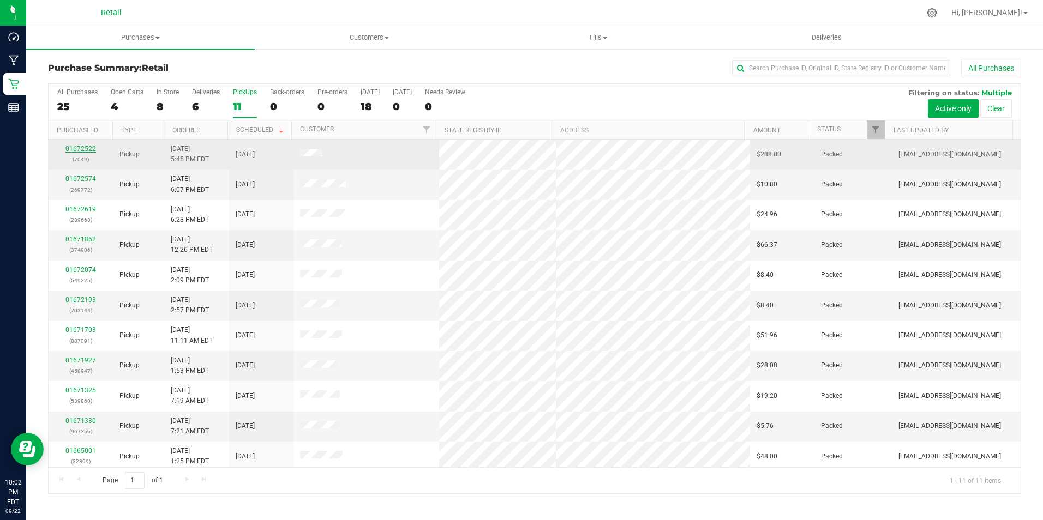
click at [91, 148] on link "01672522" at bounding box center [80, 149] width 31 height 8
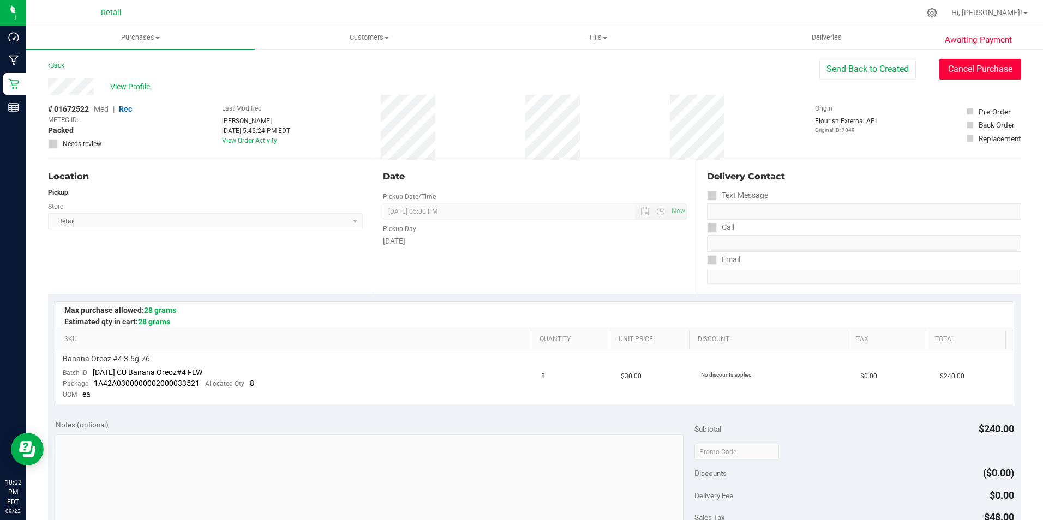
click at [972, 68] on button "Cancel Purchase" at bounding box center [980, 69] width 82 height 21
click at [54, 65] on link "Back" at bounding box center [56, 66] width 16 height 8
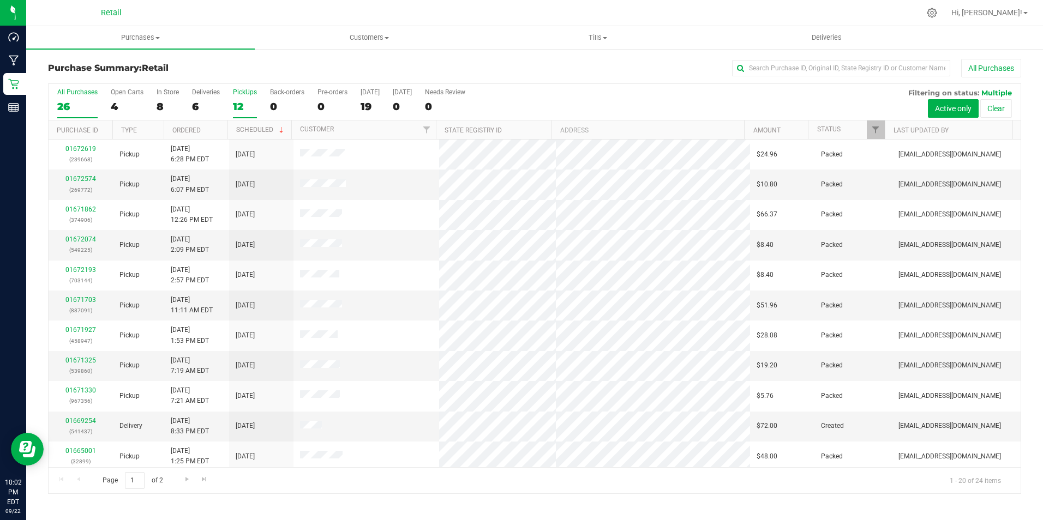
click at [247, 99] on label "PickUps 12" at bounding box center [245, 103] width 24 height 30
click at [0, 0] on input "PickUps 12" at bounding box center [0, 0] width 0 height 0
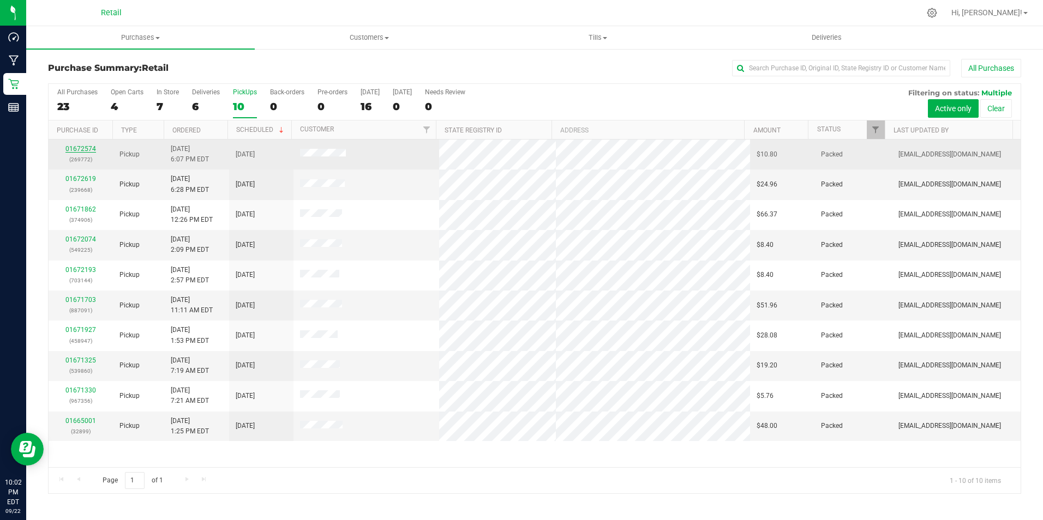
click at [81, 145] on link "01672574" at bounding box center [80, 149] width 31 height 8
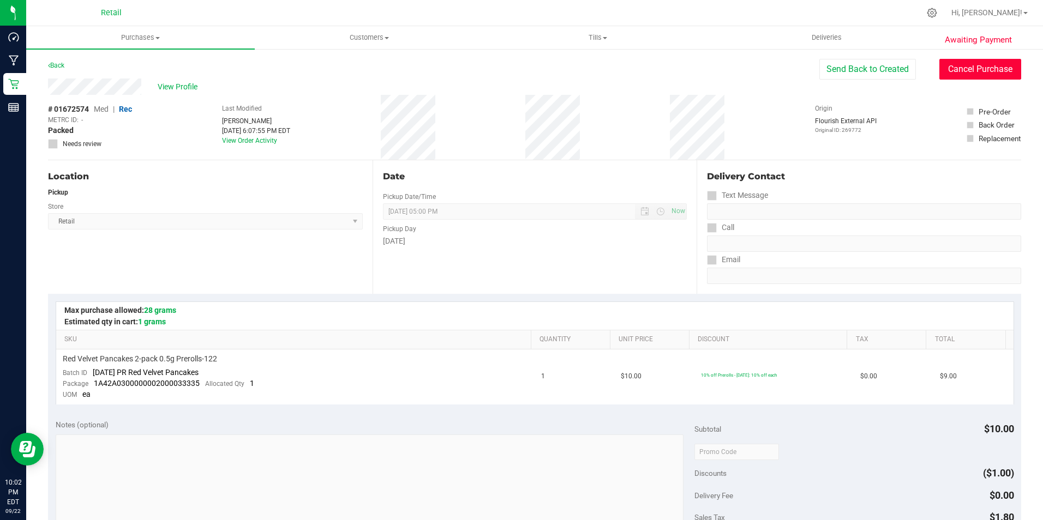
drag, startPoint x: 989, startPoint y: 72, endPoint x: 578, endPoint y: 65, distance: 410.7
click at [989, 72] on button "Cancel Purchase" at bounding box center [980, 69] width 82 height 21
click at [61, 67] on link "Back" at bounding box center [56, 66] width 16 height 8
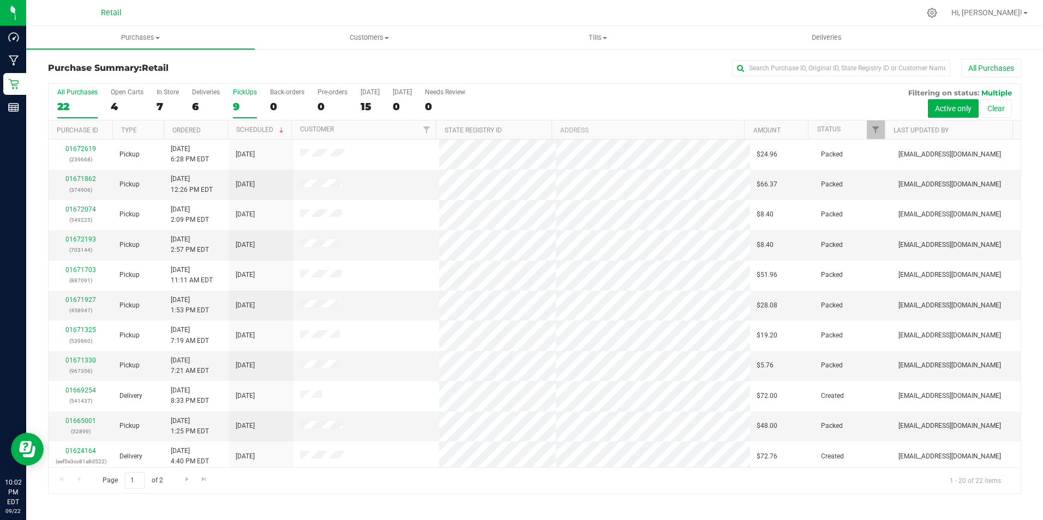
click at [238, 96] on label "PickUps 9" at bounding box center [245, 103] width 24 height 30
click at [0, 0] on input "PickUps 9" at bounding box center [0, 0] width 0 height 0
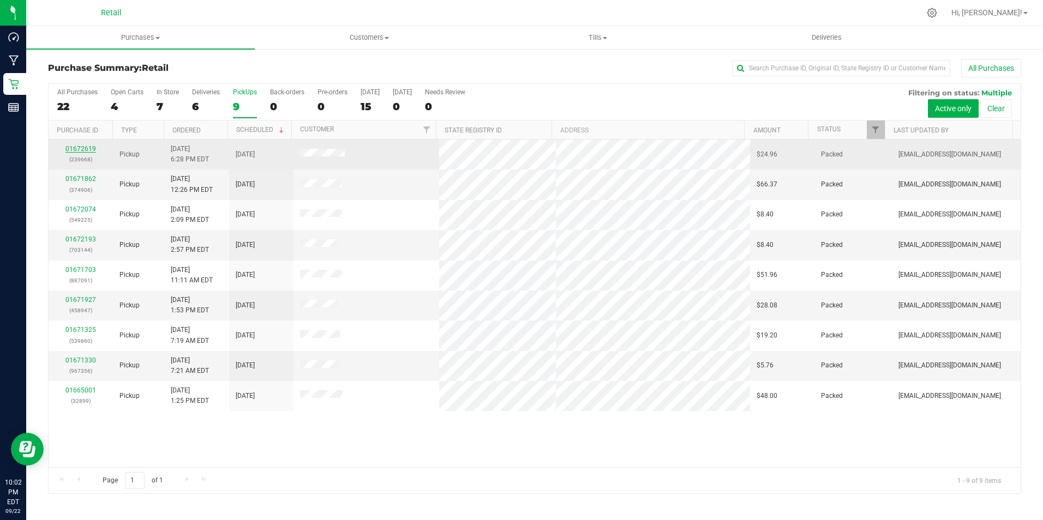
click at [83, 149] on link "01672619" at bounding box center [80, 149] width 31 height 8
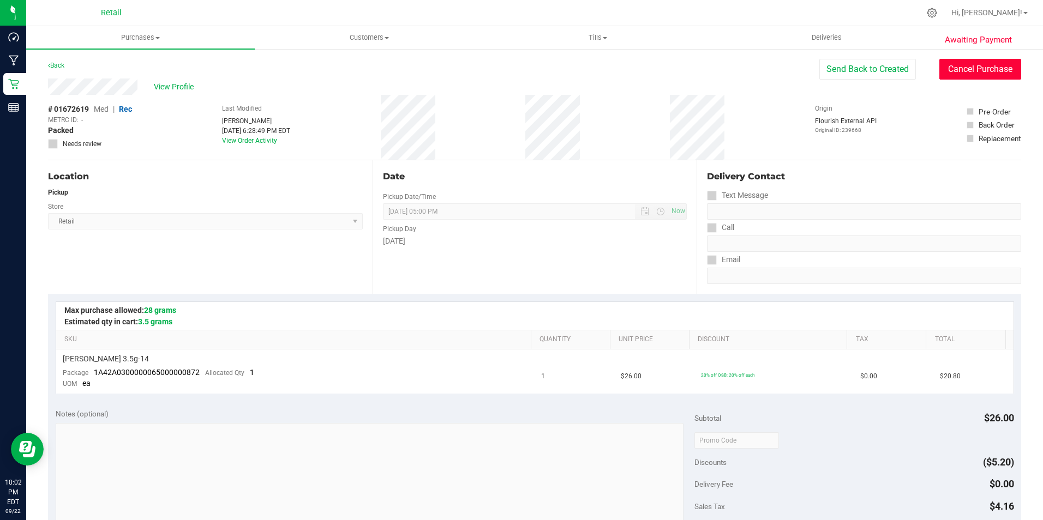
click at [962, 65] on button "Cancel Purchase" at bounding box center [980, 69] width 82 height 21
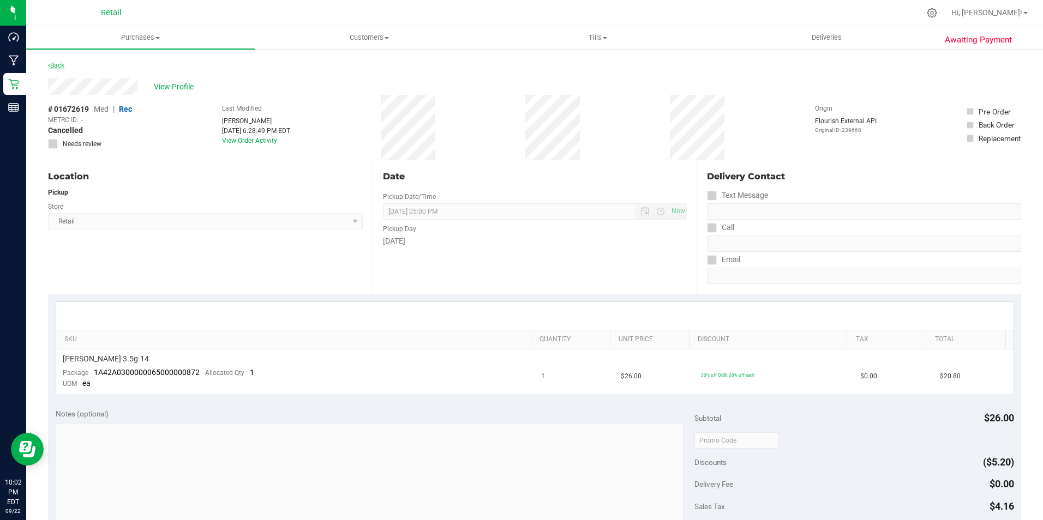
click at [64, 63] on link "Back" at bounding box center [56, 66] width 16 height 8
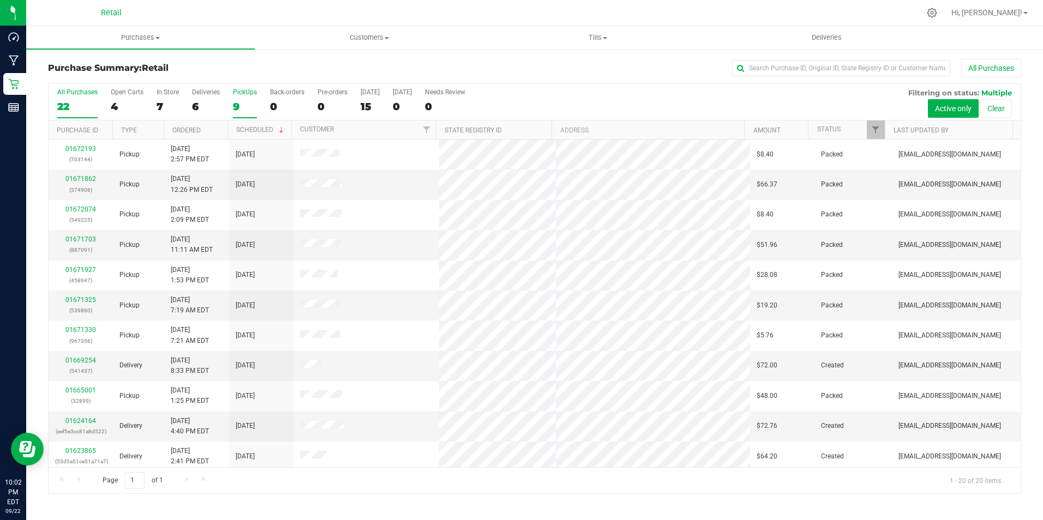
click at [255, 95] on div "PickUps" at bounding box center [245, 92] width 24 height 8
click at [0, 0] on input "PickUps 9" at bounding box center [0, 0] width 0 height 0
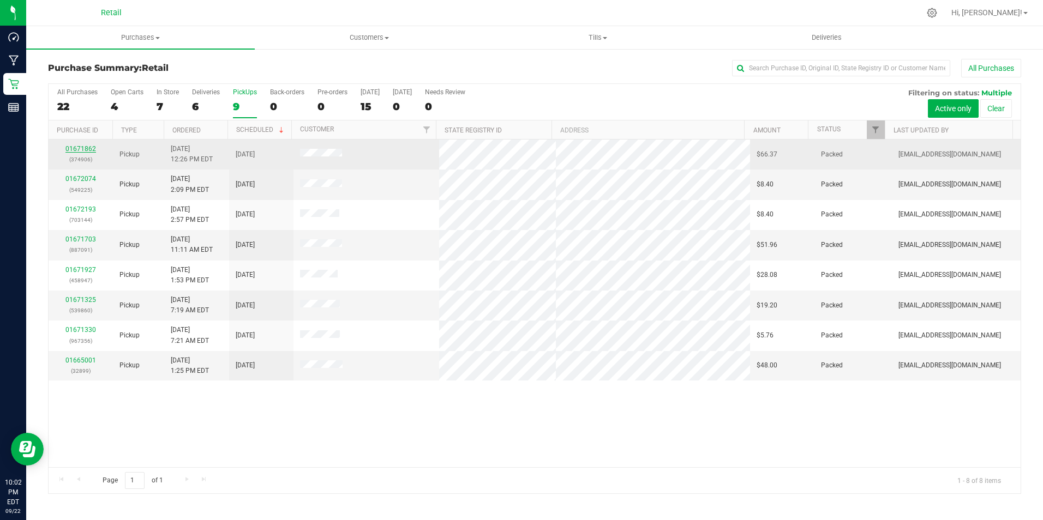
click at [83, 149] on link "01671862" at bounding box center [80, 149] width 31 height 8
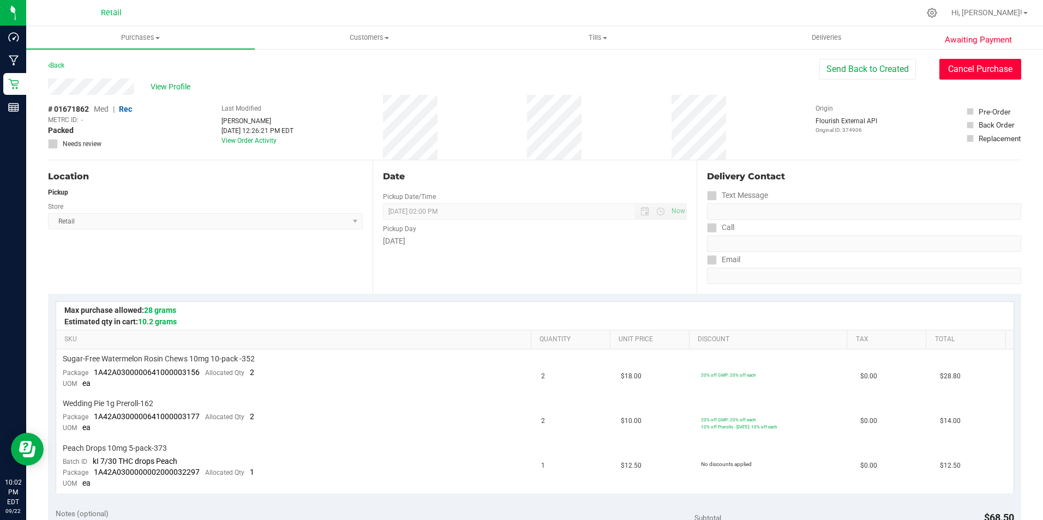
drag, startPoint x: 976, startPoint y: 61, endPoint x: 576, endPoint y: 70, distance: 400.4
click at [976, 63] on button "Cancel Purchase" at bounding box center [980, 69] width 82 height 21
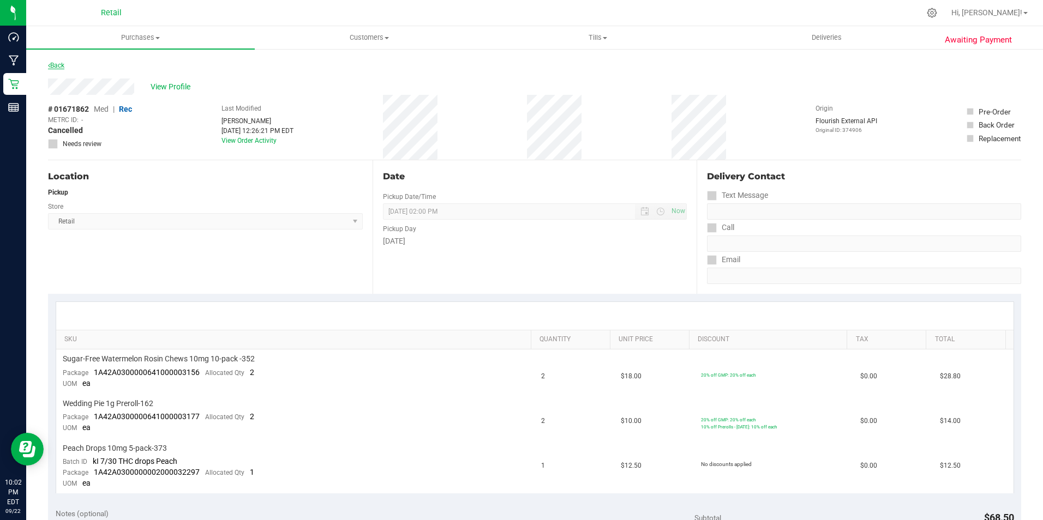
click at [59, 69] on link "Back" at bounding box center [56, 66] width 16 height 8
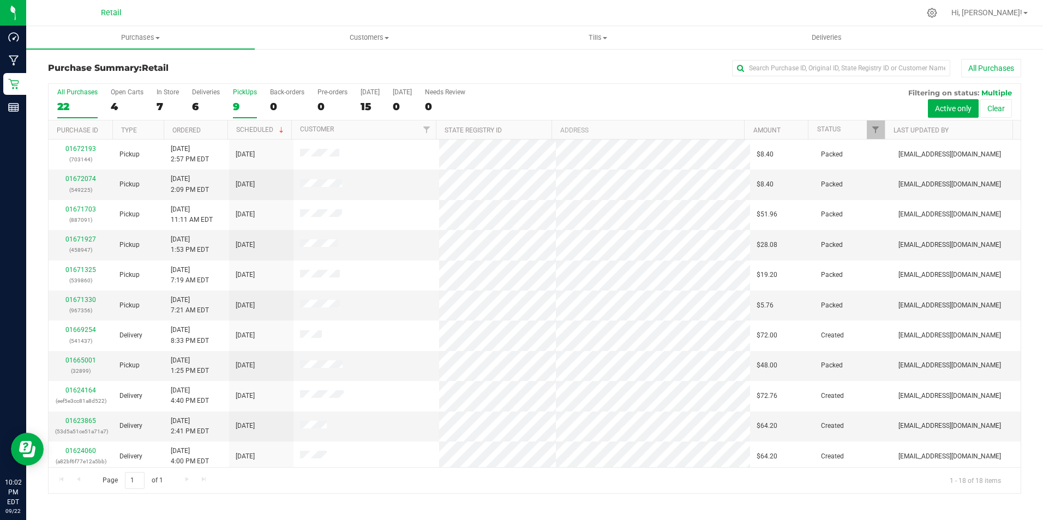
click at [247, 100] on div "9" at bounding box center [245, 106] width 24 height 13
click at [0, 0] on input "PickUps 9" at bounding box center [0, 0] width 0 height 0
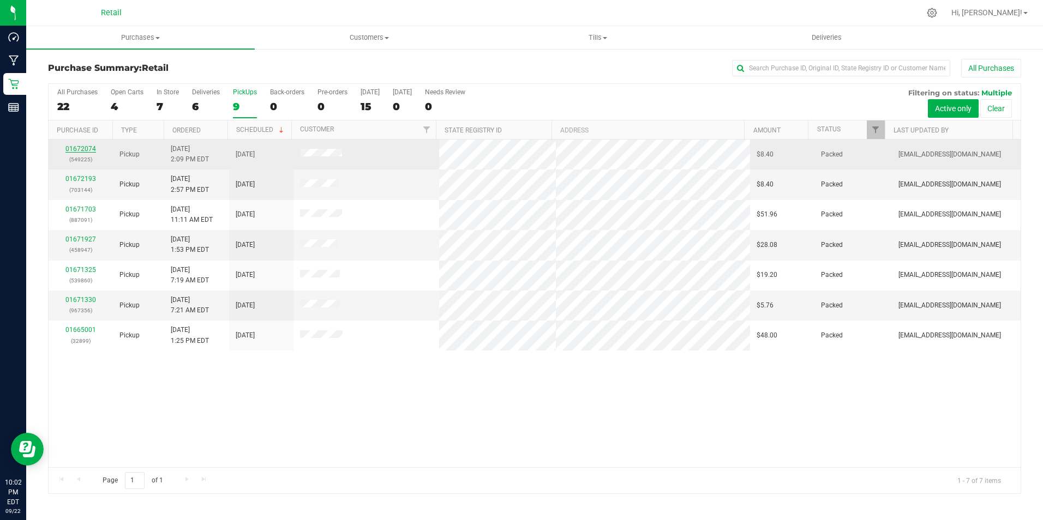
click at [81, 149] on link "01672074" at bounding box center [80, 149] width 31 height 8
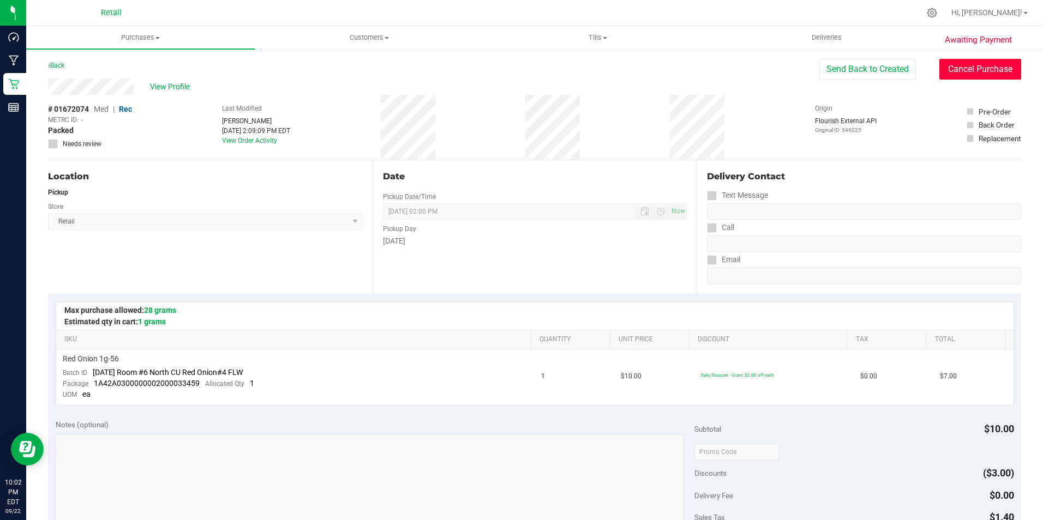
click at [962, 61] on button "Cancel Purchase" at bounding box center [980, 69] width 82 height 21
click at [64, 65] on link "Back" at bounding box center [56, 66] width 16 height 8
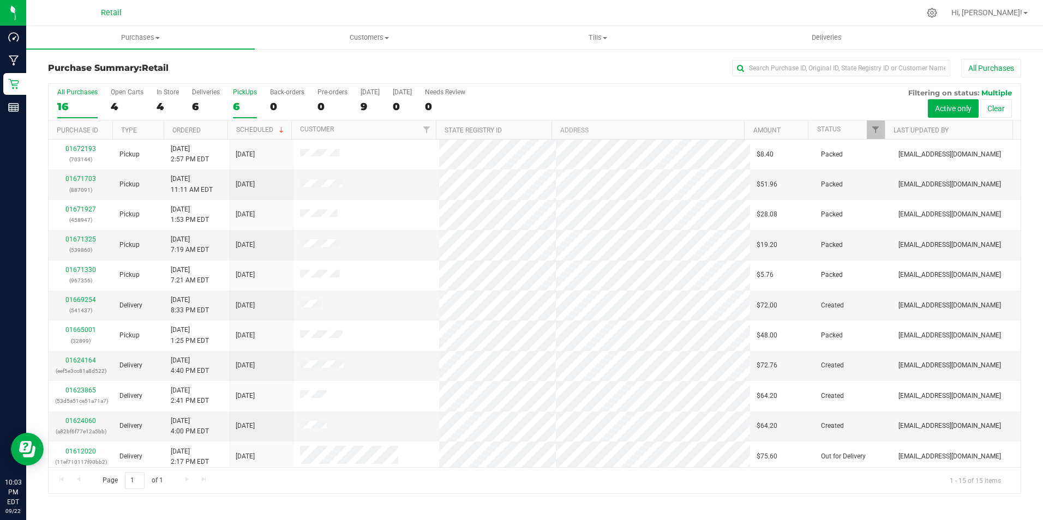
click at [236, 97] on label "PickUps 6" at bounding box center [245, 103] width 24 height 30
click at [0, 0] on input "PickUps 6" at bounding box center [0, 0] width 0 height 0
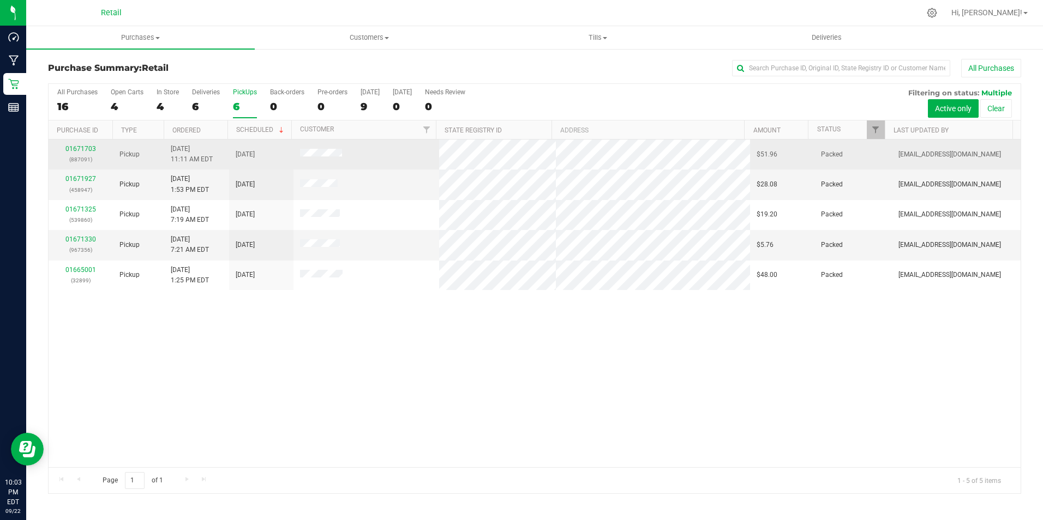
click at [89, 144] on td "01671703 (887091)" at bounding box center [81, 155] width 64 height 30
click at [89, 145] on link "01671703" at bounding box center [80, 149] width 31 height 8
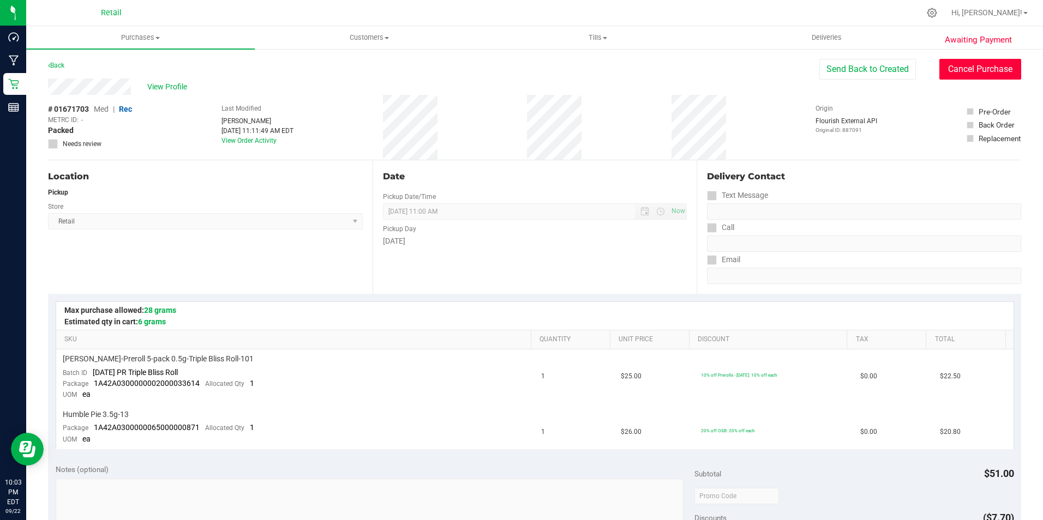
click at [990, 67] on button "Cancel Purchase" at bounding box center [980, 69] width 82 height 21
click at [57, 63] on link "Back" at bounding box center [56, 66] width 16 height 8
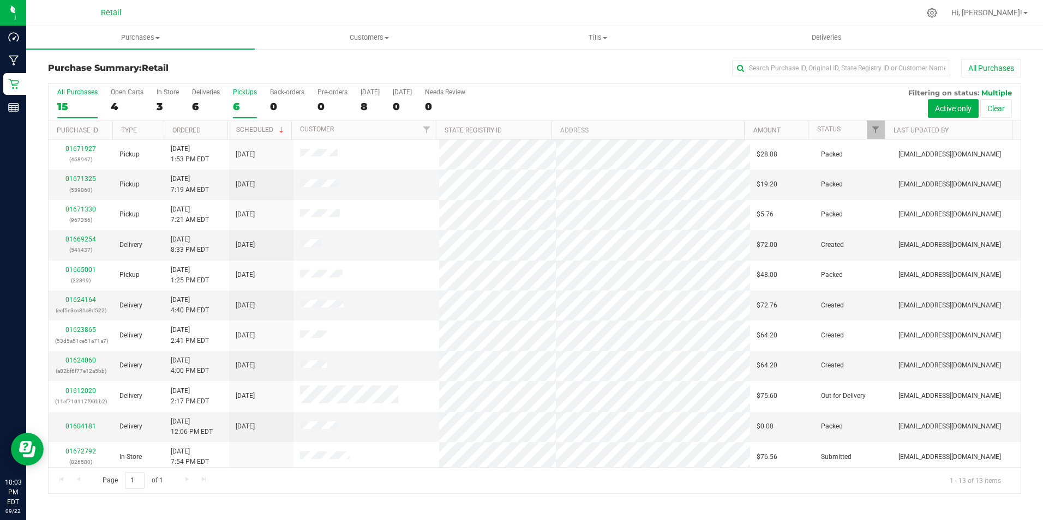
click at [243, 103] on div "6" at bounding box center [245, 106] width 24 height 13
click at [0, 0] on input "PickUps 6" at bounding box center [0, 0] width 0 height 0
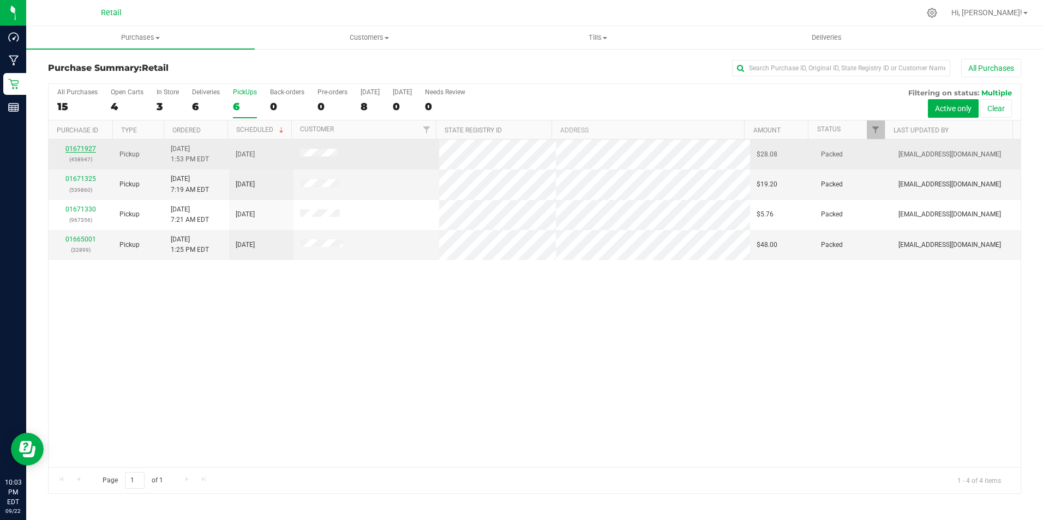
click at [82, 148] on link "01671927" at bounding box center [80, 149] width 31 height 8
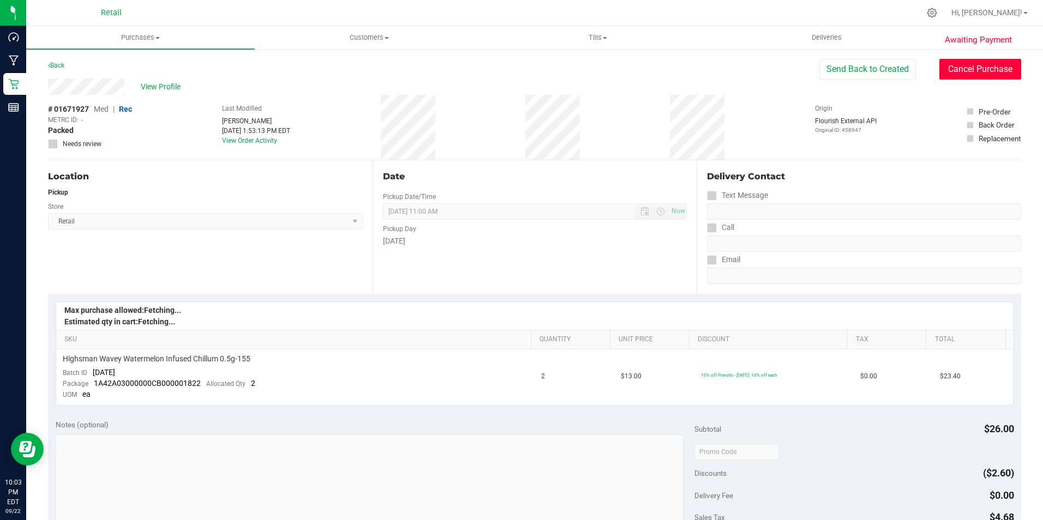
click at [978, 76] on button "Cancel Purchase" at bounding box center [980, 69] width 82 height 21
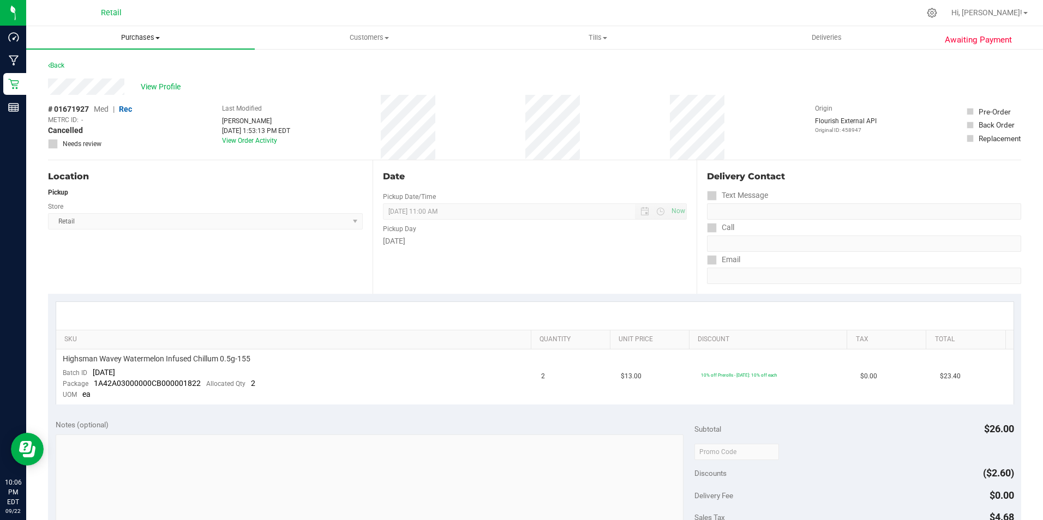
click at [158, 35] on span "Purchases" at bounding box center [140, 38] width 229 height 10
click at [91, 79] on span "Fulfillment" at bounding box center [60, 78] width 68 height 9
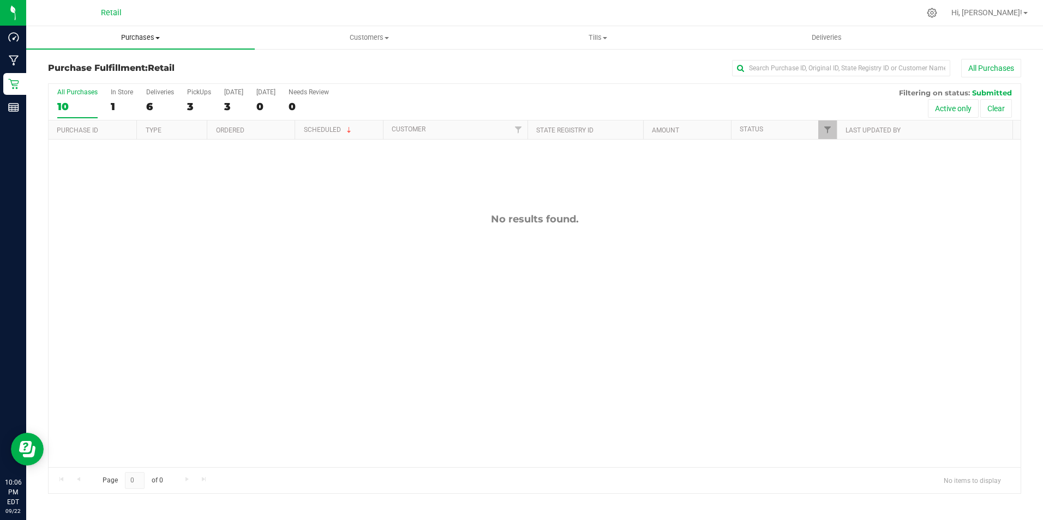
click at [143, 42] on span "Purchases" at bounding box center [140, 38] width 229 height 10
click at [116, 68] on span "Summary of purchases" at bounding box center [82, 65] width 112 height 9
